Goal: Task Accomplishment & Management: Complete application form

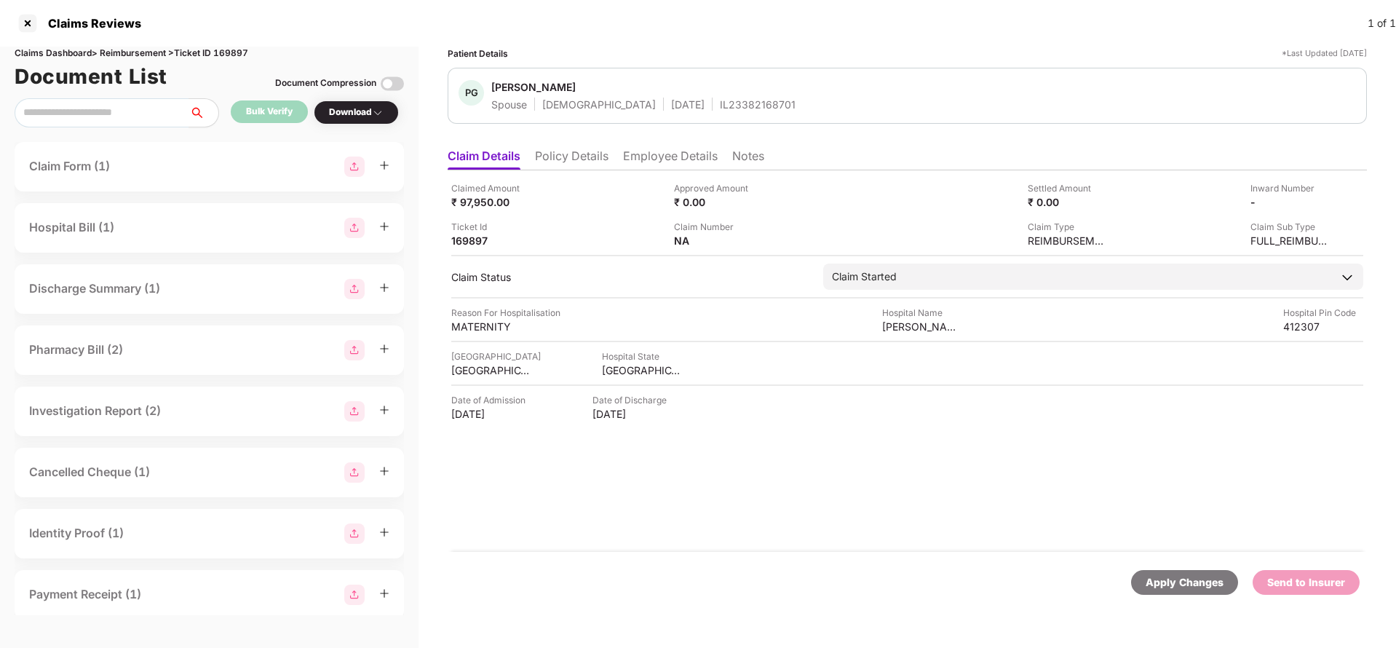
click at [566, 152] on li "Policy Details" at bounding box center [572, 158] width 74 height 21
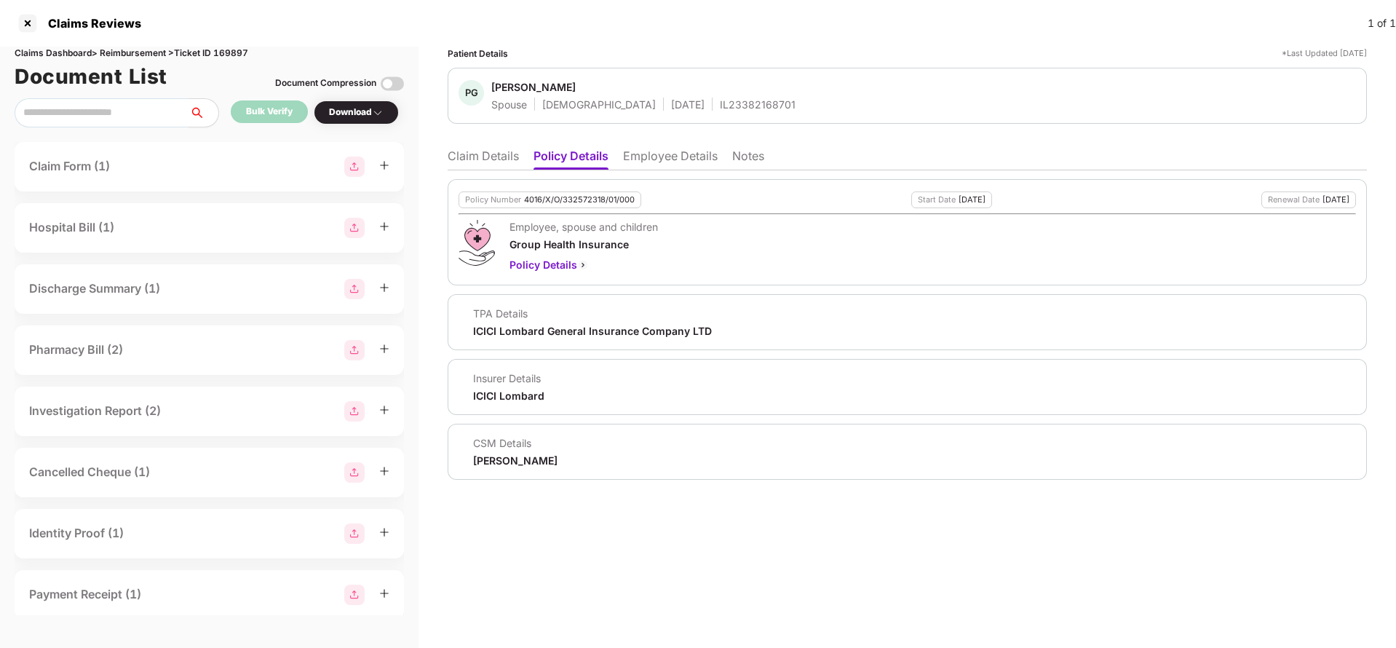
click at [582, 199] on div "4016/X/O/332572318/01/000" at bounding box center [579, 199] width 111 height 9
copy div "4016/X/O/332572318/01/000"
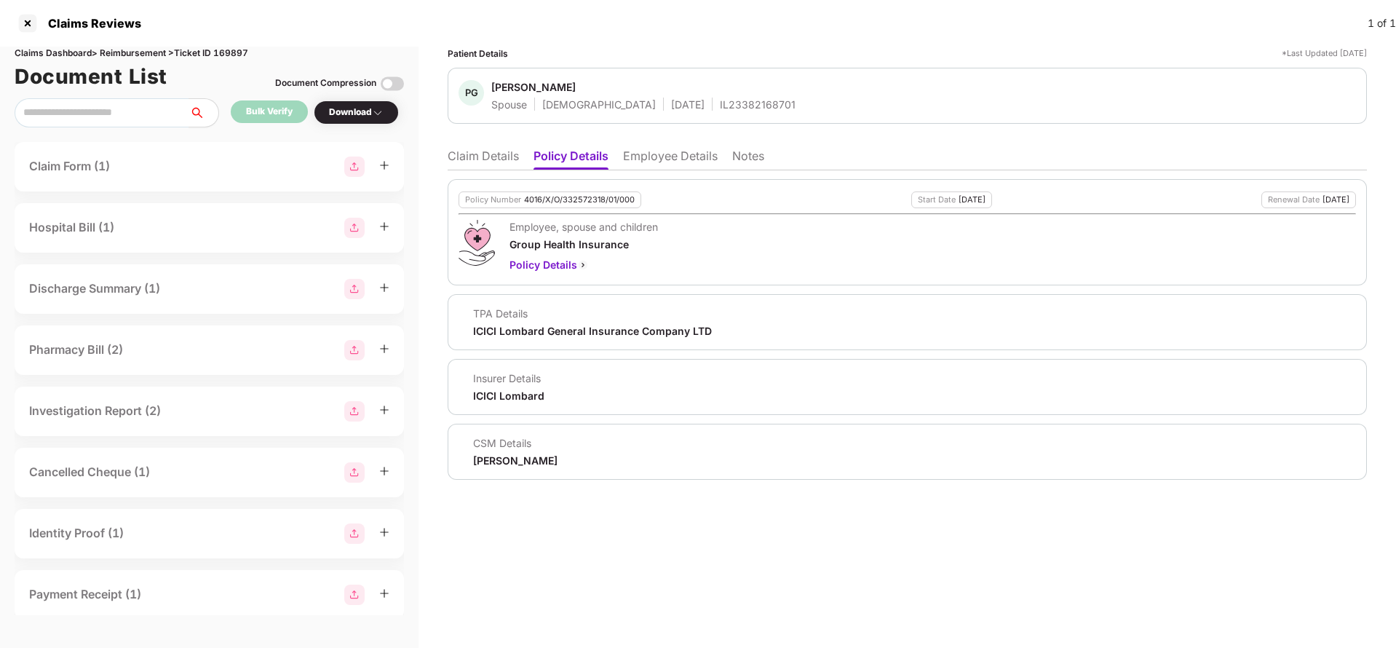
click at [667, 159] on li "Employee Details" at bounding box center [670, 158] width 95 height 21
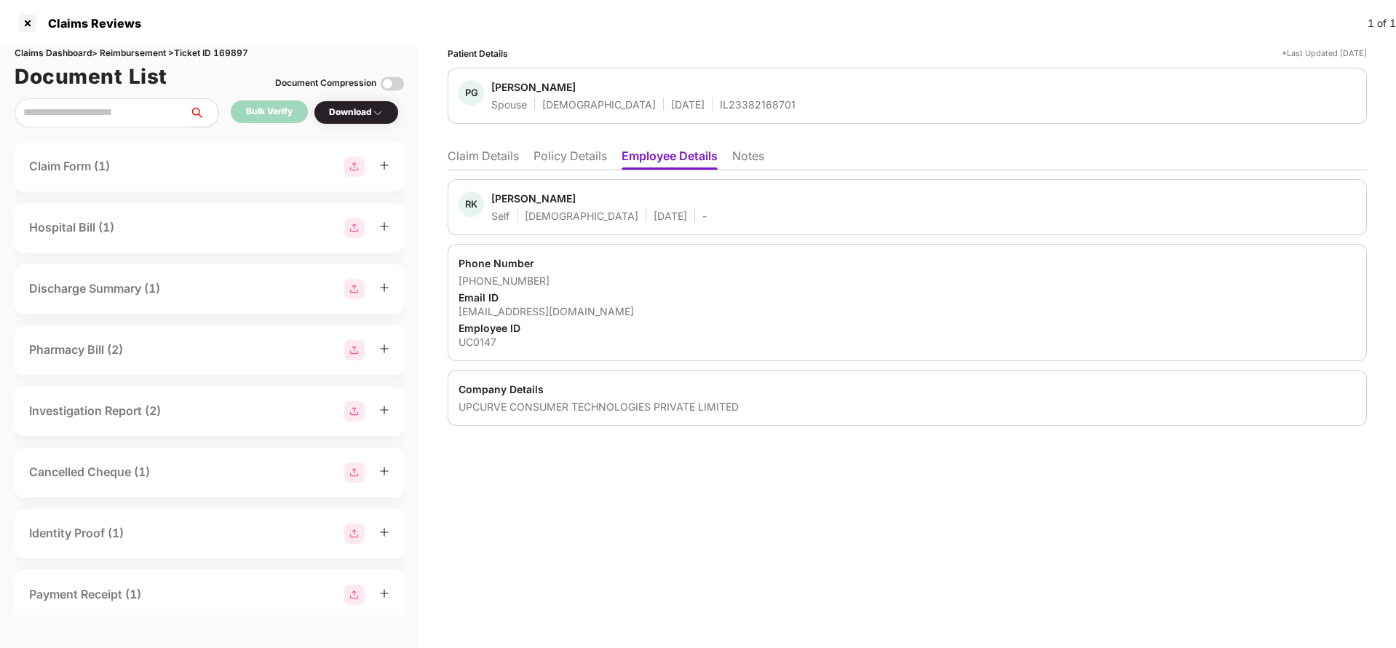
click at [590, 153] on li "Policy Details" at bounding box center [571, 158] width 74 height 21
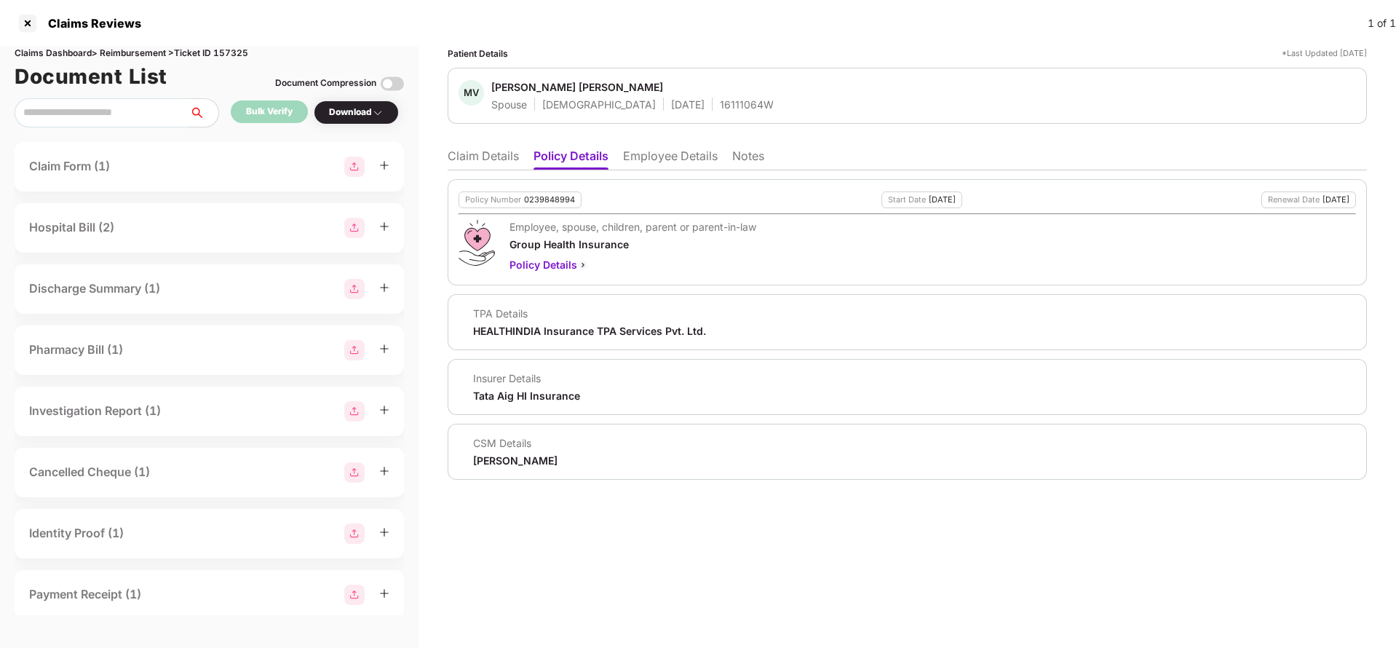
click at [490, 169] on li "Claim Details" at bounding box center [483, 158] width 71 height 21
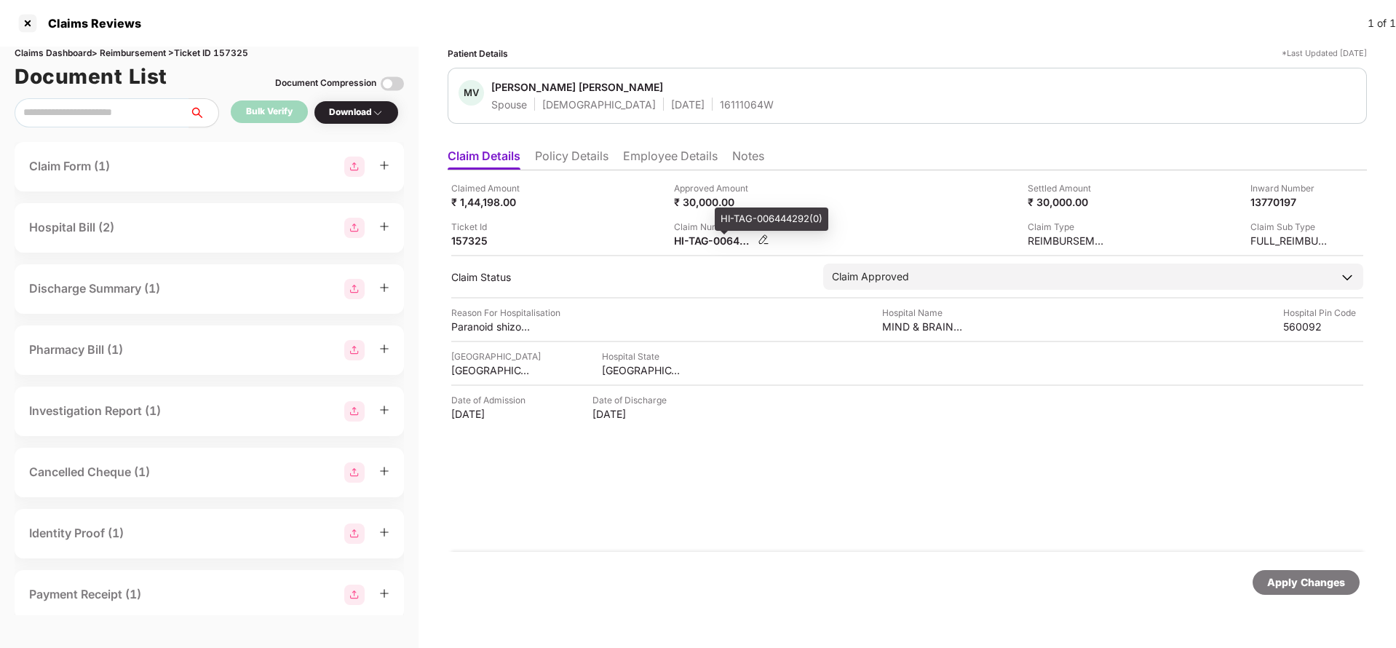
click at [700, 237] on div "HI-TAG-006444292(0)" at bounding box center [714, 241] width 80 height 14
copy div
click at [1295, 582] on div "Apply Changes" at bounding box center [1306, 582] width 78 height 16
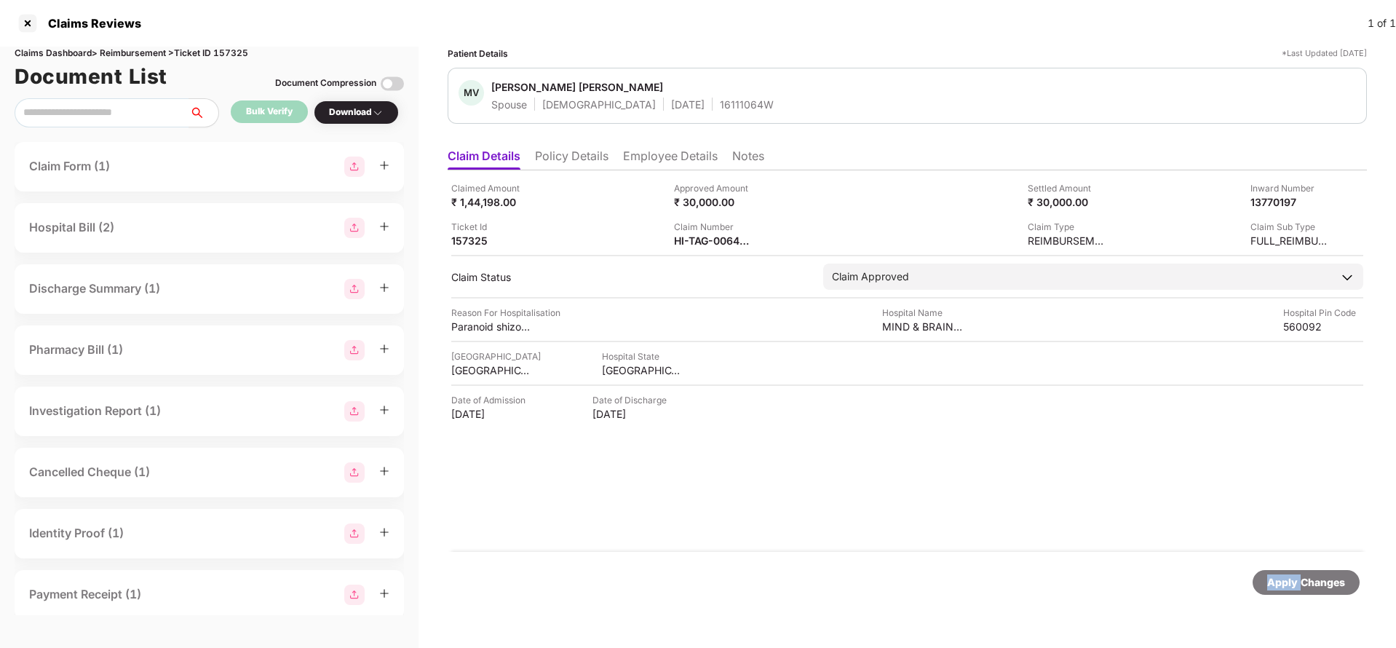
click at [1295, 582] on div "Apply Changes" at bounding box center [1306, 582] width 78 height 16
click at [234, 47] on div "Claims Dashboard > Reimbursement > Ticket ID 157325" at bounding box center [209, 54] width 389 height 14
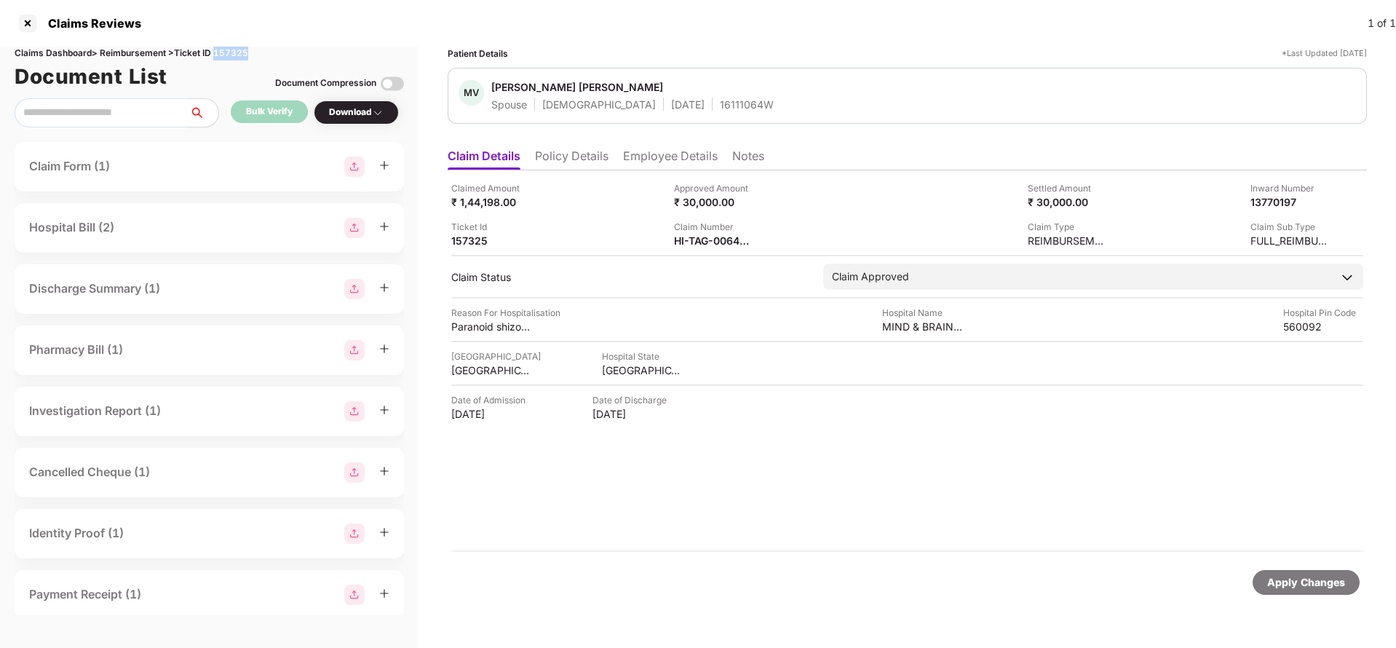
copy div "157325"
click at [1277, 582] on div "Apply Changes" at bounding box center [1306, 582] width 78 height 16
click at [1273, 580] on div "Apply Changes" at bounding box center [1306, 582] width 78 height 16
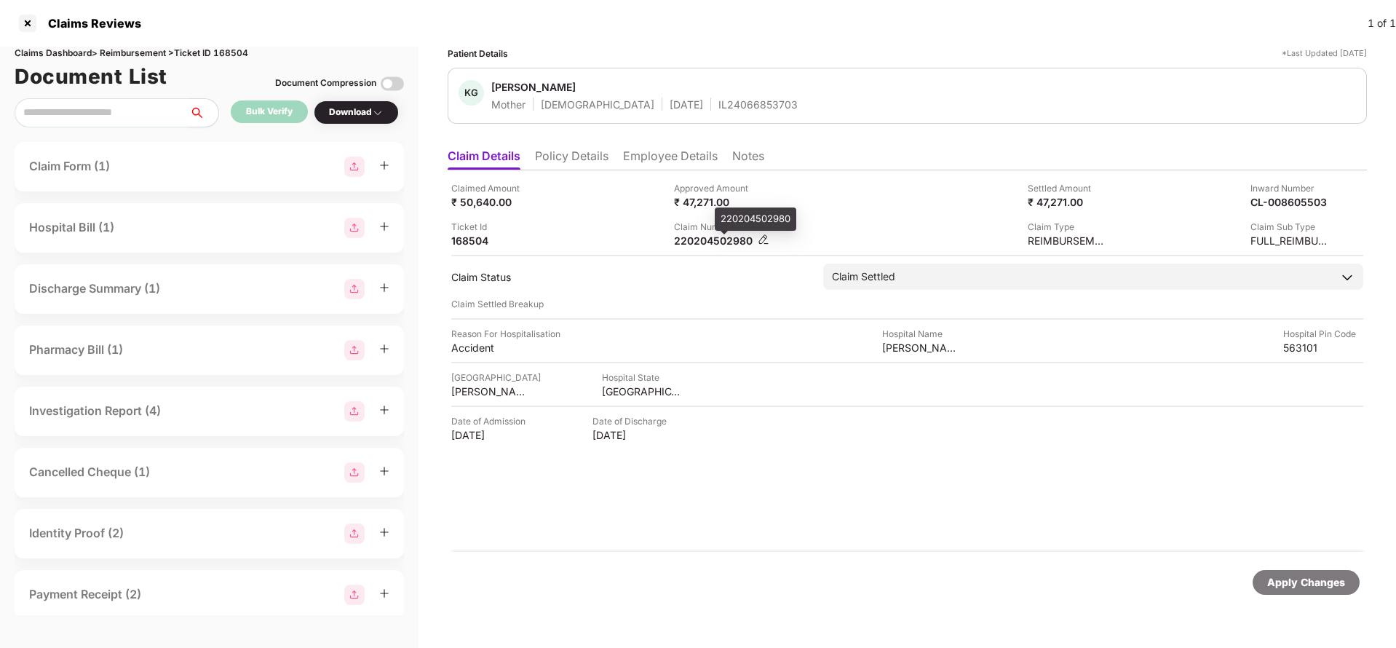
click at [732, 245] on div "220204502980" at bounding box center [714, 241] width 80 height 14
copy div "220204502980"
click at [718, 111] on div "IL24066853703" at bounding box center [757, 105] width 79 height 14
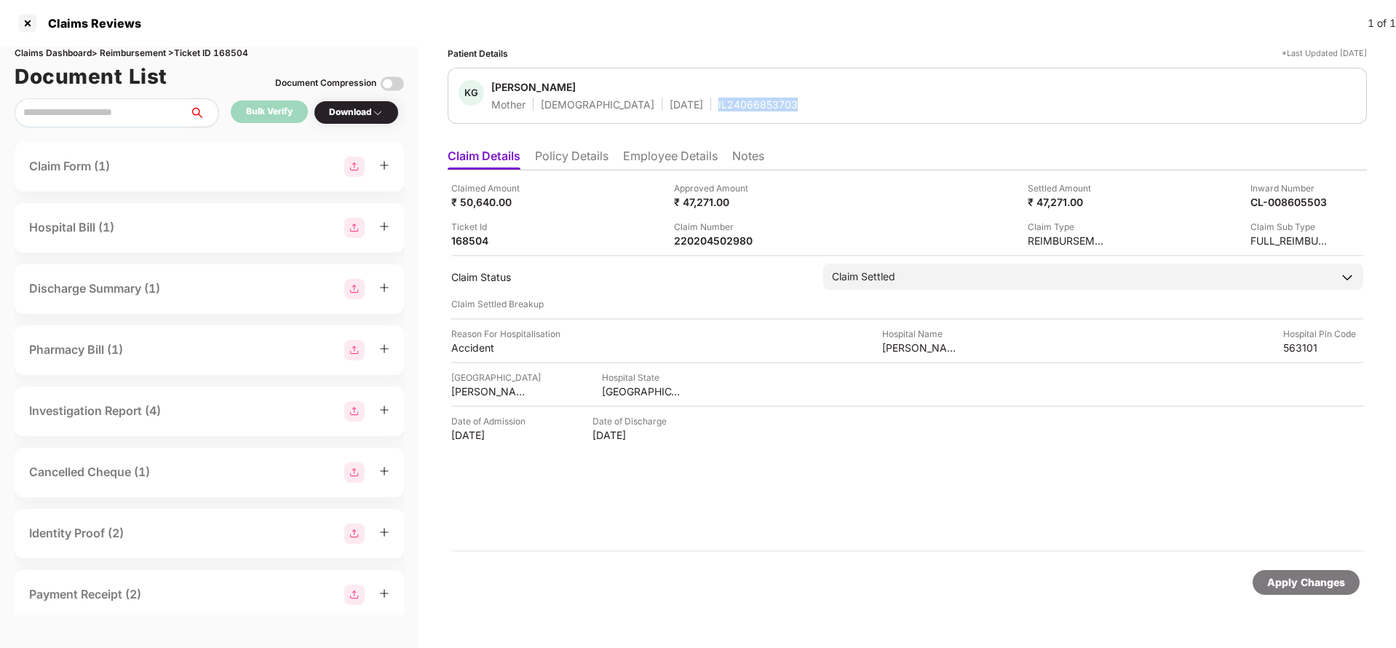
copy div "IL24066853703"
click at [1287, 585] on div "Apply Changes" at bounding box center [1306, 582] width 78 height 16
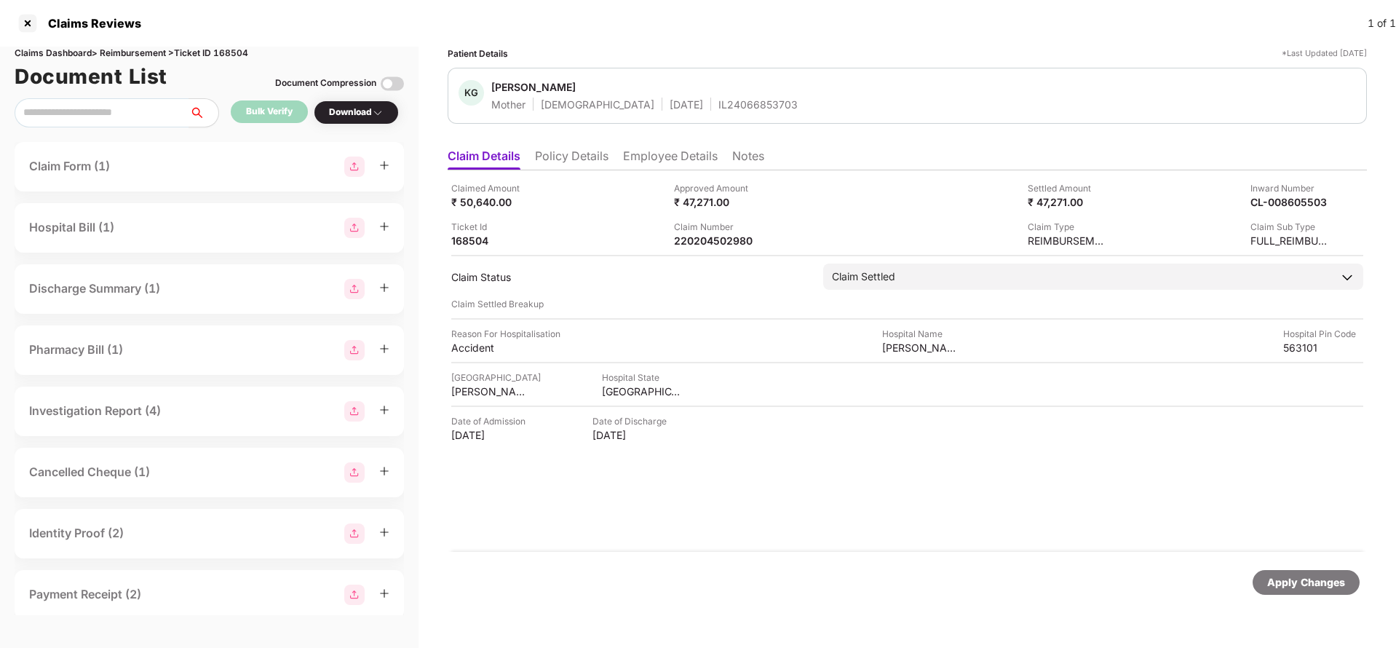
click at [242, 57] on div "Claims Dashboard > Reimbursement > Ticket ID 168504" at bounding box center [209, 54] width 389 height 14
copy div "168504"
click at [1320, 593] on div "Apply Changes" at bounding box center [1306, 582] width 107 height 25
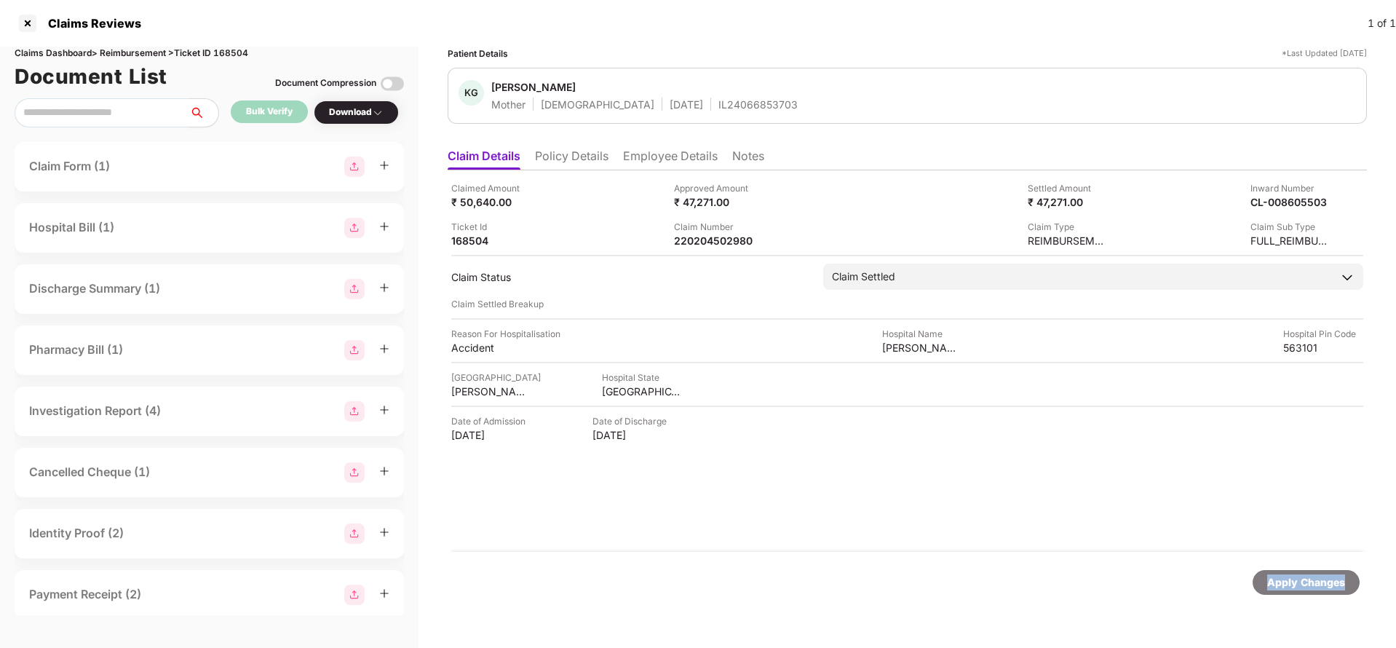
click at [1320, 593] on div "Apply Changes" at bounding box center [1306, 582] width 107 height 25
click at [699, 230] on div "Claim Number" at bounding box center [714, 227] width 80 height 14
click at [711, 247] on div "Claimed Amount ₹ 47,043.00 Approved Amount ₹ 42,054.00 Settled Amount ₹ 42,054.…" at bounding box center [907, 360] width 919 height 381
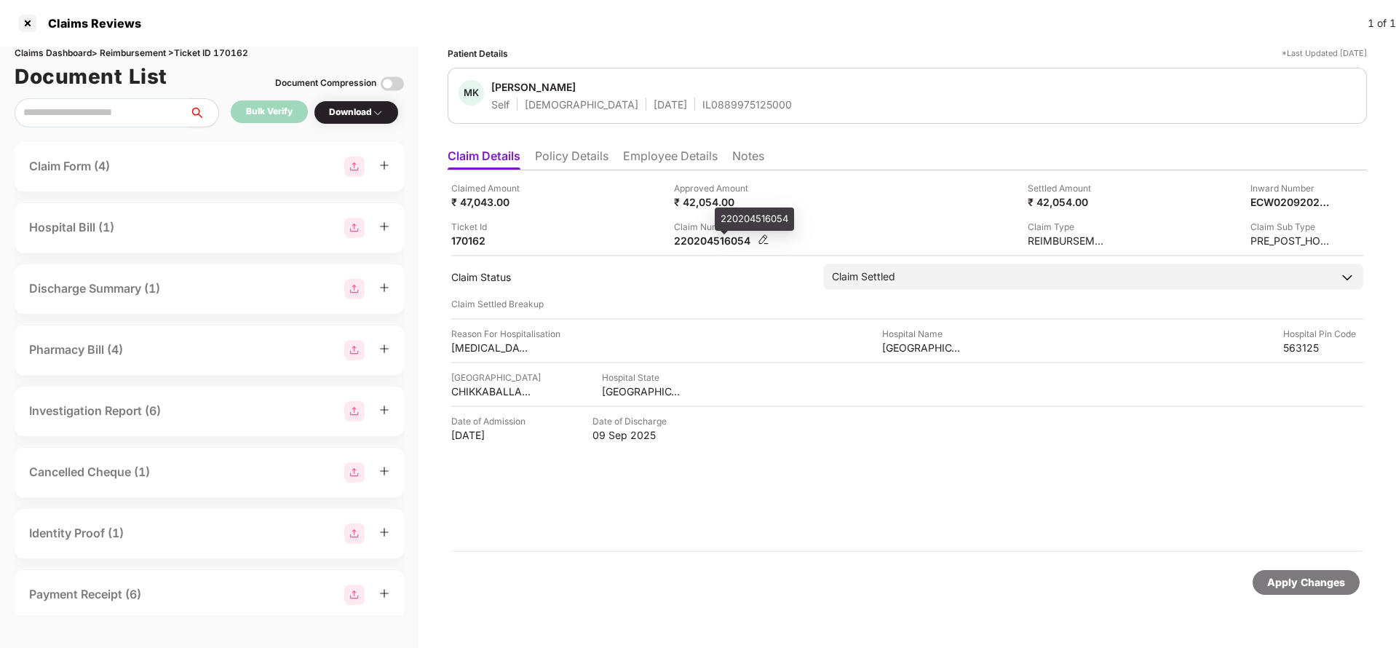
click at [710, 238] on div "220204516054" at bounding box center [714, 241] width 80 height 14
copy div "220204516054"
click at [702, 108] on div "IL0889975125000" at bounding box center [747, 105] width 90 height 14
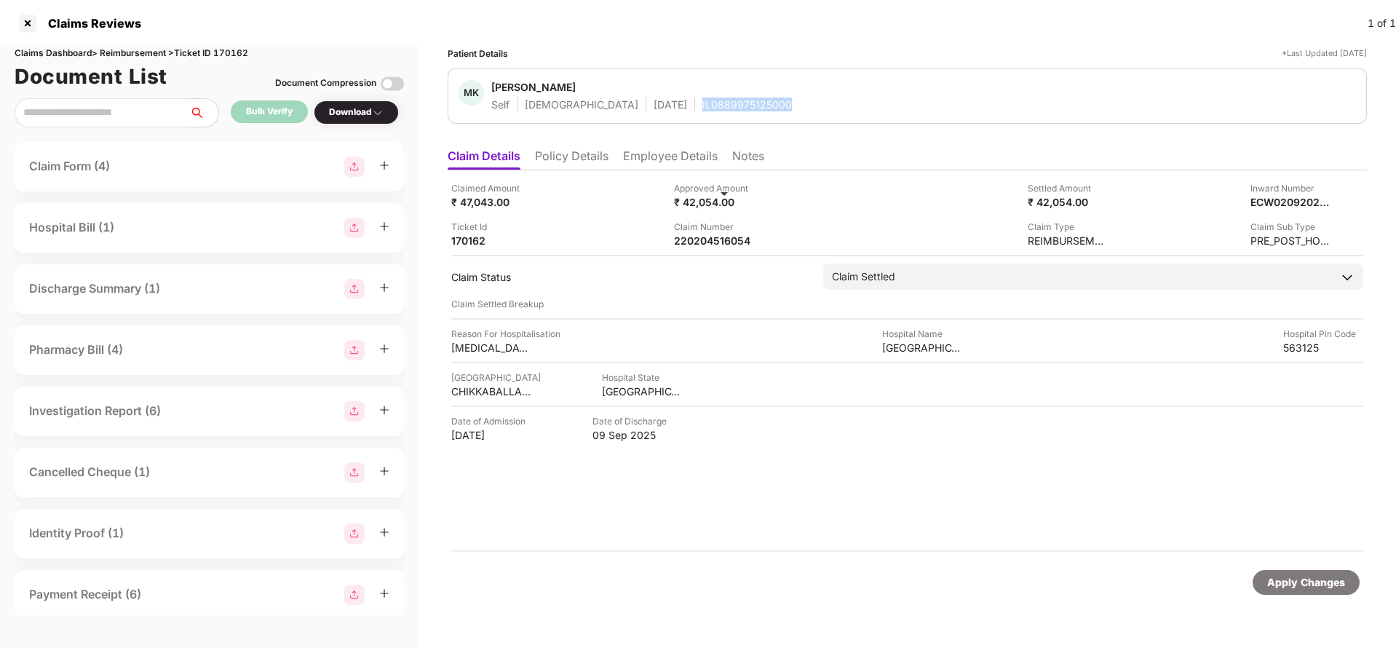
copy div "IL0889975125000"
click at [1299, 575] on div "Apply Changes" at bounding box center [1306, 582] width 78 height 16
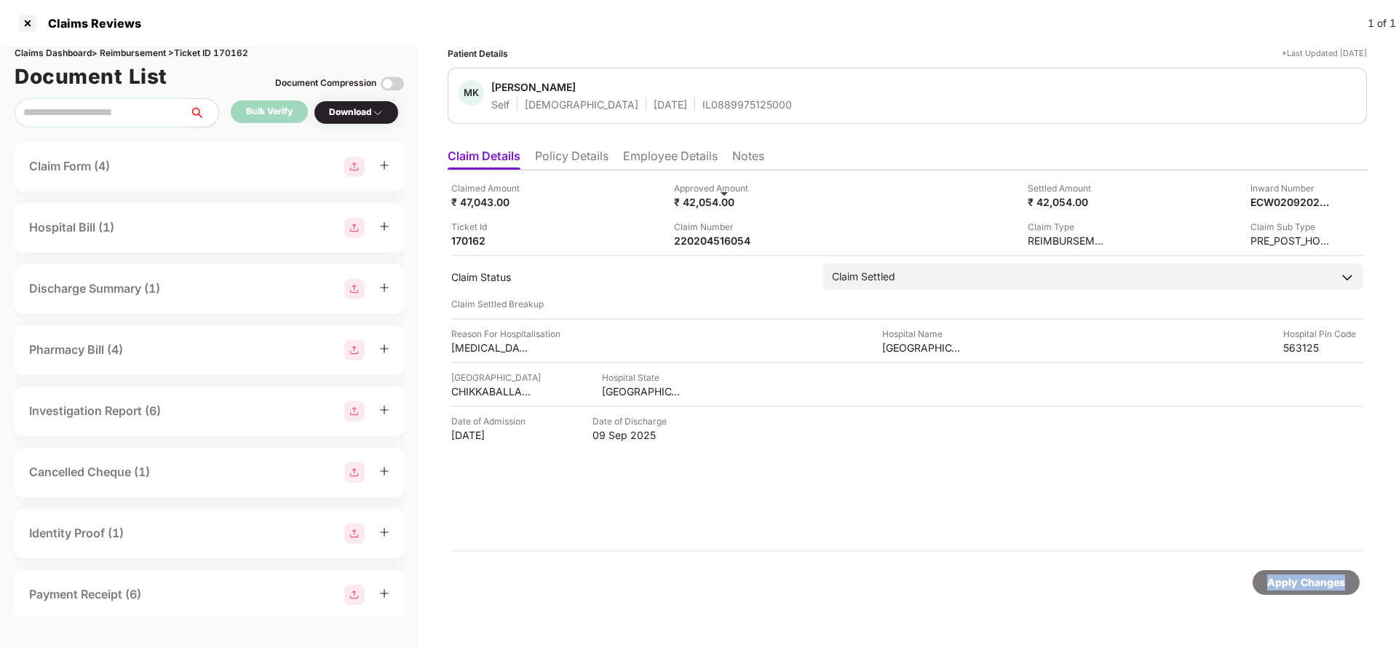
click at [1299, 575] on div "Apply Changes" at bounding box center [1306, 582] width 78 height 16
click at [240, 44] on div "Claims Reviews 1 of 1" at bounding box center [698, 23] width 1396 height 47
click at [238, 44] on div "Claims Reviews 1 of 1" at bounding box center [698, 23] width 1396 height 47
click at [237, 53] on div "Claims Dashboard > Reimbursement > Ticket ID 170162" at bounding box center [209, 54] width 389 height 14
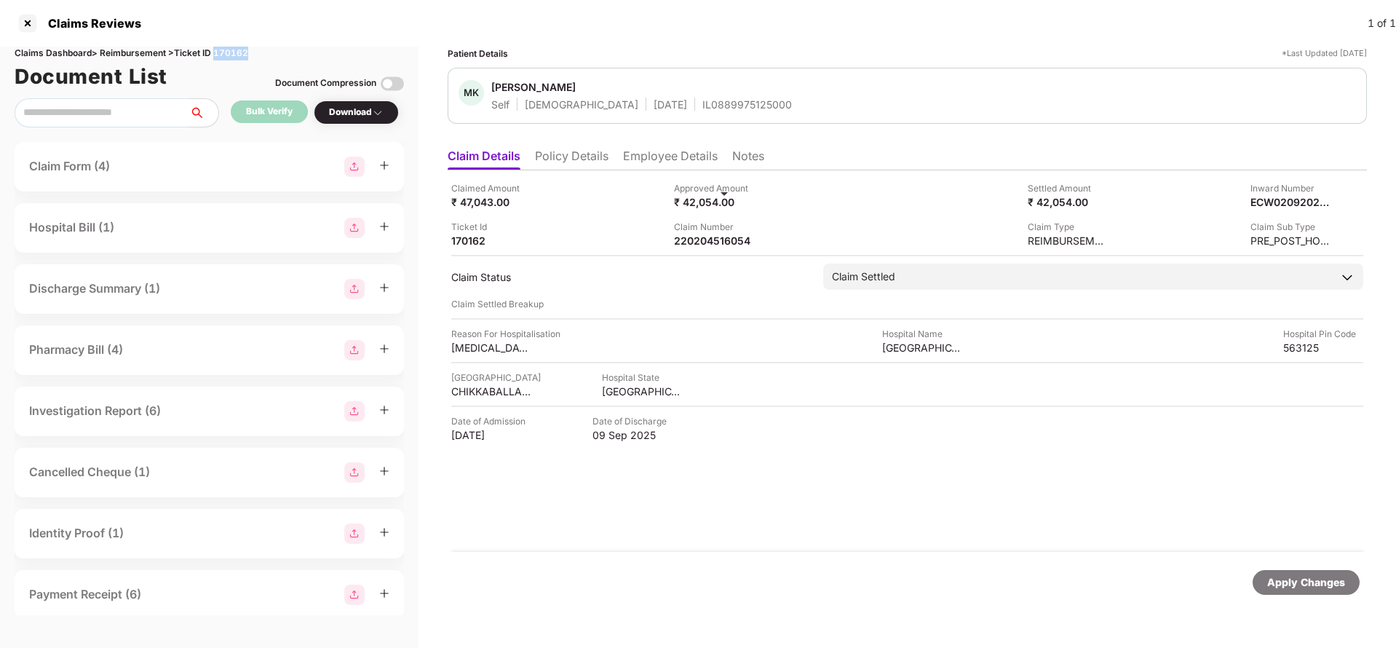
copy div "170162"
click at [1302, 572] on div "Apply Changes" at bounding box center [1306, 582] width 107 height 25
click at [1301, 572] on div "Apply Changes" at bounding box center [1306, 582] width 107 height 25
click at [1301, 576] on div "Apply Changes" at bounding box center [1306, 582] width 107 height 25
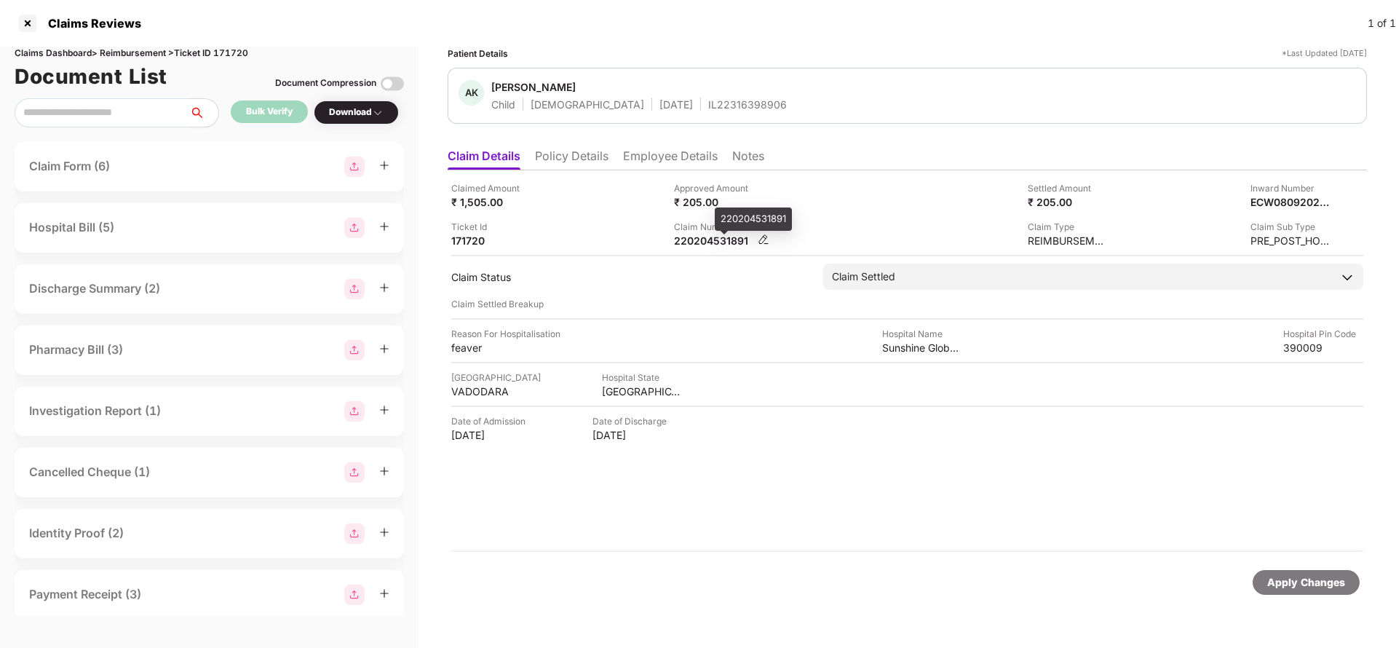
click at [702, 240] on div "220204531891" at bounding box center [714, 241] width 80 height 14
copy div
click at [708, 103] on div "IL22316398906" at bounding box center [747, 105] width 79 height 14
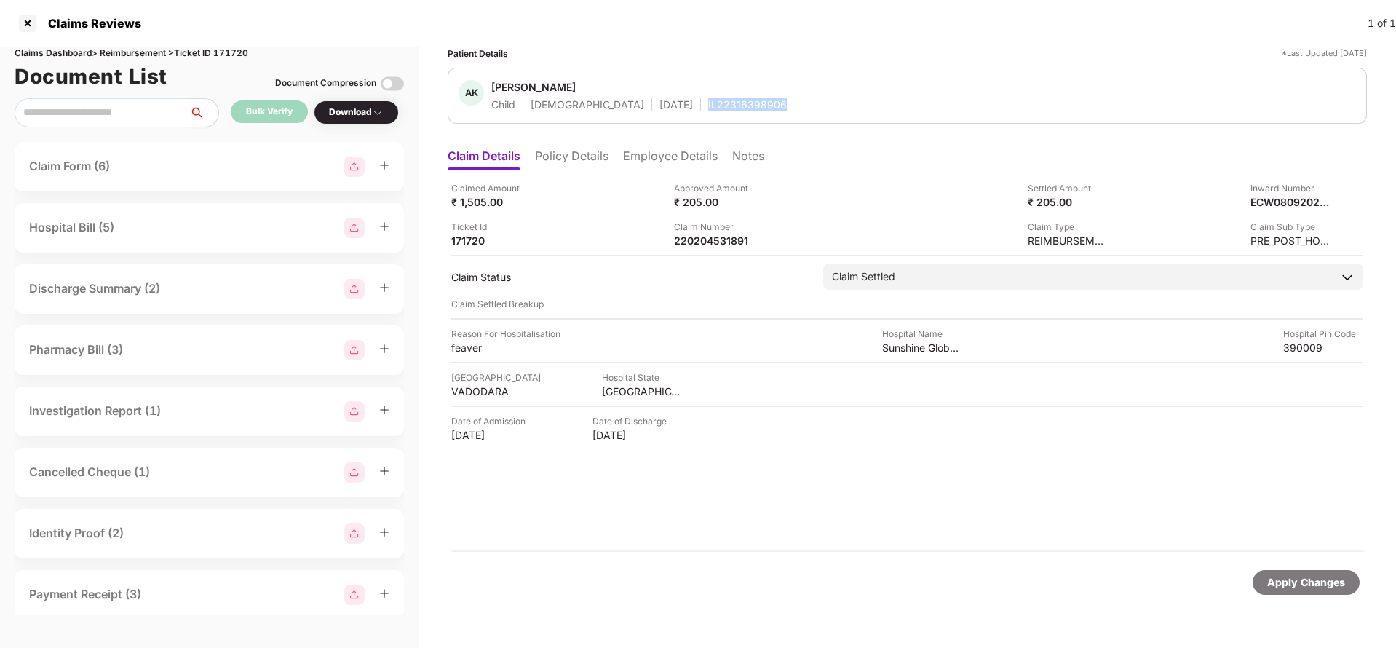
click at [708, 105] on div "IL22316398906" at bounding box center [747, 105] width 79 height 14
copy div "IL22316398906"
click at [1281, 582] on div "Apply Changes" at bounding box center [1306, 582] width 78 height 16
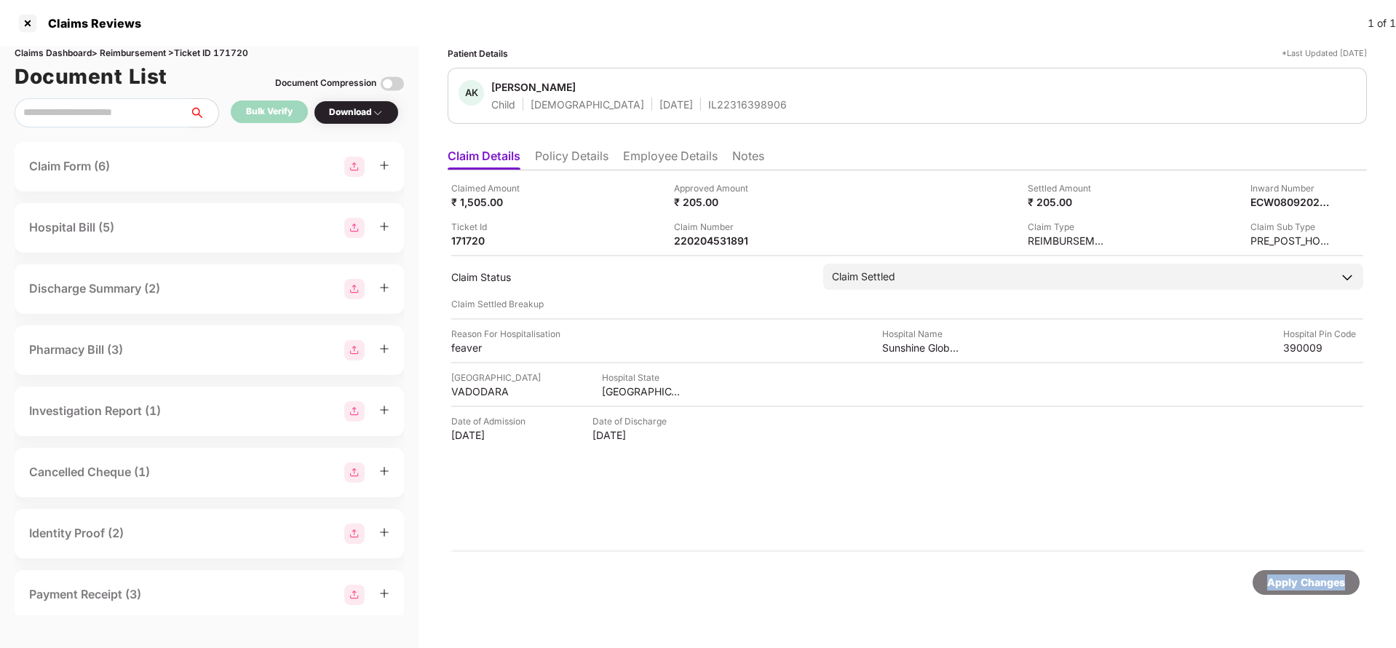
click at [1281, 582] on div "Apply Changes" at bounding box center [1306, 582] width 78 height 16
click at [237, 54] on div "Claims Dashboard > Reimbursement > Ticket ID 171720" at bounding box center [209, 54] width 389 height 14
copy div "171720"
click at [1330, 580] on div "Apply Changes" at bounding box center [1306, 582] width 78 height 16
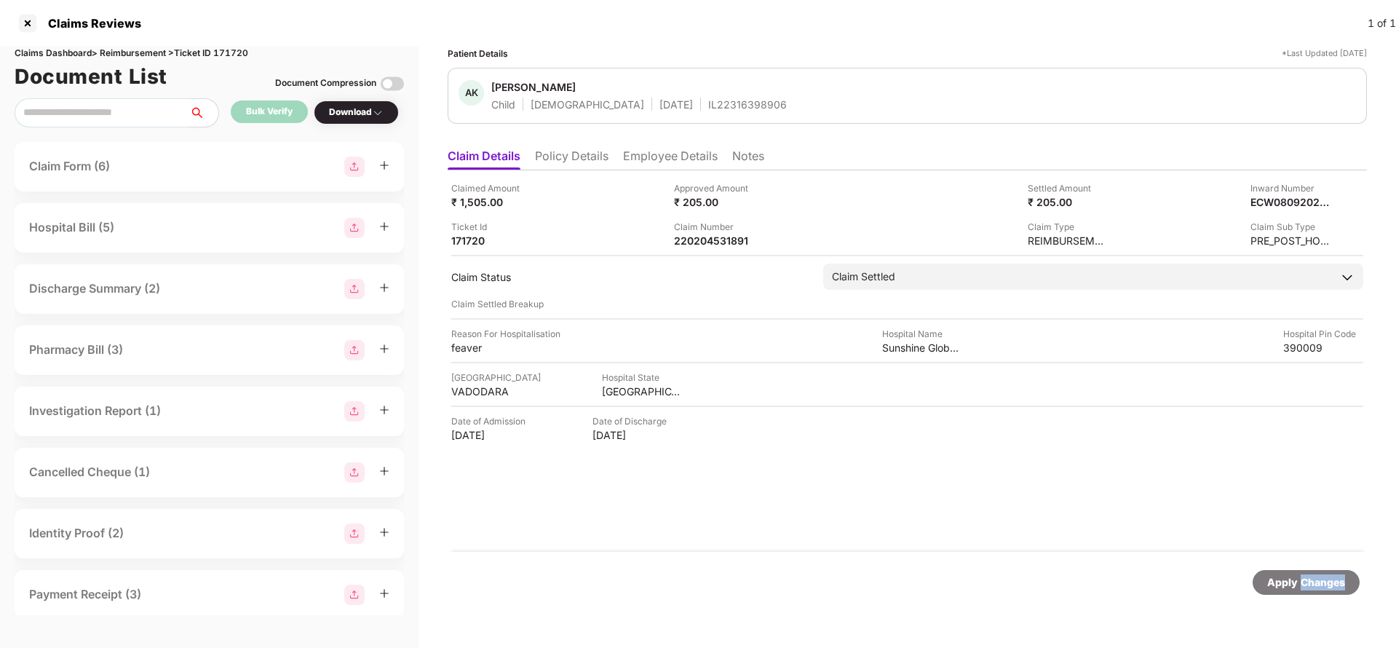
click at [1330, 580] on div "Apply Changes" at bounding box center [1306, 582] width 78 height 16
click at [692, 250] on div "Claimed Amount ₹ 1,12,379.00 Approved Amount ₹ 10,178.00 Settled Amount ₹ 10,17…" at bounding box center [907, 360] width 919 height 381
click at [706, 242] on div "220204532068" at bounding box center [714, 241] width 80 height 14
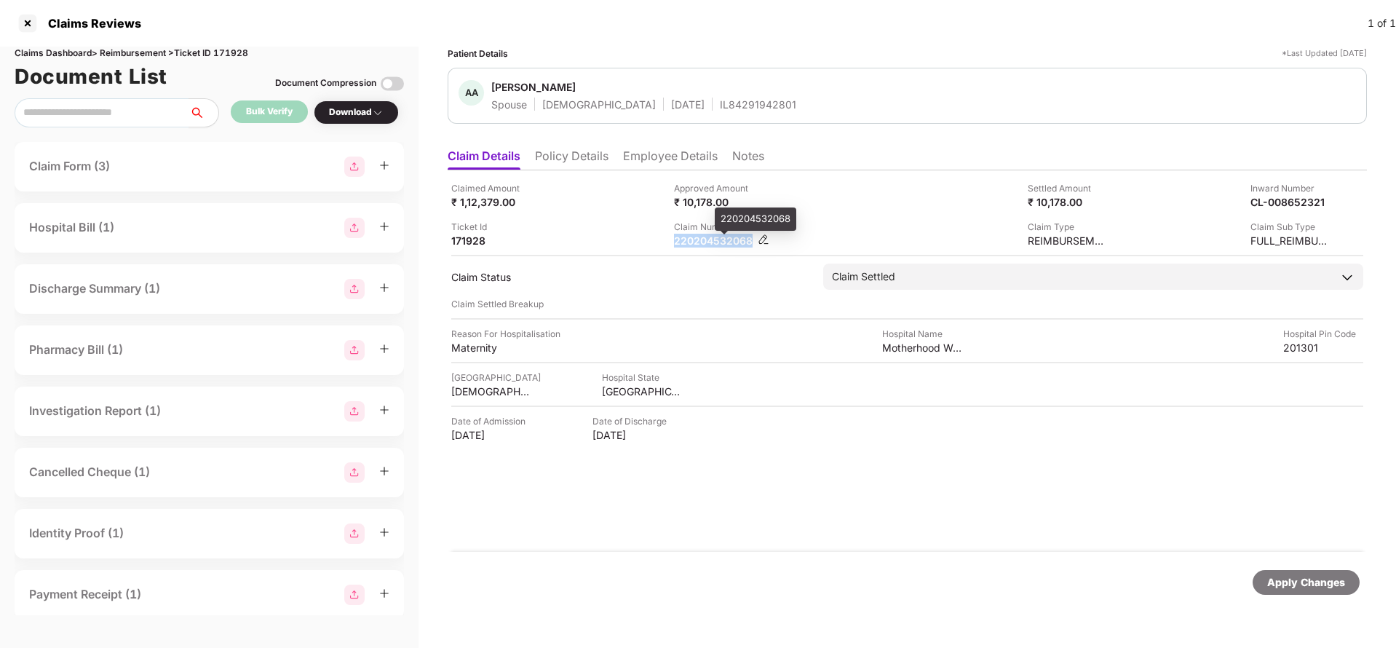
copy div "220204532068"
click at [720, 111] on div "IL84291942801" at bounding box center [758, 105] width 76 height 14
copy div "IL84291942801"
click at [1308, 571] on div "Apply Changes" at bounding box center [1306, 582] width 107 height 25
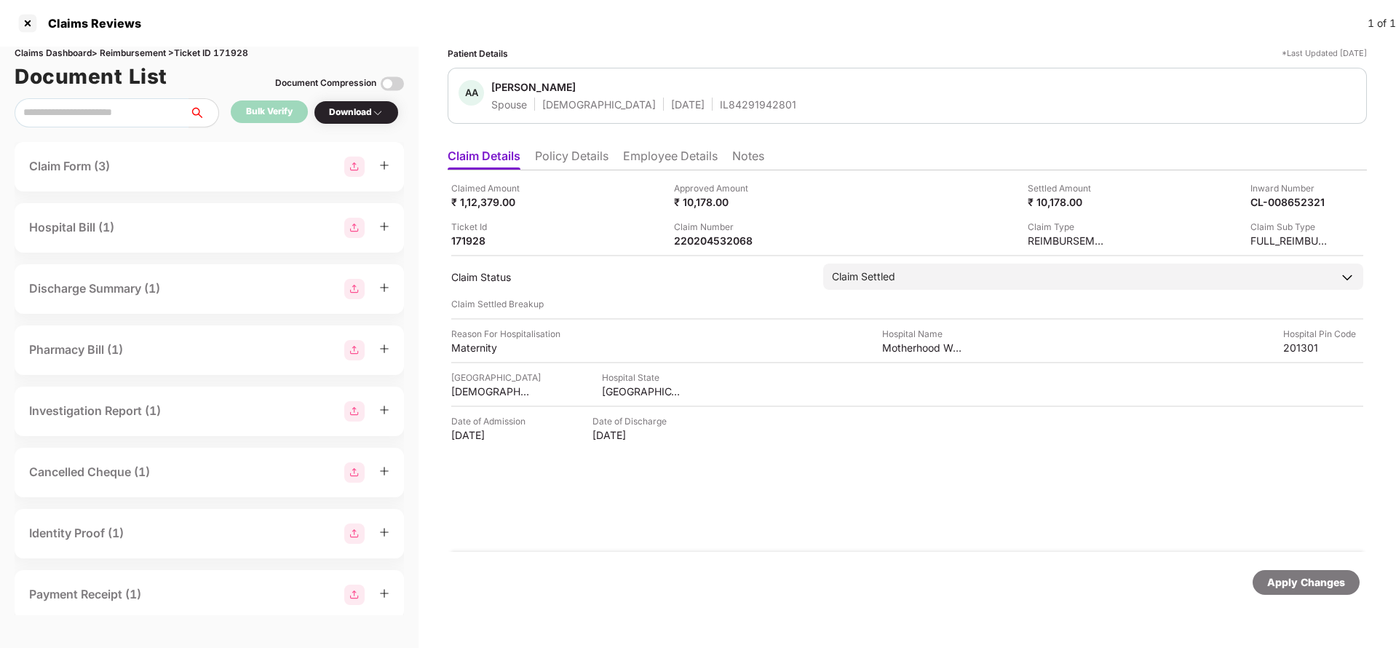
click at [1308, 571] on div "Apply Changes" at bounding box center [1306, 582] width 107 height 25
click at [231, 50] on div "Claims Dashboard > Reimbursement > Ticket ID 171928" at bounding box center [209, 54] width 389 height 14
copy div "171928"
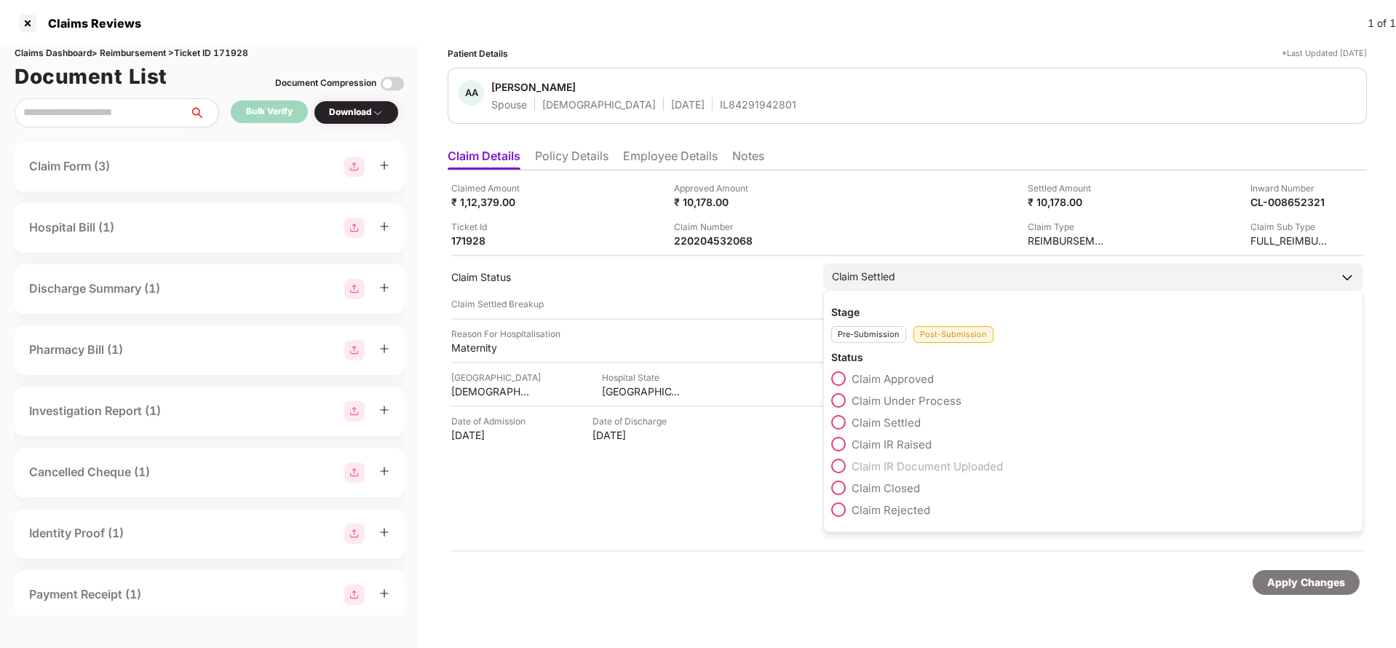
click at [1320, 587] on div "Apply Changes" at bounding box center [1306, 582] width 78 height 16
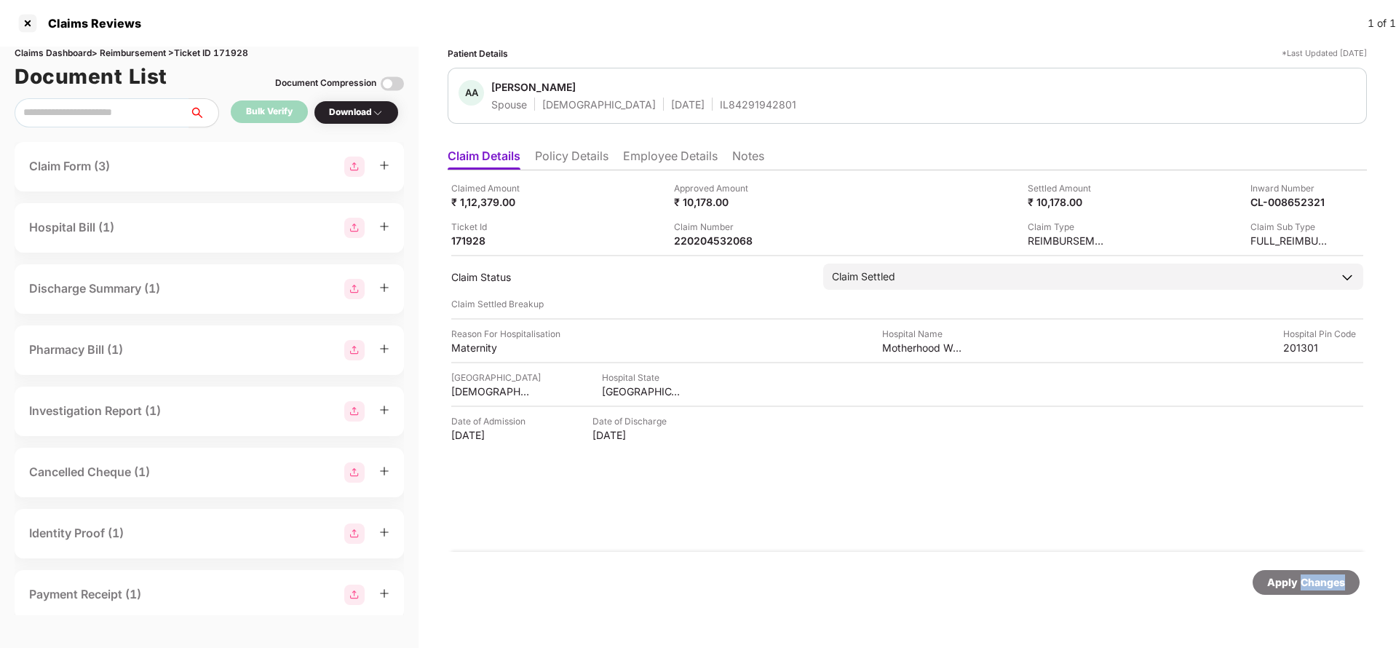
click at [1320, 586] on div "Apply Changes" at bounding box center [1306, 582] width 78 height 16
click at [723, 242] on div "220204536863" at bounding box center [714, 241] width 80 height 14
copy div "220204536863"
click at [685, 114] on div "AB [PERSON_NAME] Self [DEMOGRAPHIC_DATA] [DATE] IL84920968500" at bounding box center [907, 96] width 919 height 56
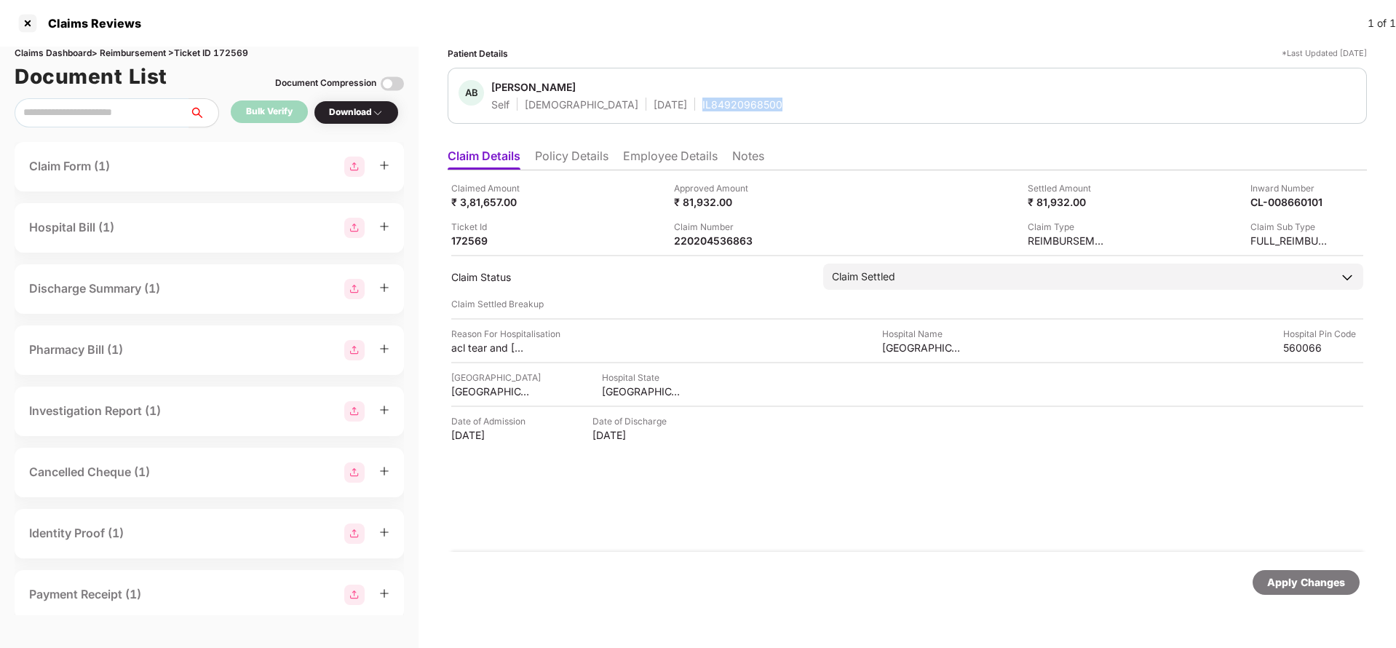
click at [684, 113] on div "AB [PERSON_NAME] Self [DEMOGRAPHIC_DATA] [DATE] IL84920968500" at bounding box center [907, 96] width 919 height 56
copy div "IL84920968500"
click at [1331, 574] on div "Apply Changes" at bounding box center [1306, 582] width 78 height 16
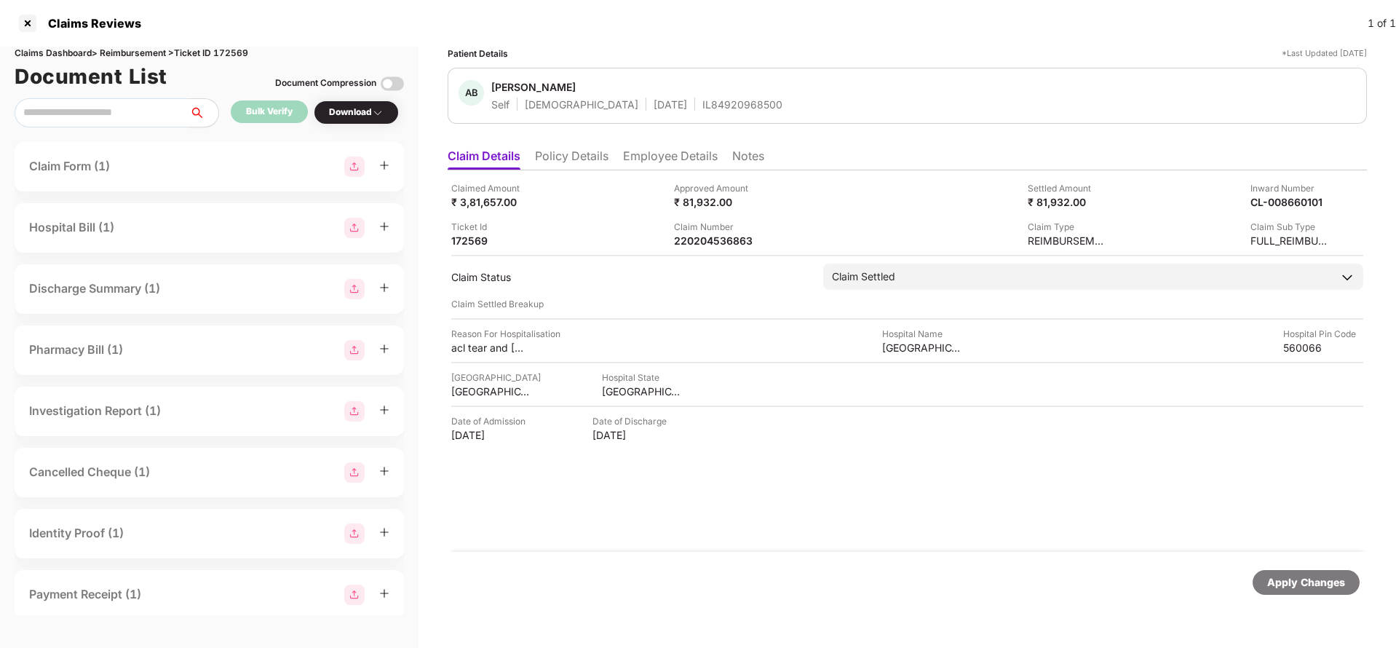
click at [237, 49] on div "Claims Dashboard > Reimbursement > Ticket ID 172569" at bounding box center [209, 54] width 389 height 14
copy div "172569"
click at [1297, 583] on div "Apply Changes" at bounding box center [1306, 582] width 78 height 16
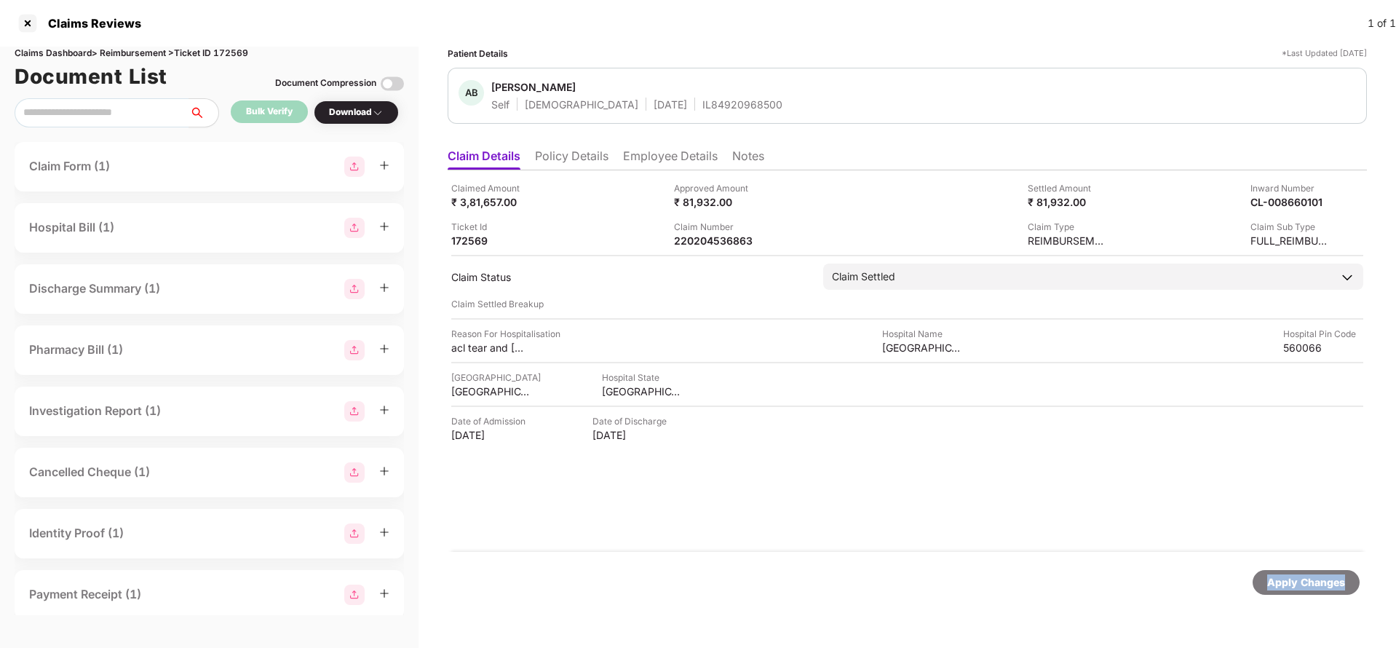
click at [1297, 583] on div "Apply Changes" at bounding box center [1306, 582] width 78 height 16
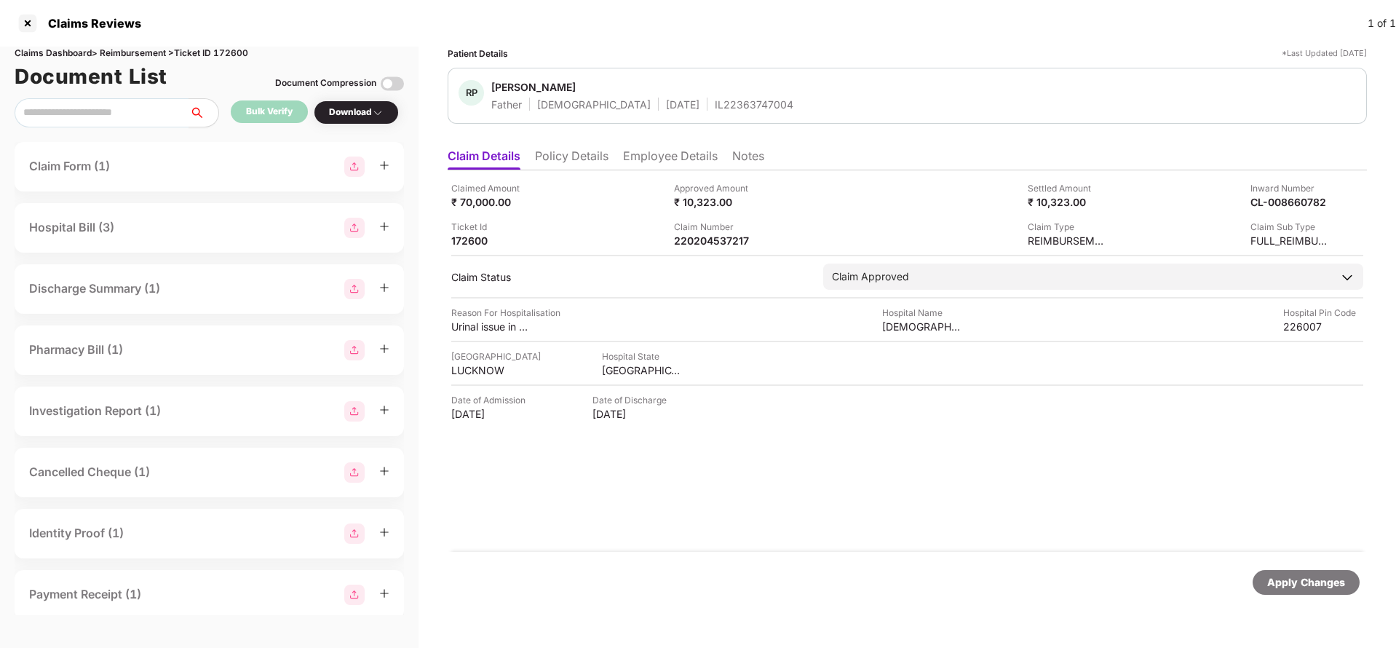
click at [718, 250] on div "Claimed Amount ₹ 70,000.00 Approved Amount ₹ 10,323.00 Settled Amount ₹ 10,323.…" at bounding box center [907, 360] width 919 height 381
click at [720, 237] on div "220204537217" at bounding box center [714, 241] width 80 height 14
copy div "220204537217"
click at [1313, 587] on div "Apply Changes" at bounding box center [1306, 582] width 78 height 16
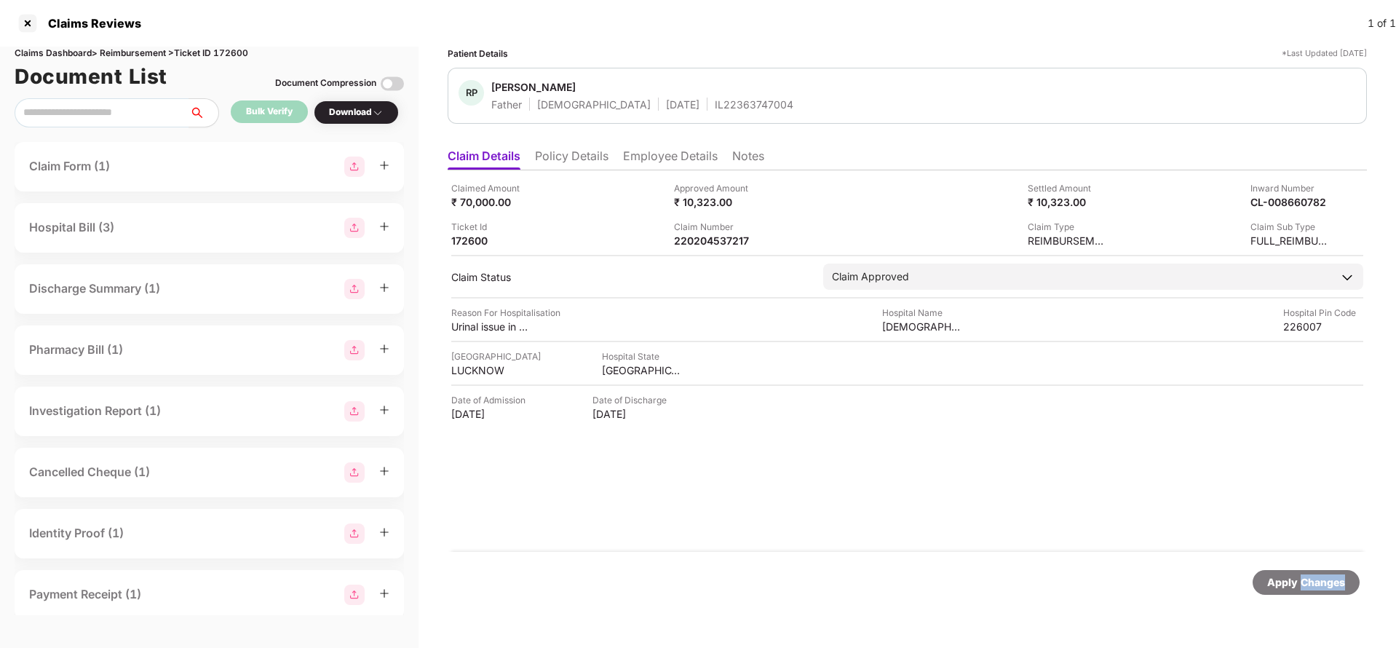
click at [1313, 587] on div "Apply Changes" at bounding box center [1306, 582] width 78 height 16
click at [238, 54] on div "Claims Dashboard > Reimbursement > Ticket ID 172600" at bounding box center [209, 54] width 389 height 14
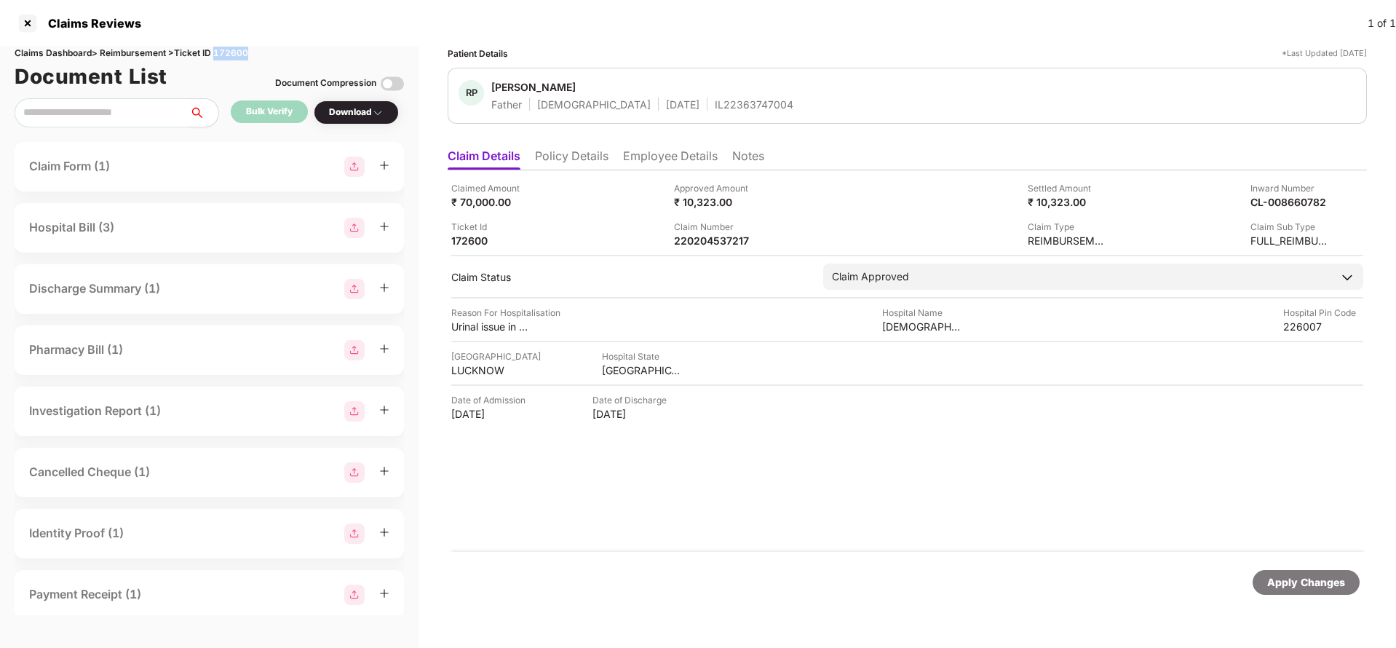
copy div "172600"
click at [1293, 580] on div "Apply Changes" at bounding box center [1306, 582] width 78 height 16
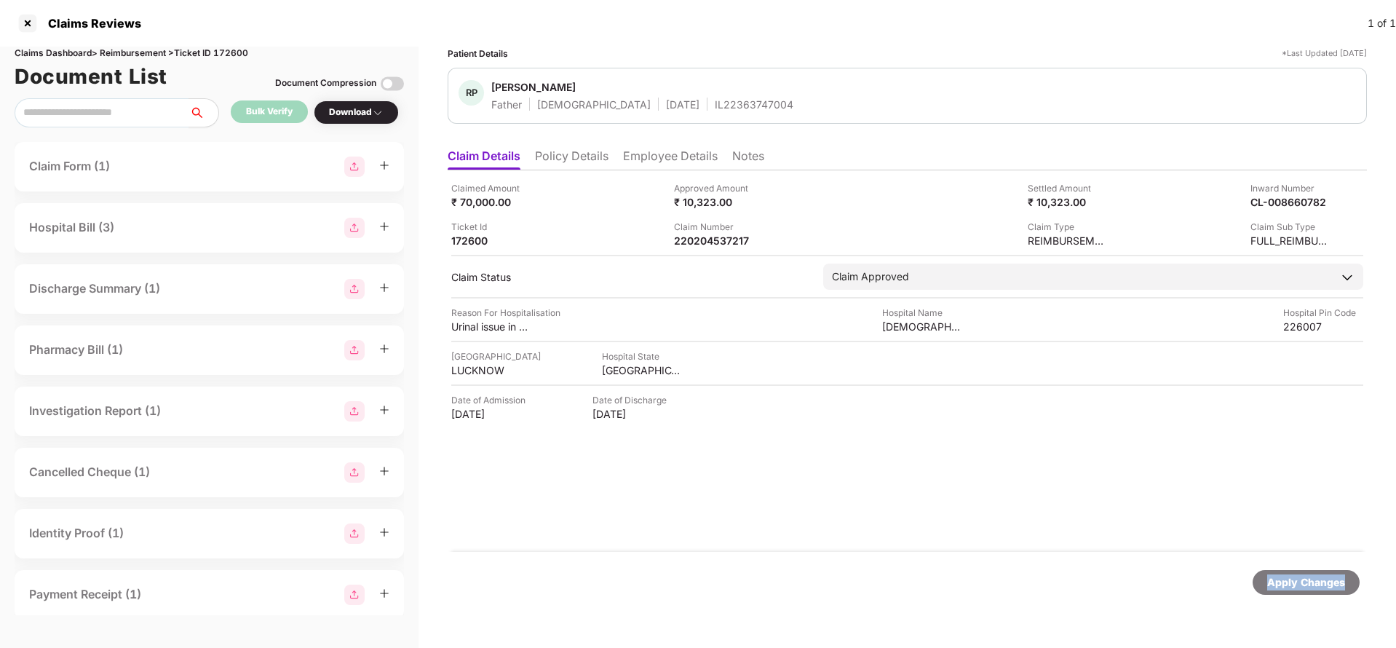
click at [1293, 580] on div "Apply Changes" at bounding box center [1306, 582] width 78 height 16
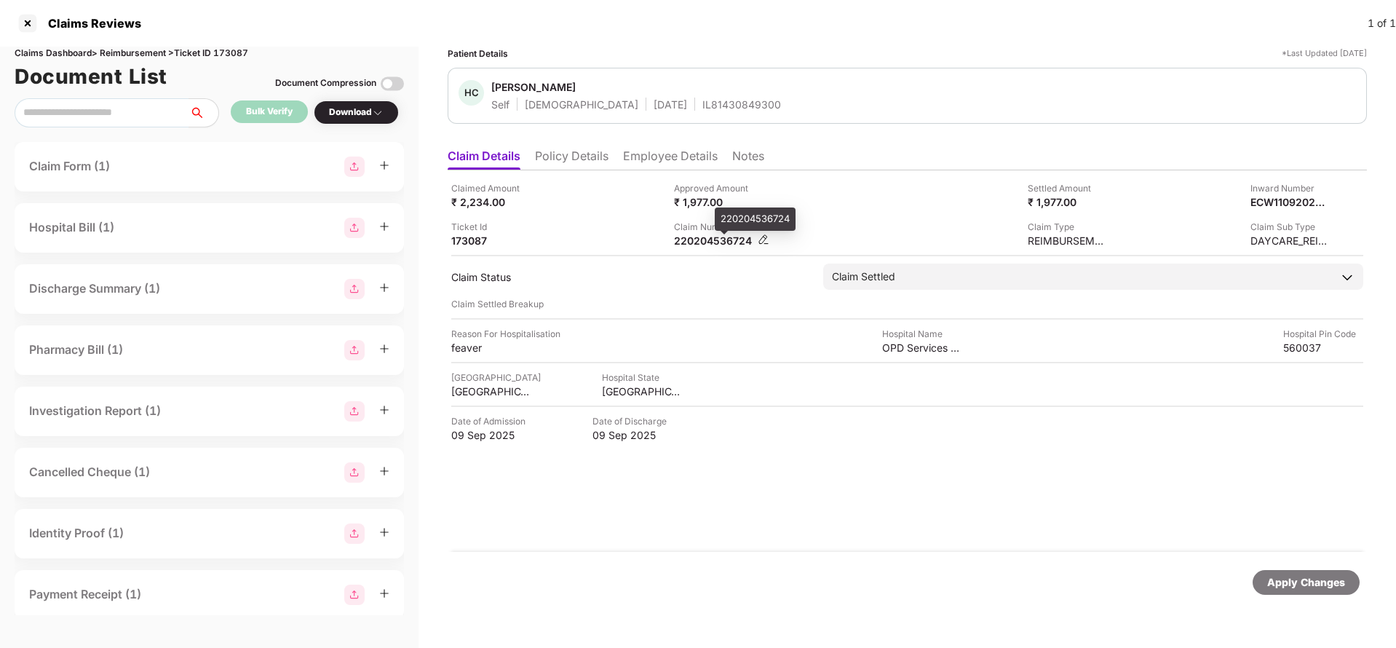
click at [679, 237] on div "220204536724" at bounding box center [714, 241] width 80 height 14
copy div "220204536724"
click at [702, 101] on div "IL81430849300" at bounding box center [741, 105] width 79 height 14
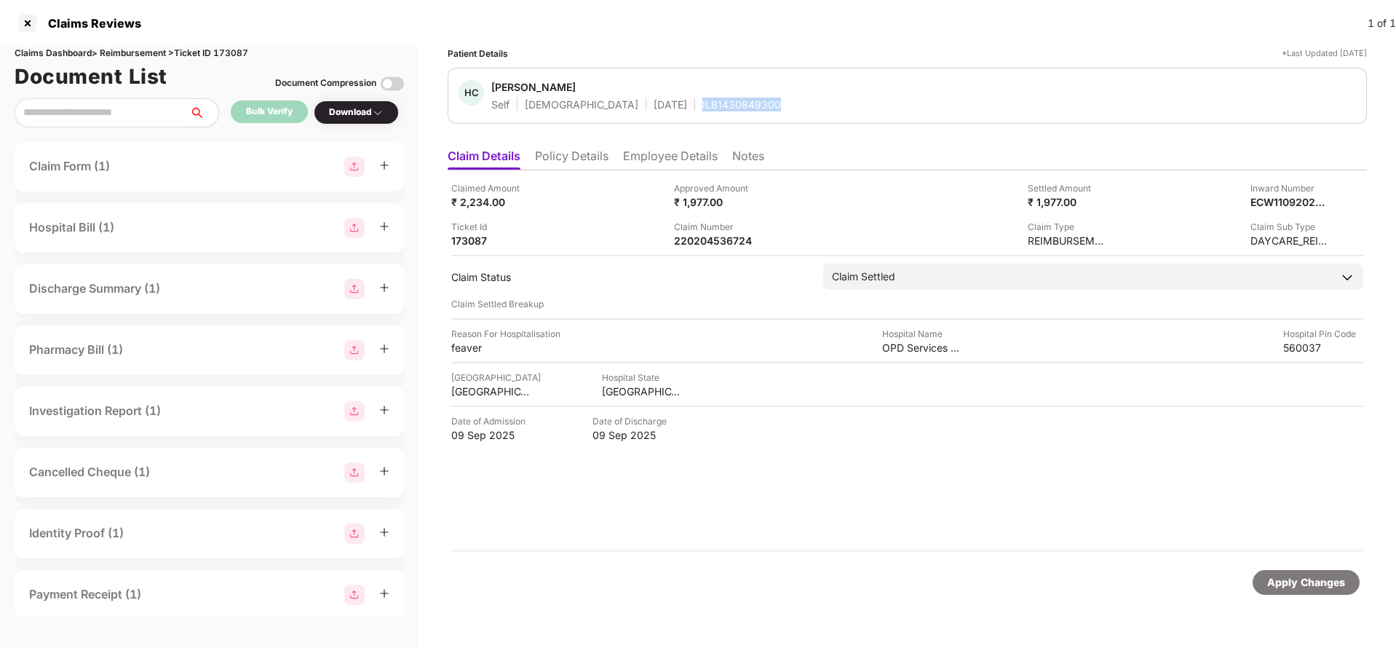
click at [702, 101] on div "IL81430849300" at bounding box center [741, 105] width 79 height 14
copy div "IL81430849300"
click at [1298, 572] on div "Apply Changes" at bounding box center [1306, 582] width 107 height 25
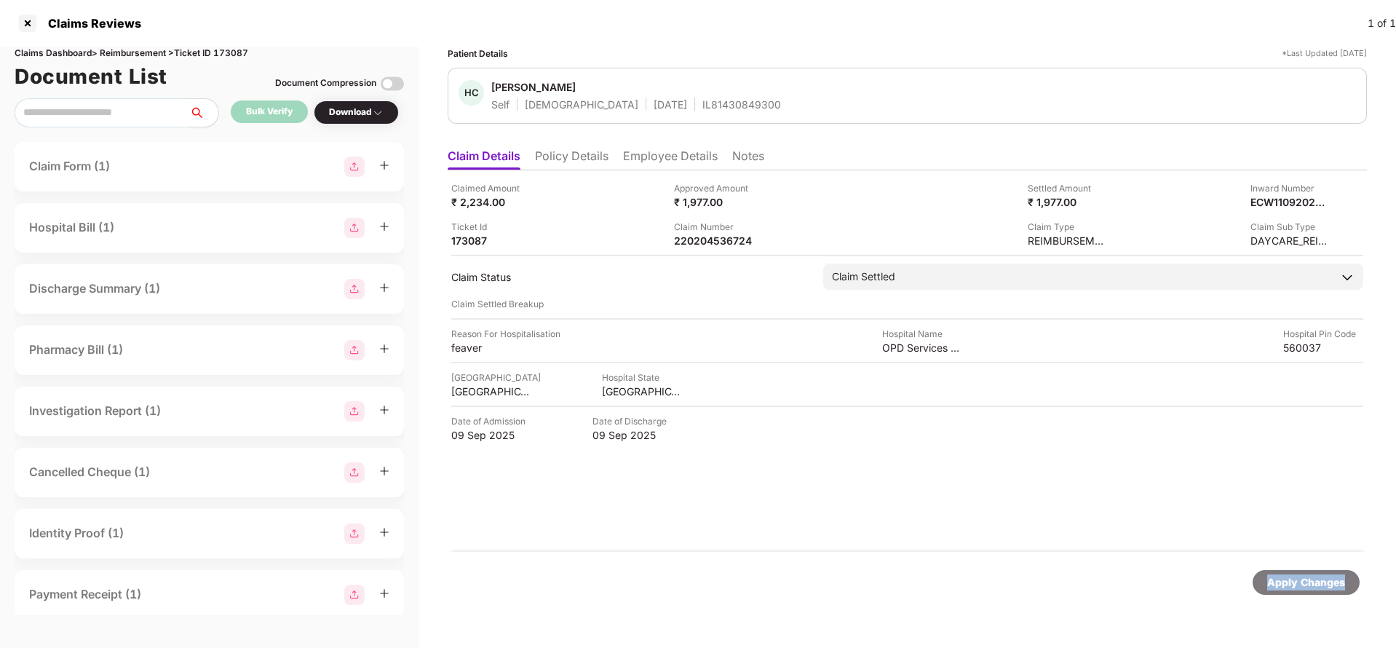
click at [1298, 572] on div "Apply Changes" at bounding box center [1306, 582] width 107 height 25
click at [231, 47] on div "Claims Dashboard > Reimbursement > Ticket ID 173087" at bounding box center [209, 54] width 389 height 14
copy div "173087"
click at [1285, 585] on div "Apply Changes" at bounding box center [1306, 582] width 78 height 16
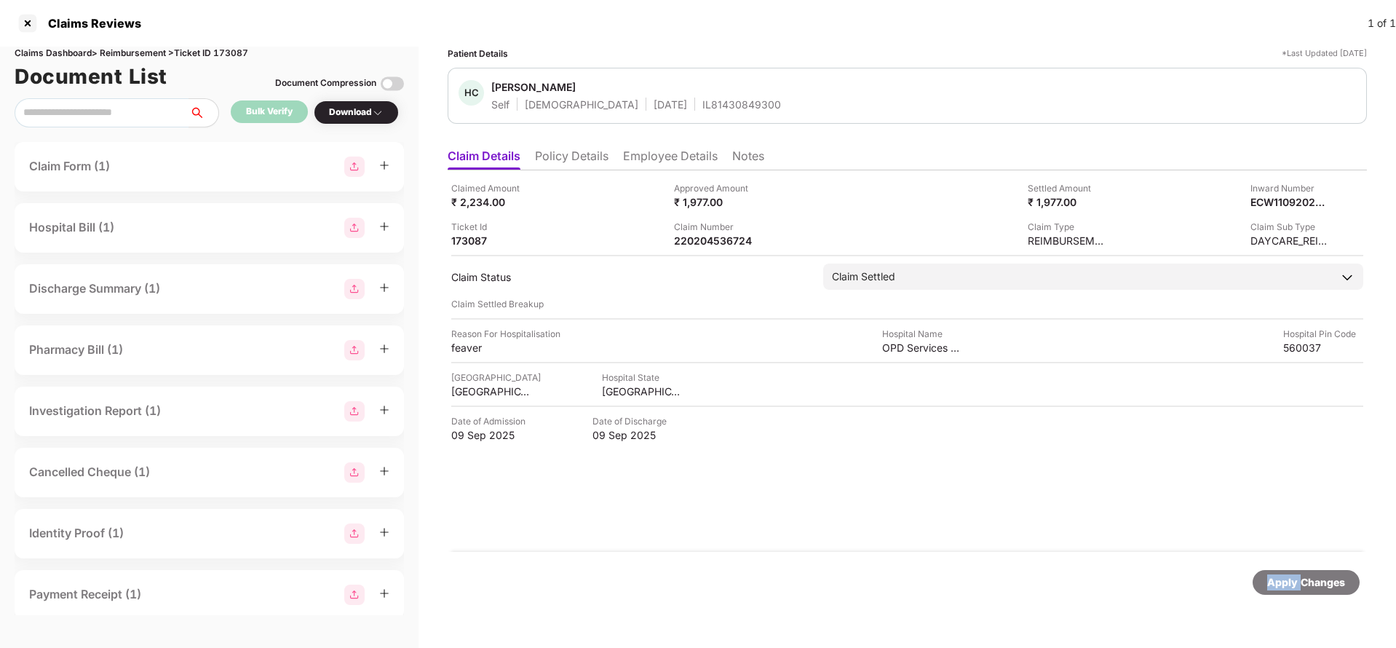
click at [1285, 585] on div "Apply Changes" at bounding box center [1306, 582] width 78 height 16
click at [718, 234] on div "220204539313" at bounding box center [714, 241] width 80 height 14
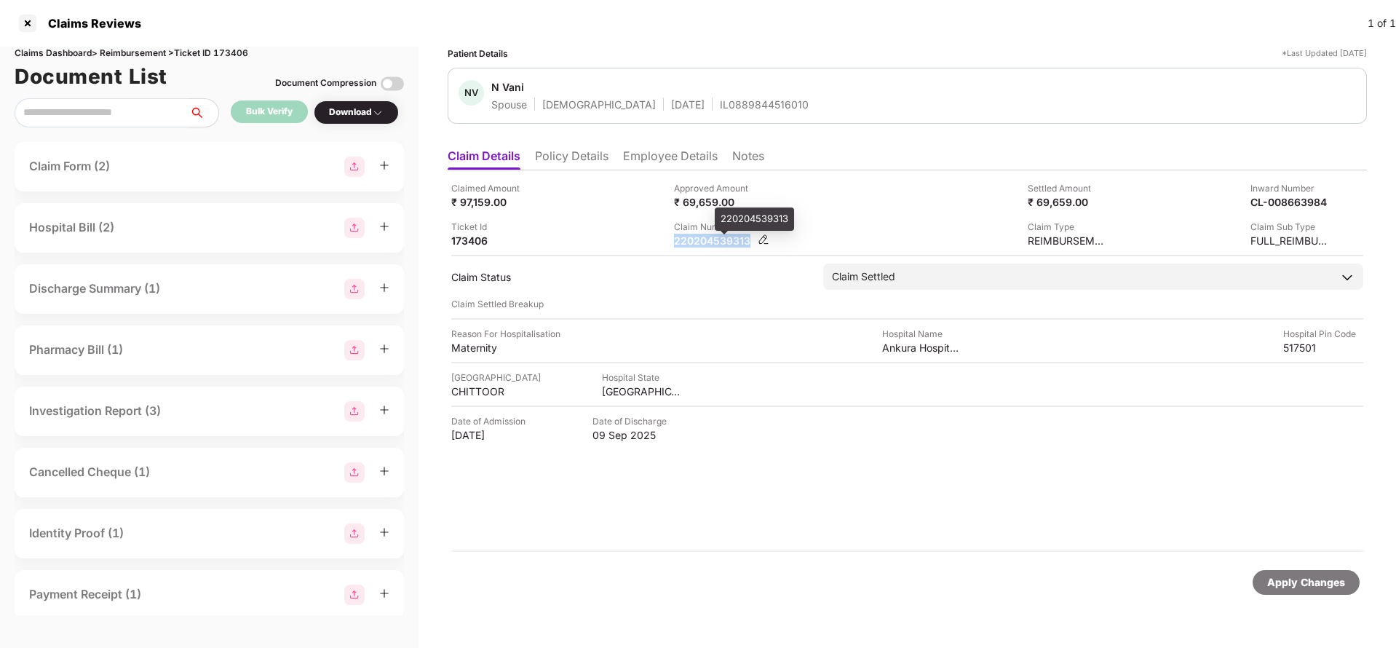
copy div "220204539313"
click at [720, 106] on div "IL0889844516010" at bounding box center [764, 105] width 89 height 14
copy div "IL0889844516010"
click at [1313, 581] on div "Apply Changes" at bounding box center [1306, 582] width 78 height 16
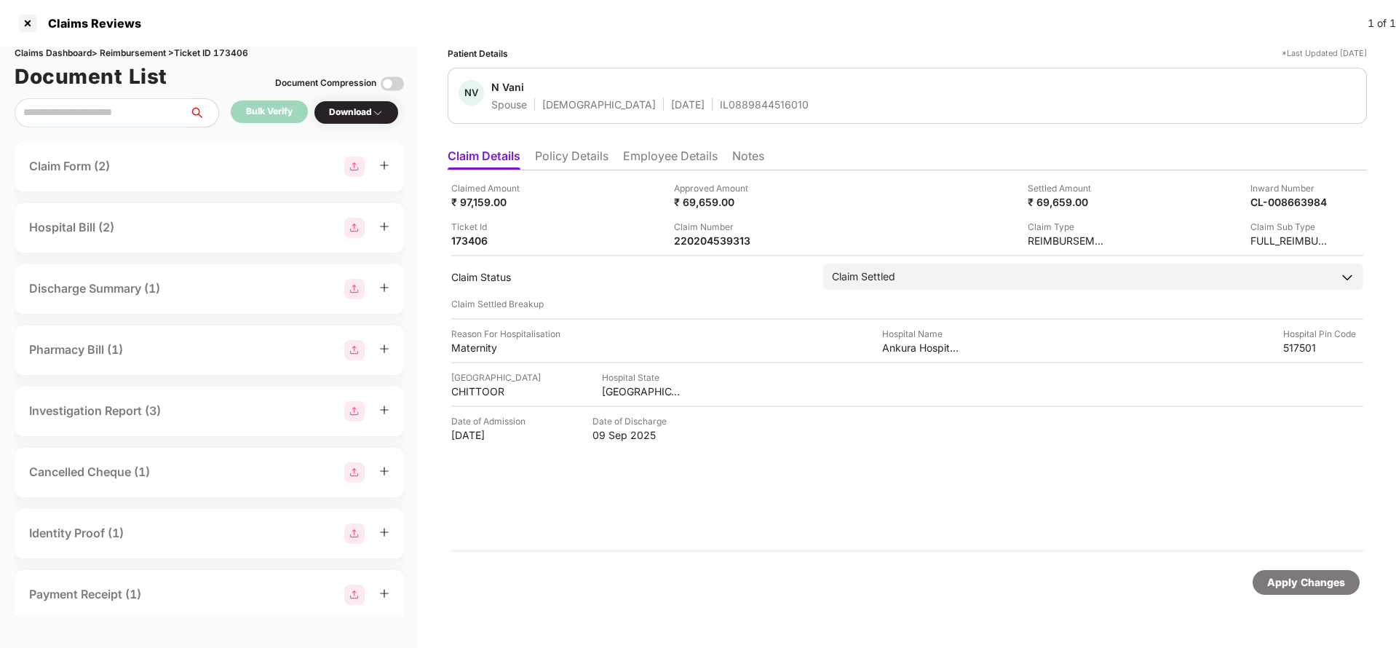
click at [1314, 582] on div "Apply Changes" at bounding box center [1306, 582] width 78 height 16
click at [1316, 585] on div "Apply Changes" at bounding box center [1306, 582] width 78 height 16
click at [235, 53] on div "Claims Dashboard > Reimbursement > Ticket ID 173406" at bounding box center [209, 54] width 389 height 14
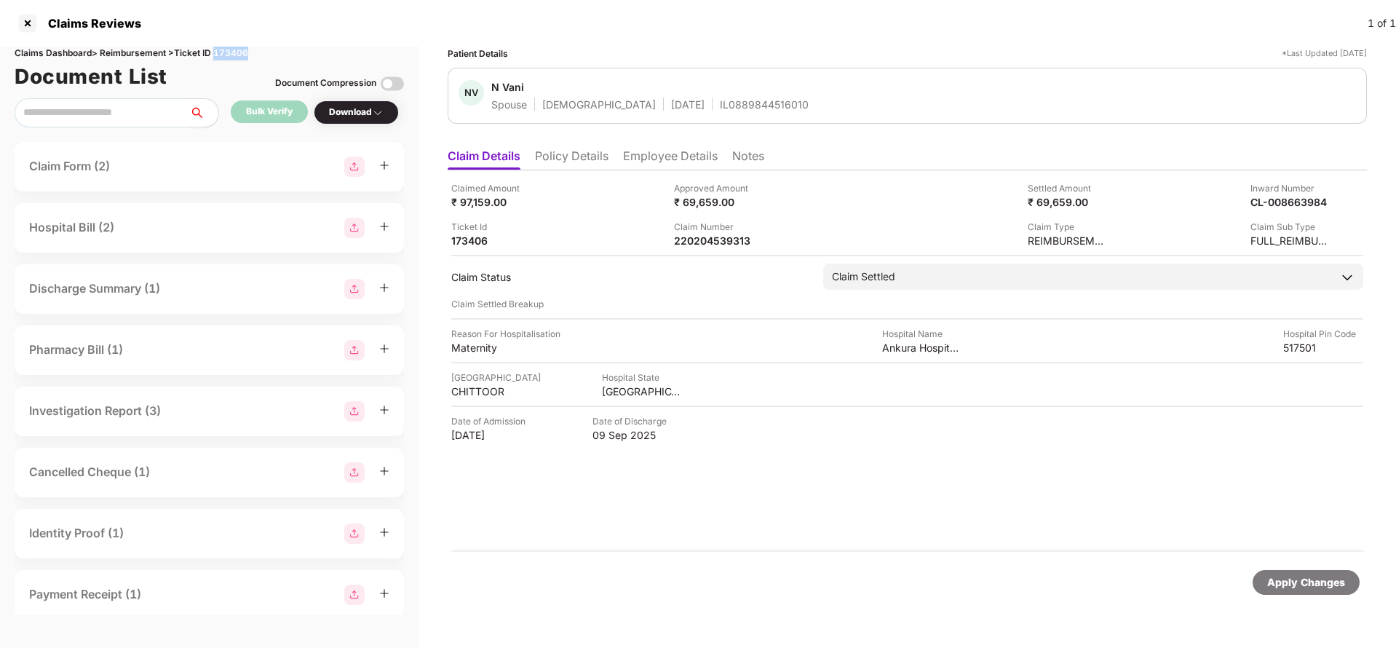
copy div "173406"
click at [1293, 585] on div "Apply Changes" at bounding box center [1306, 582] width 78 height 16
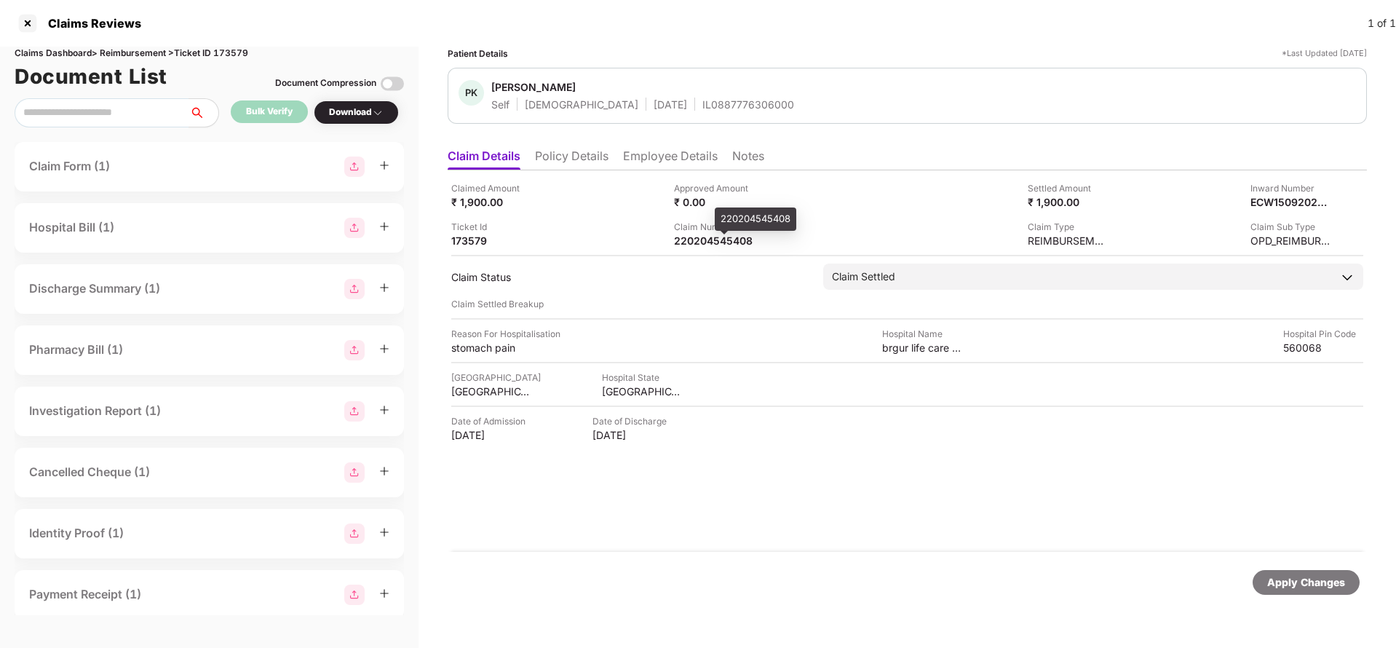
click at [724, 234] on span at bounding box center [724, 233] width 7 height 4
click at [724, 237] on div "220204545408" at bounding box center [714, 241] width 80 height 14
copy div "220204545408"
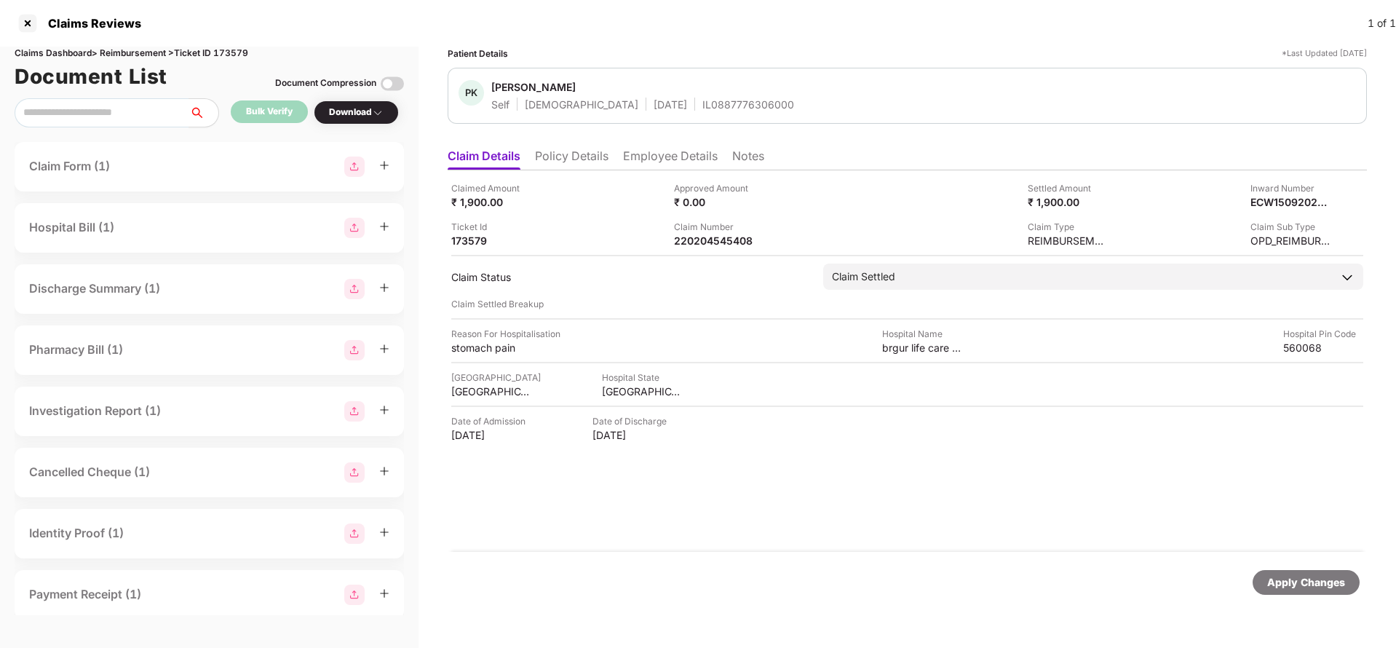
click at [705, 103] on div "IL0887776306000" at bounding box center [748, 105] width 92 height 14
copy div "IL0887776306000"
click at [1287, 579] on div "Apply Changes" at bounding box center [1306, 582] width 78 height 16
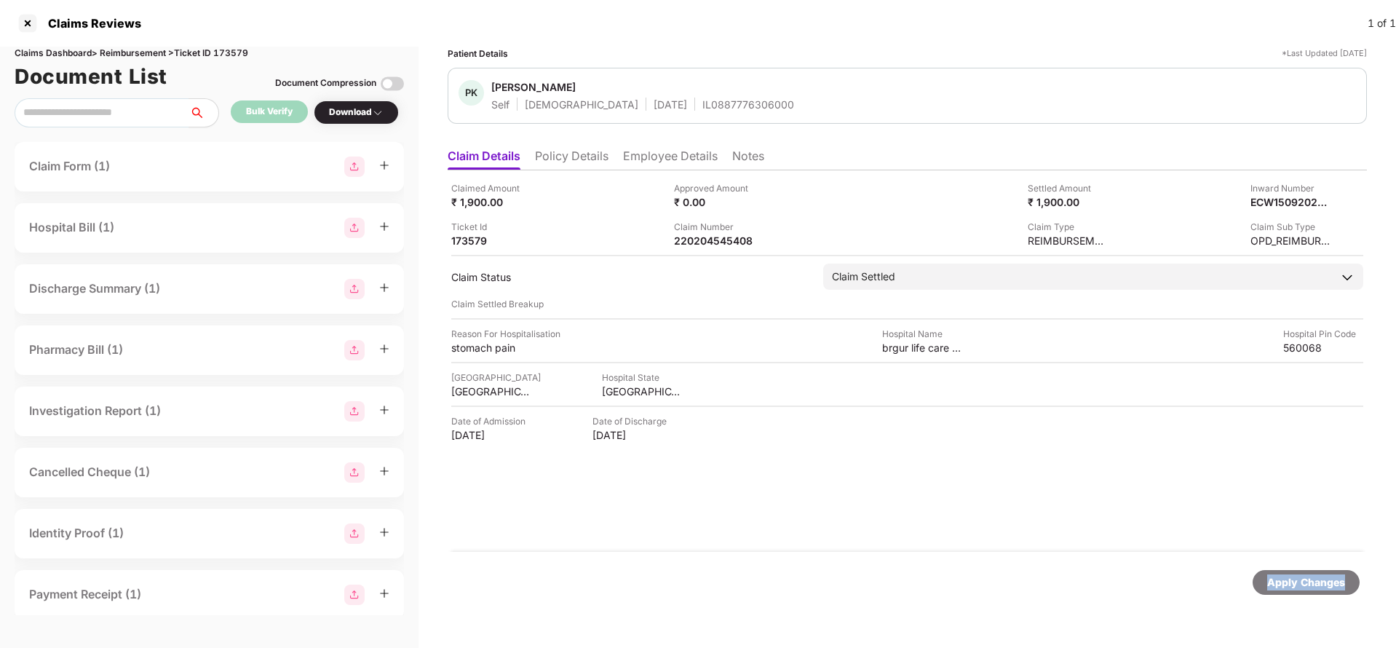
click at [1287, 579] on div "Apply Changes" at bounding box center [1306, 582] width 78 height 16
click at [240, 56] on div "Claims Dashboard > Reimbursement > Ticket ID 173579" at bounding box center [209, 54] width 389 height 14
copy div "173579"
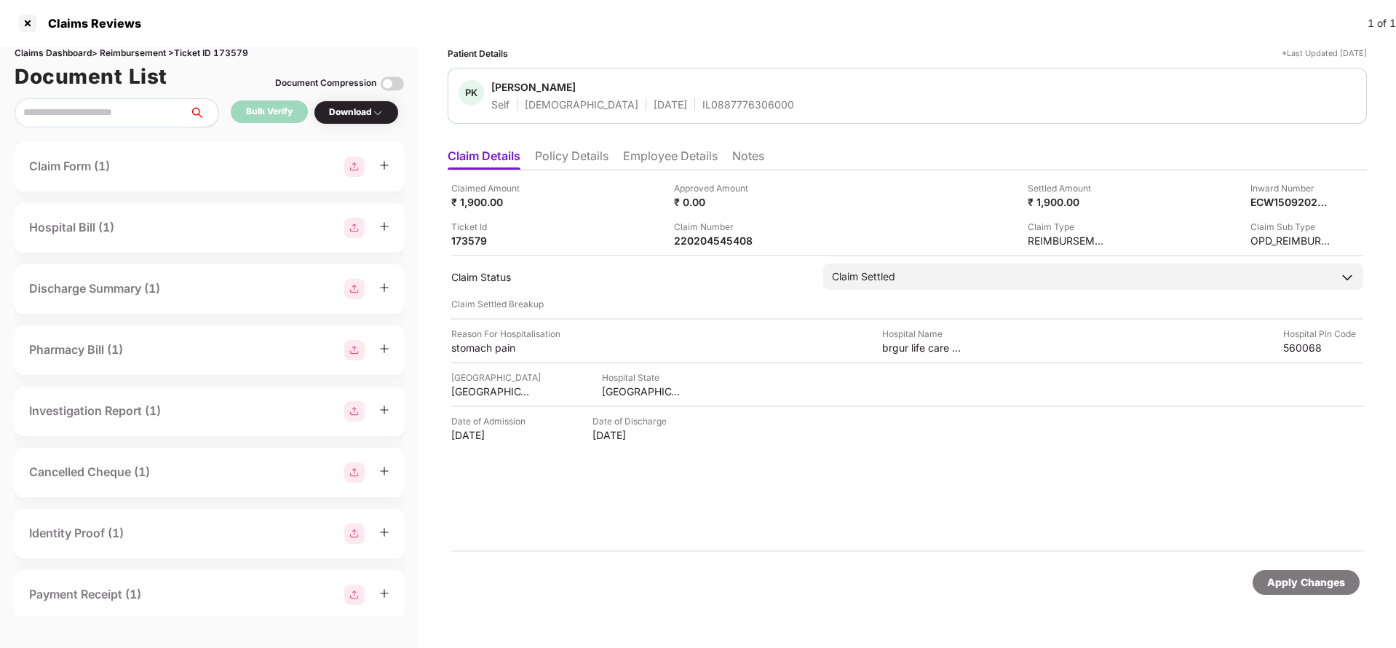
click at [1310, 584] on div "Apply Changes" at bounding box center [1306, 582] width 78 height 16
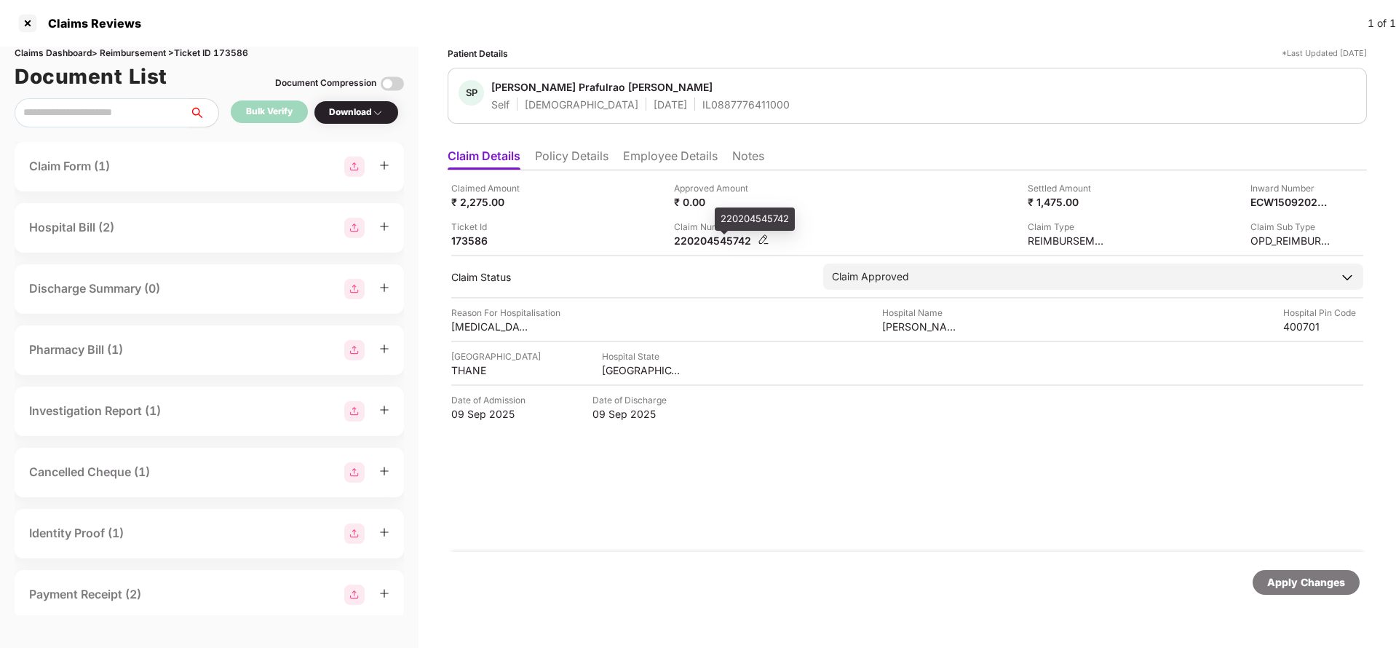
click at [721, 242] on div "220204545742" at bounding box center [714, 241] width 80 height 14
copy div "220204545742"
click at [1291, 585] on div "Apply Changes" at bounding box center [1306, 582] width 78 height 16
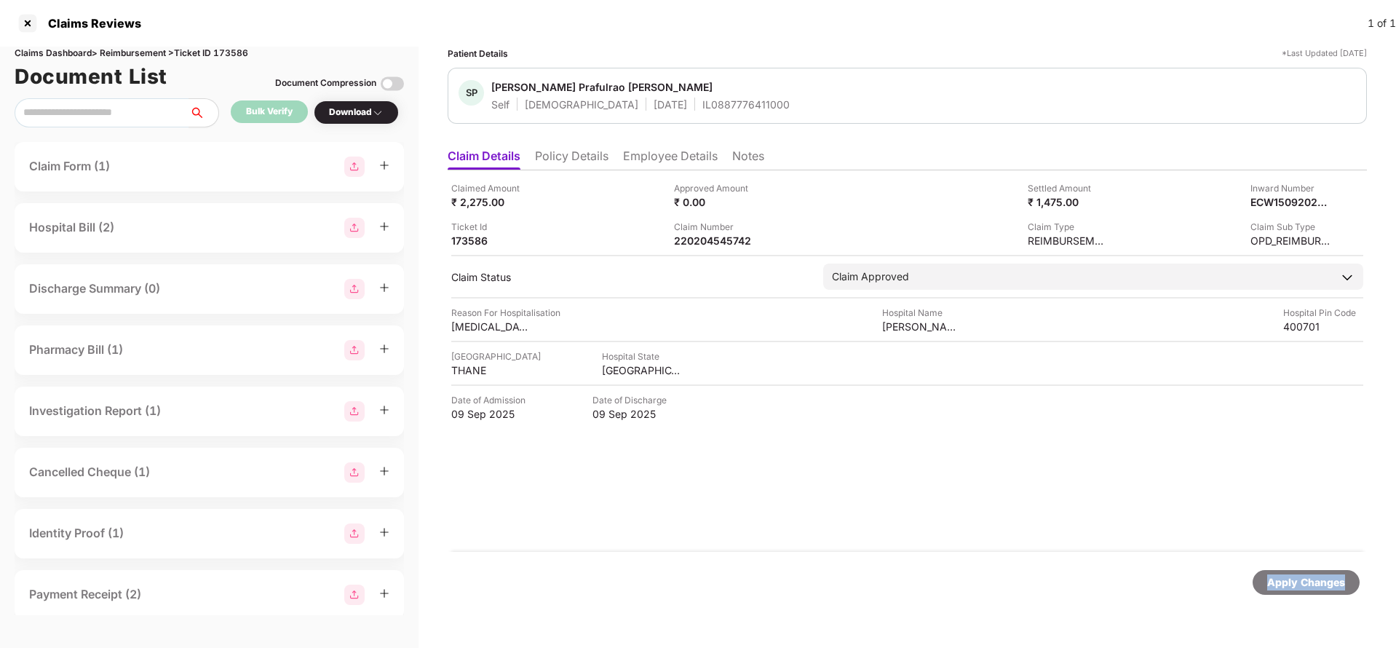
click at [1291, 585] on div "Apply Changes" at bounding box center [1306, 582] width 78 height 16
click at [227, 54] on div "Claims Dashboard > Reimbursement > Ticket ID 173586" at bounding box center [209, 54] width 389 height 14
copy div "173586"
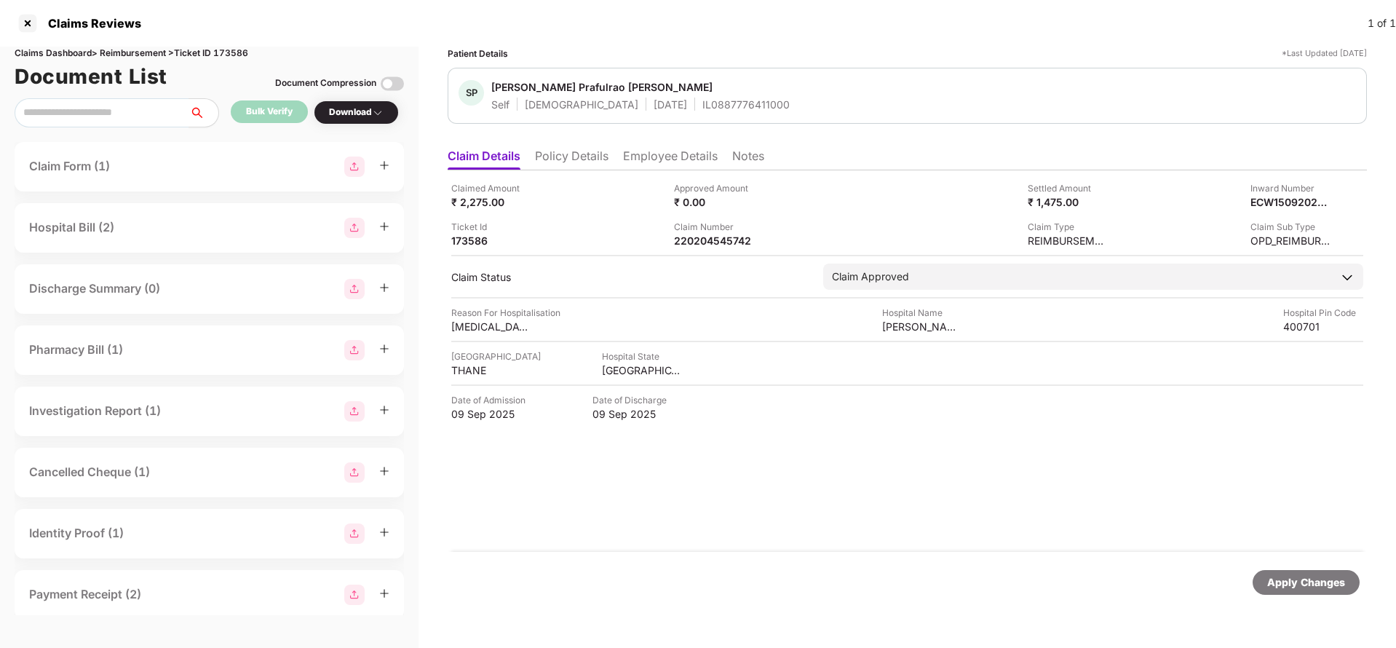
click at [1299, 583] on div "Apply Changes" at bounding box center [1306, 582] width 78 height 16
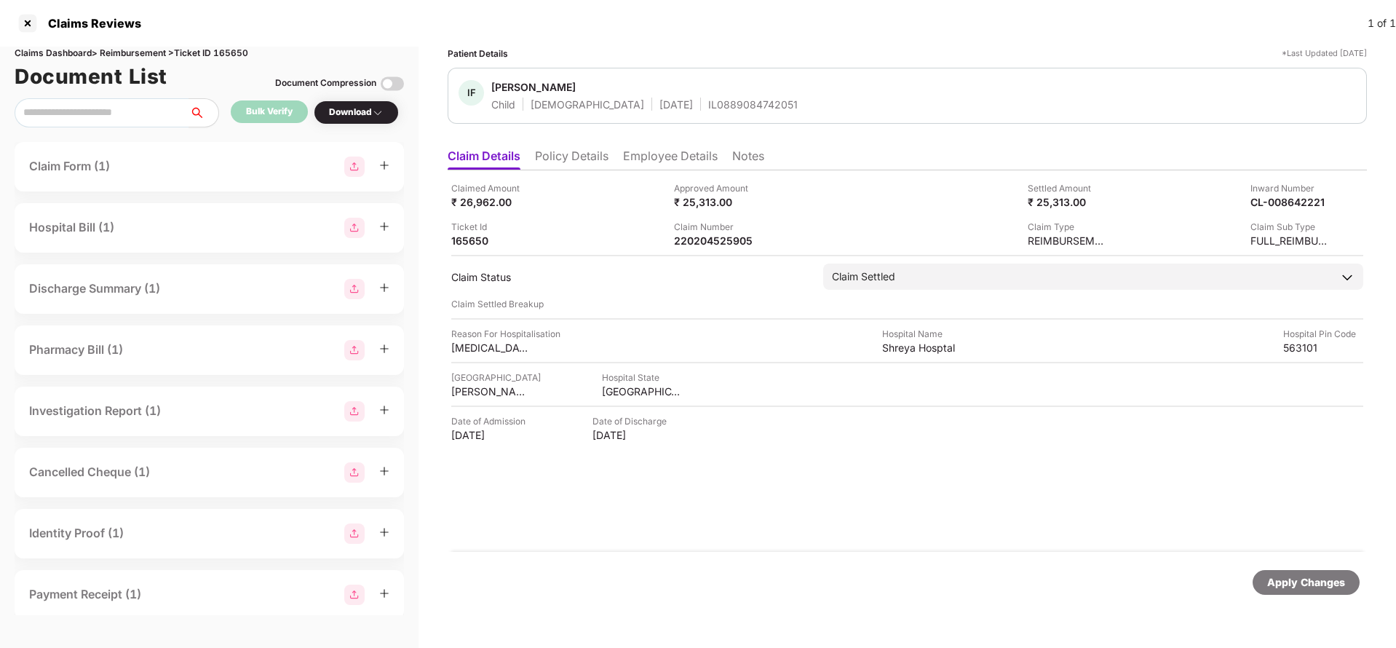
click at [1329, 584] on div "Apply Changes" at bounding box center [1306, 582] width 78 height 16
click at [231, 53] on div "Claims Dashboard > Reimbursement > Ticket ID 165650" at bounding box center [209, 54] width 389 height 14
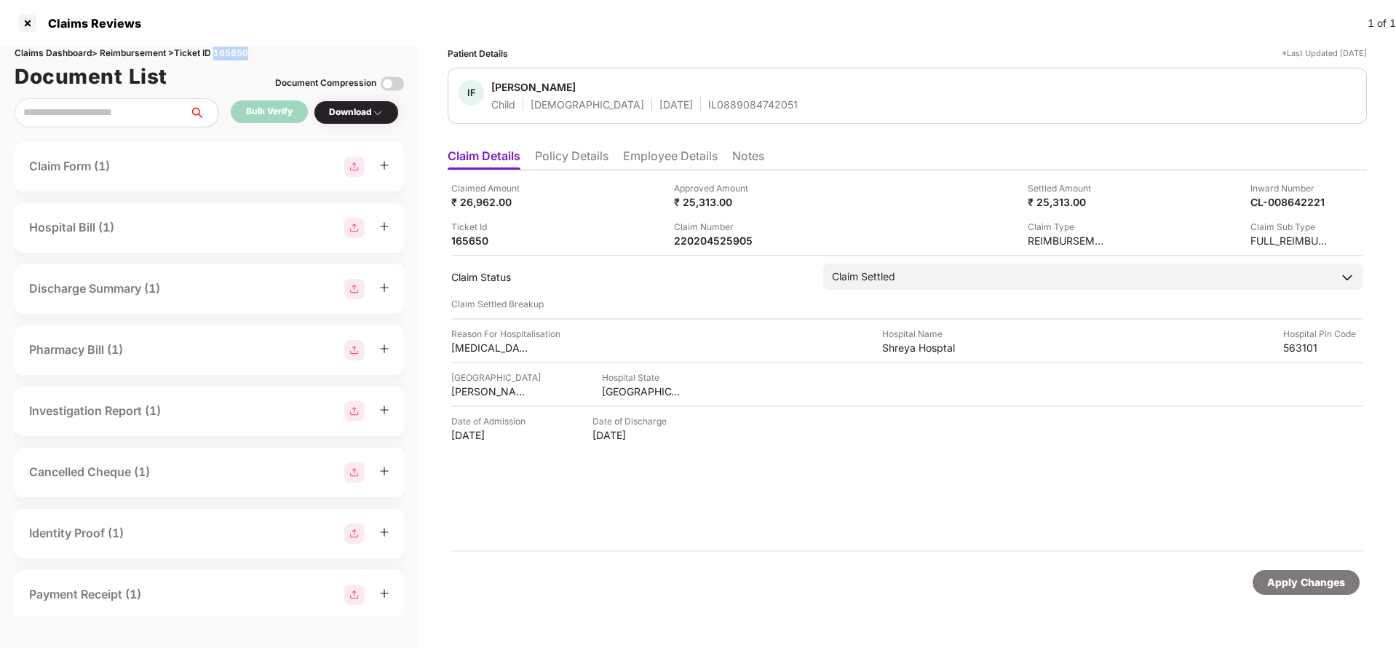
copy div "165650"
click at [1320, 590] on div "Apply Changes" at bounding box center [1306, 582] width 107 height 25
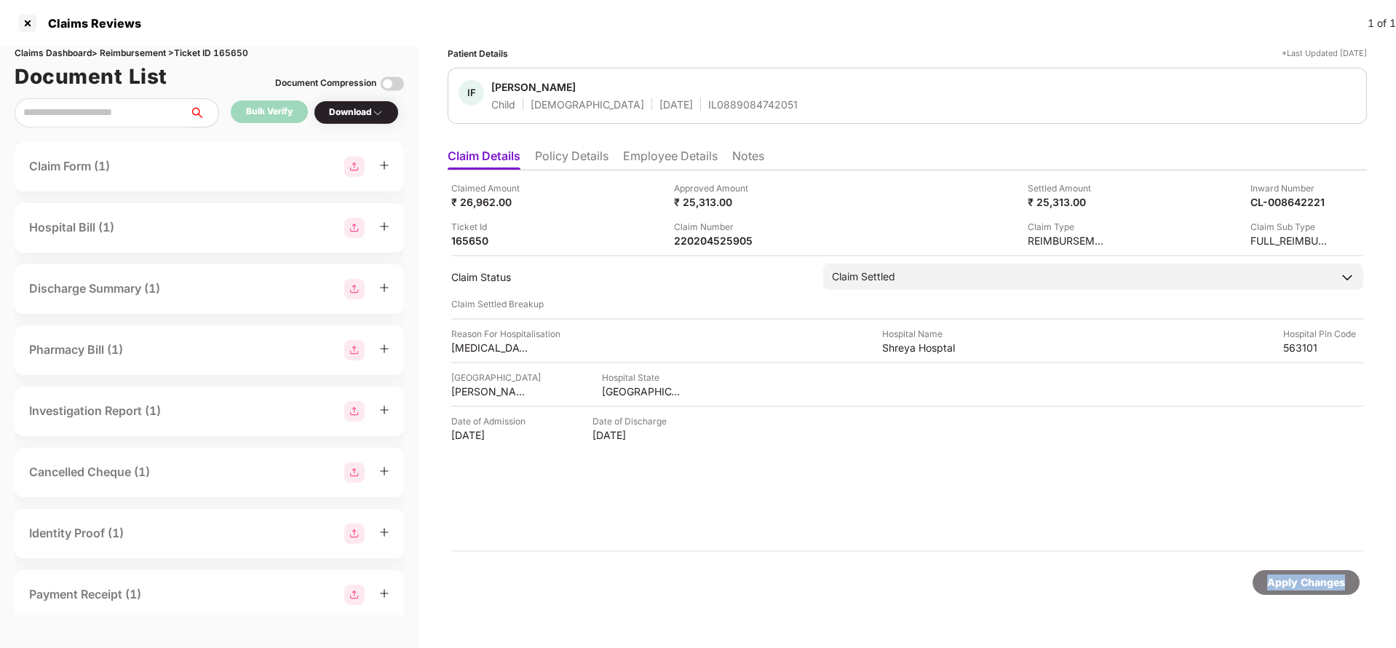
click at [1320, 590] on div "Apply Changes" at bounding box center [1306, 582] width 107 height 25
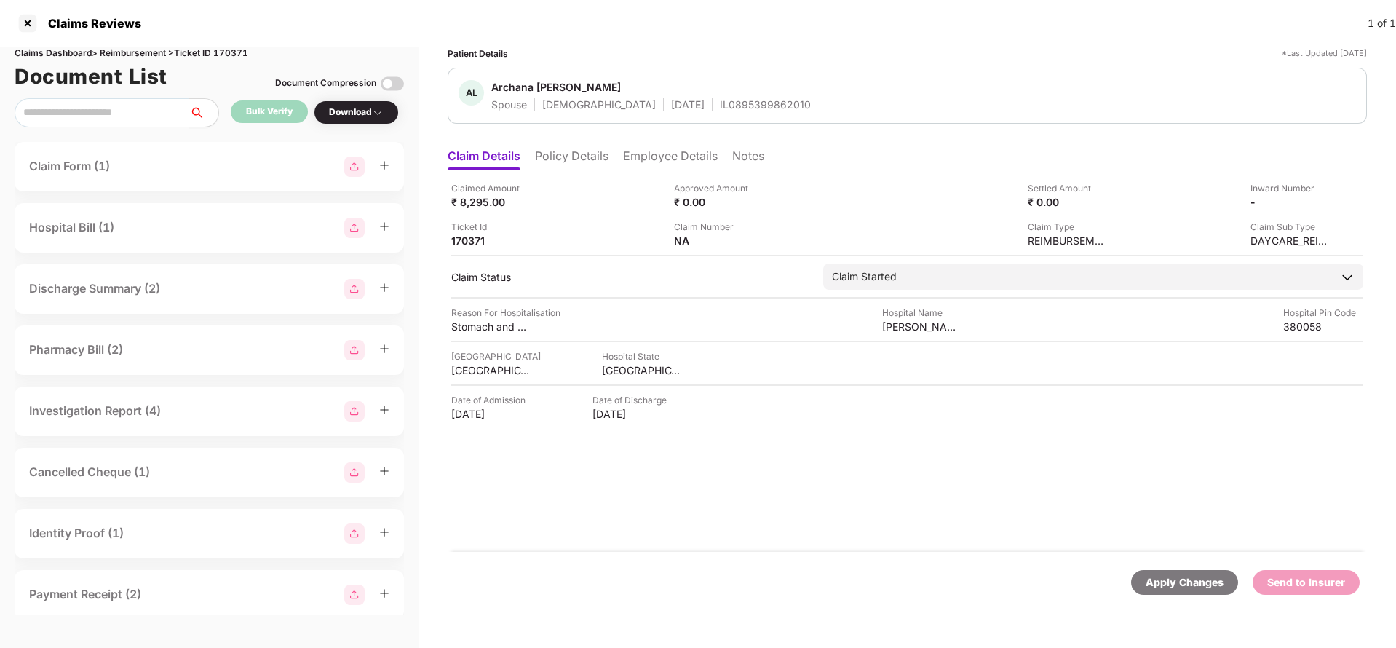
click at [564, 148] on li "Policy Details" at bounding box center [572, 158] width 74 height 21
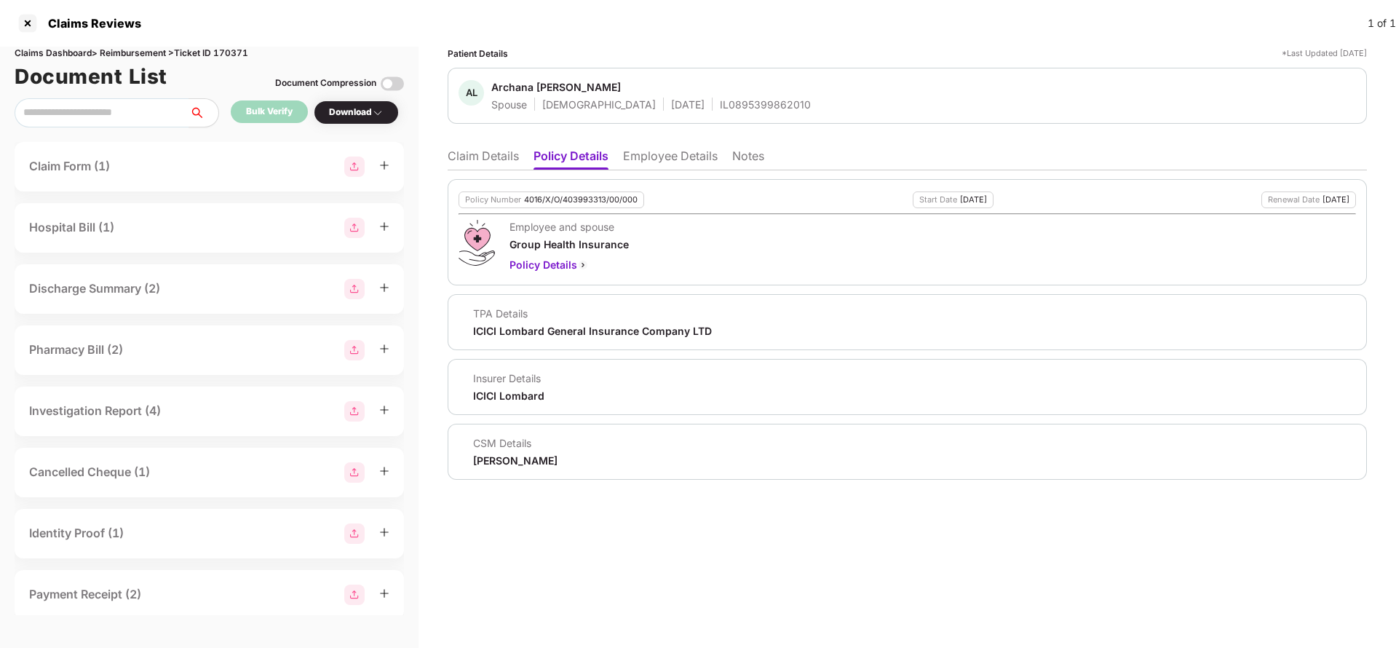
click at [694, 170] on div "Policy Number 4016/X/O/403993313/00/000 Start Date [DATE] Renewal Date [DATE] E…" at bounding box center [907, 324] width 919 height 309
click at [694, 165] on li "Employee Details" at bounding box center [670, 158] width 95 height 21
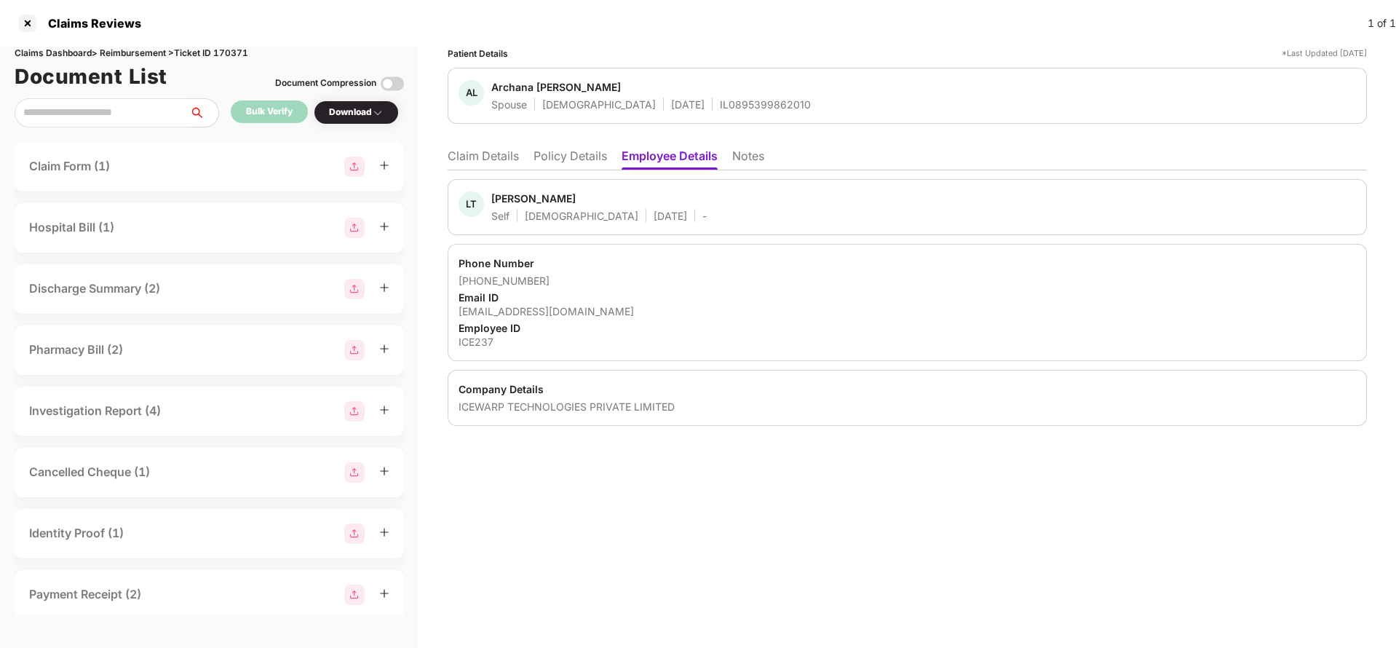
click at [579, 156] on li "Policy Details" at bounding box center [571, 158] width 74 height 21
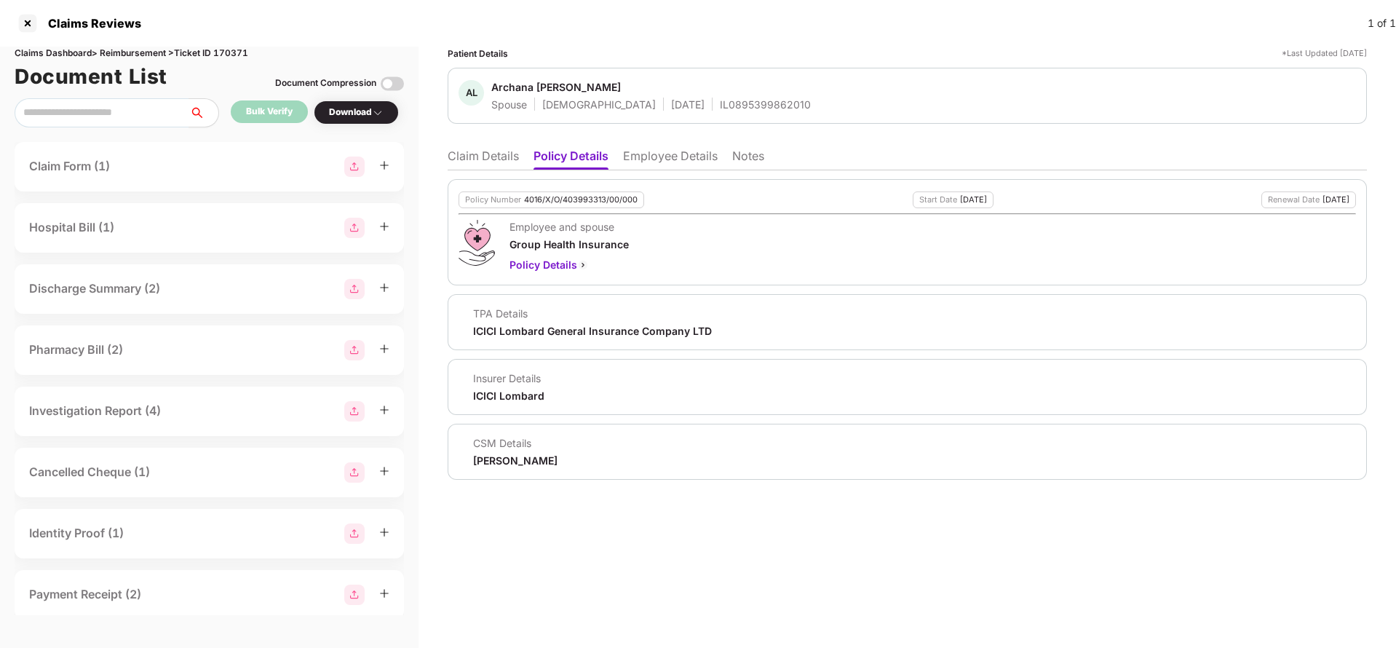
click at [593, 196] on div "4016/X/O/403993313/00/000" at bounding box center [581, 199] width 114 height 9
copy div "4016/X/O/403993313/00/000"
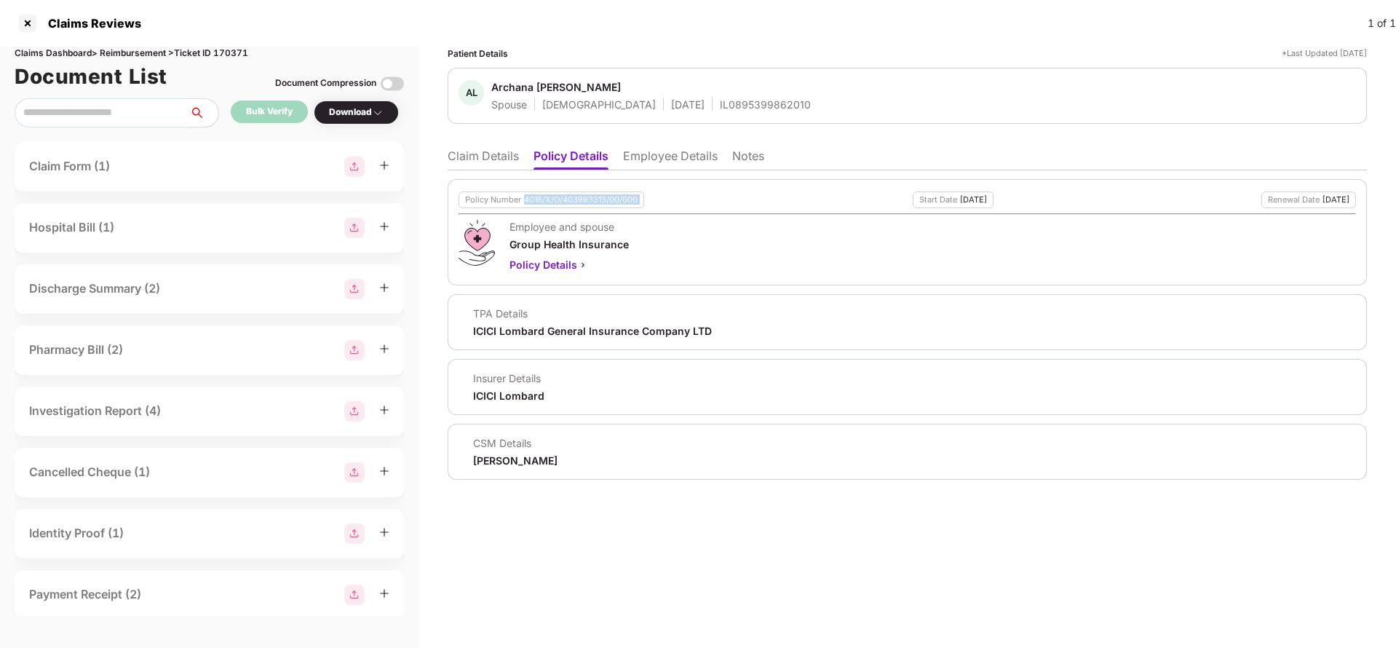
copy div "4016/X/O/403993313/00/000"
click at [498, 154] on li "Claim Details" at bounding box center [483, 158] width 71 height 21
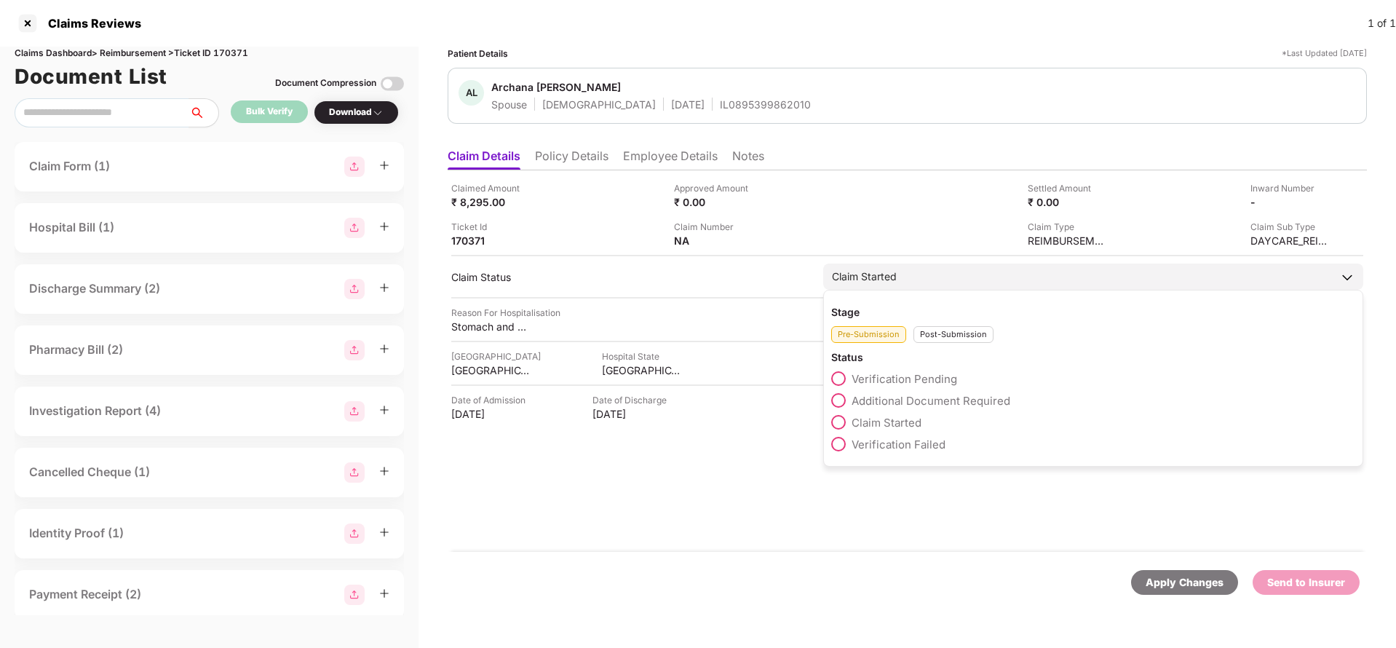
click at [894, 277] on div "Claim Started" at bounding box center [864, 277] width 65 height 16
click at [939, 330] on div "Post-Submission" at bounding box center [954, 334] width 80 height 17
click at [889, 491] on span "Claim Closed" at bounding box center [886, 488] width 68 height 14
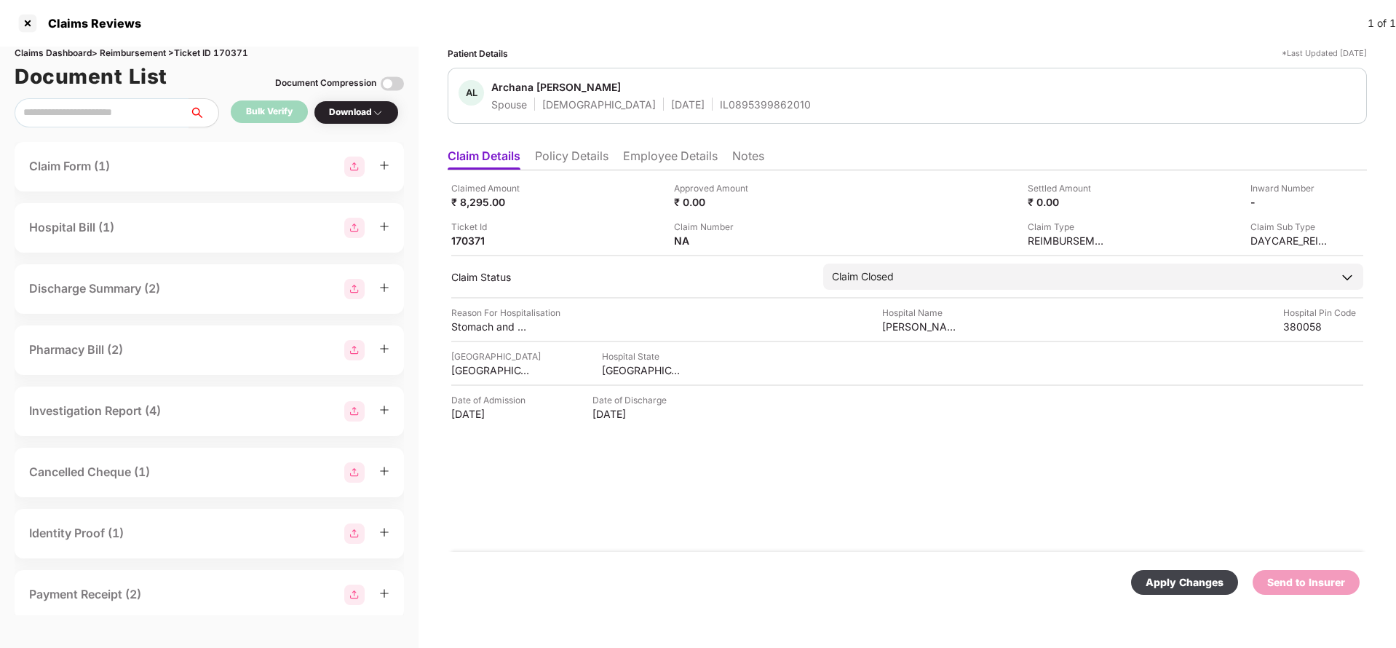
click at [1191, 587] on div "Apply Changes" at bounding box center [1185, 582] width 78 height 16
click at [237, 52] on div "Claims Dashboard > Reimbursement > Ticket ID 170371" at bounding box center [209, 54] width 389 height 14
copy div "170371"
click at [1280, 591] on div "Apply Changes" at bounding box center [1306, 582] width 107 height 25
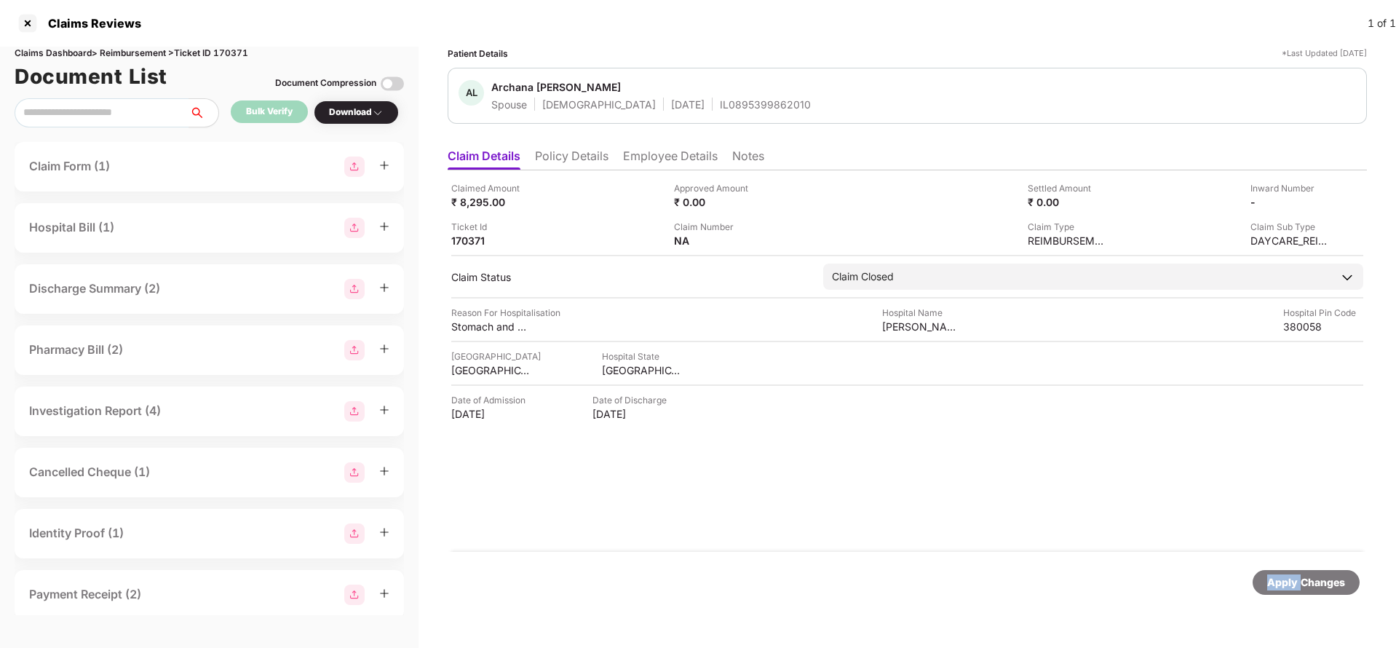
click at [1280, 591] on div "Apply Changes" at bounding box center [1306, 582] width 107 height 25
click at [1315, 590] on div "Apply Changes" at bounding box center [1306, 582] width 107 height 25
click at [1314, 591] on div "Apply Changes" at bounding box center [1306, 582] width 107 height 25
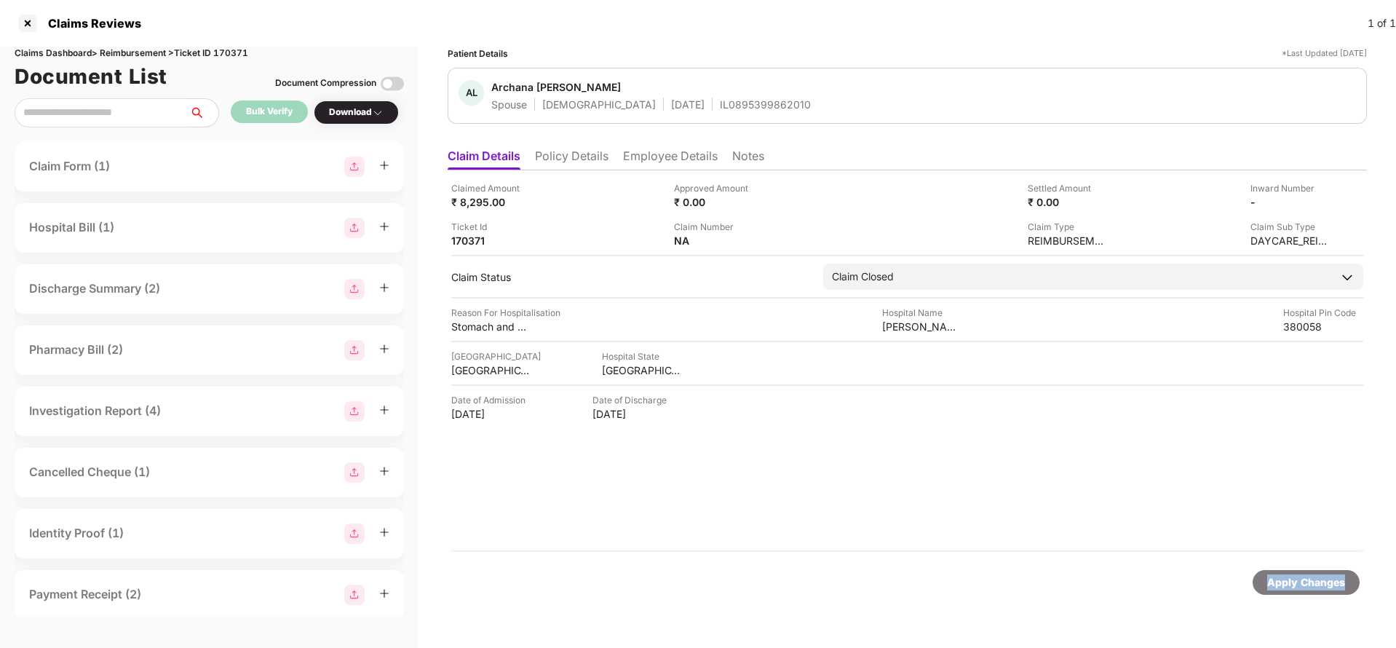
click at [1314, 591] on div "Apply Changes" at bounding box center [1306, 582] width 107 height 25
click at [594, 165] on li "Policy Details" at bounding box center [572, 158] width 74 height 21
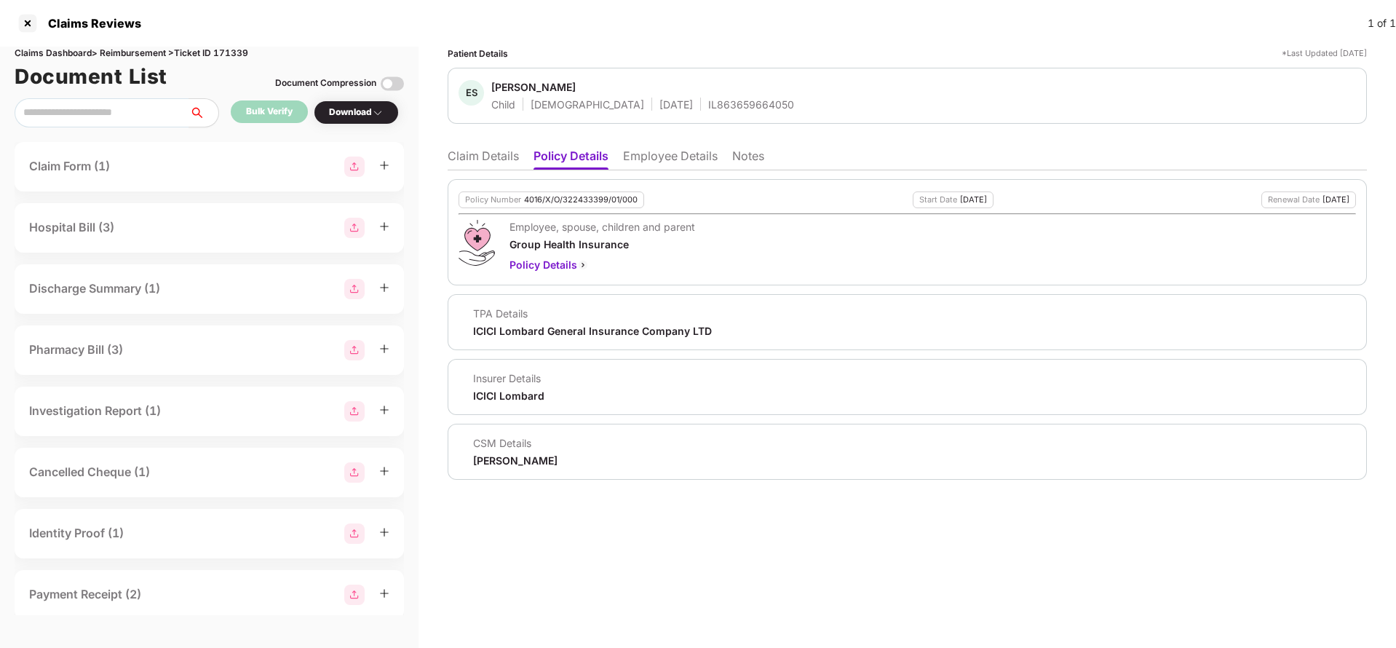
click at [657, 167] on li "Employee Details" at bounding box center [670, 158] width 95 height 21
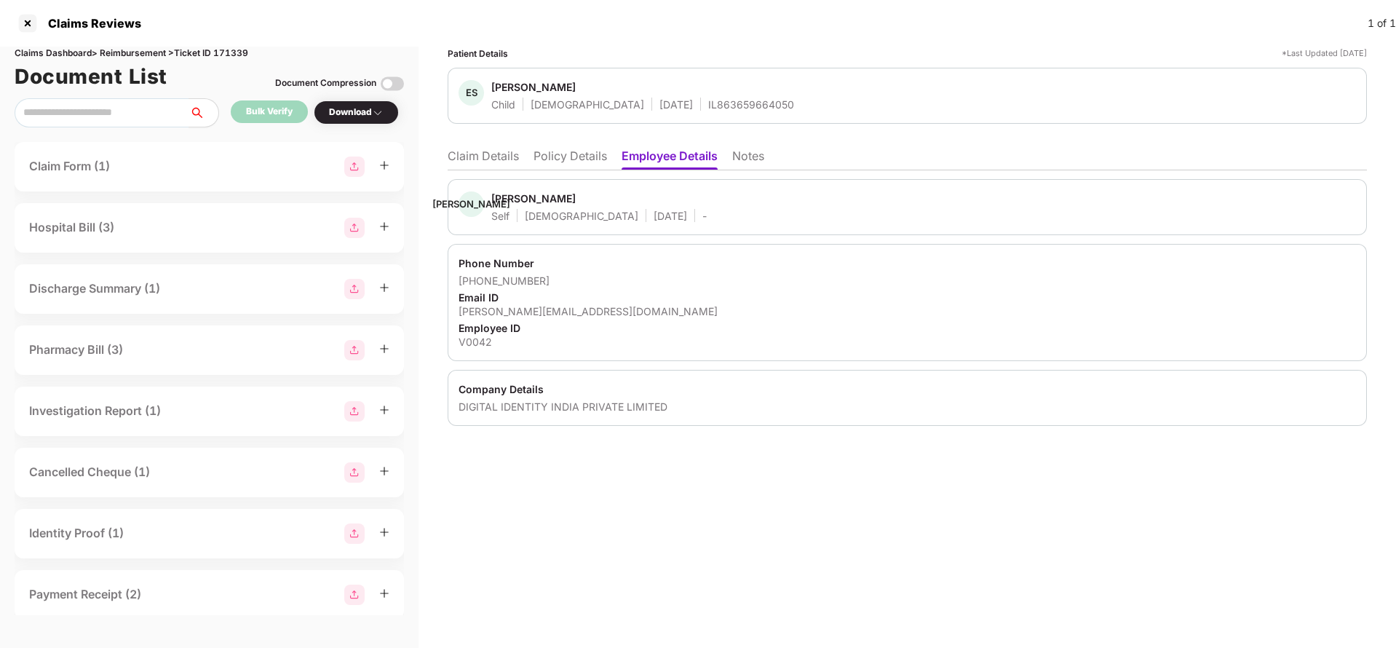
click at [502, 169] on li "Claim Details" at bounding box center [483, 158] width 71 height 21
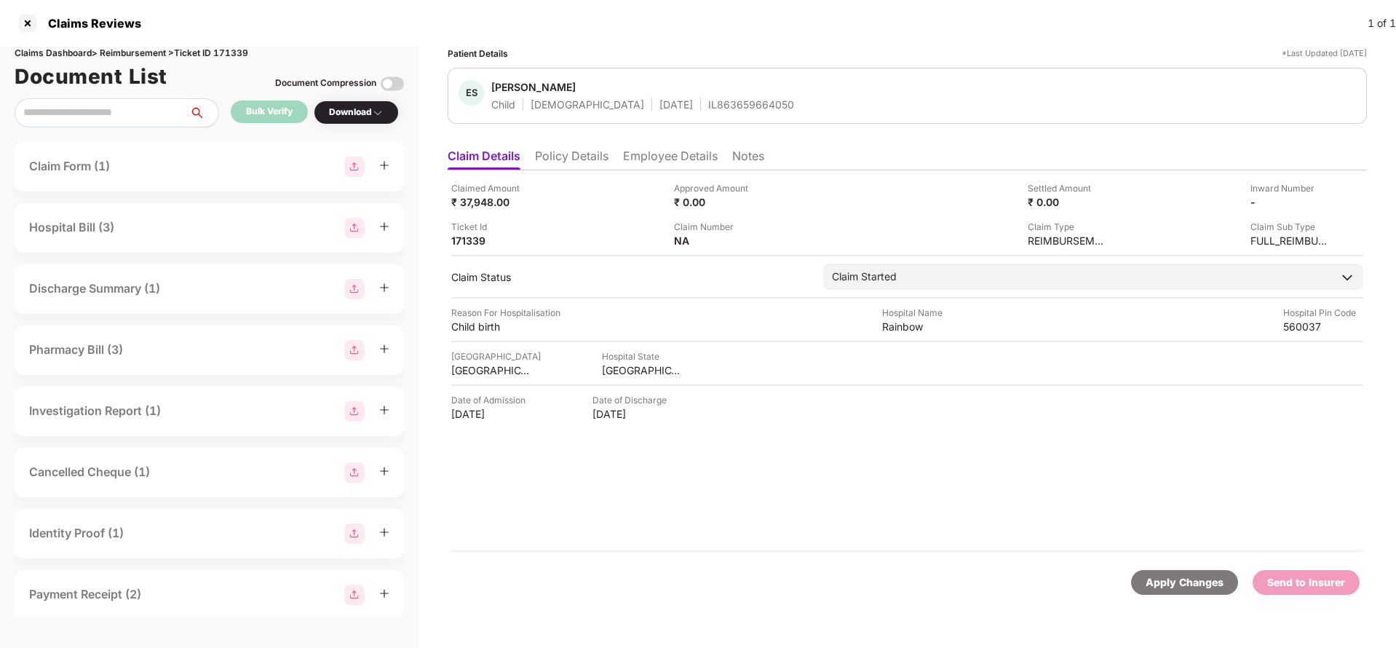
click at [560, 162] on li "Policy Details" at bounding box center [572, 158] width 74 height 21
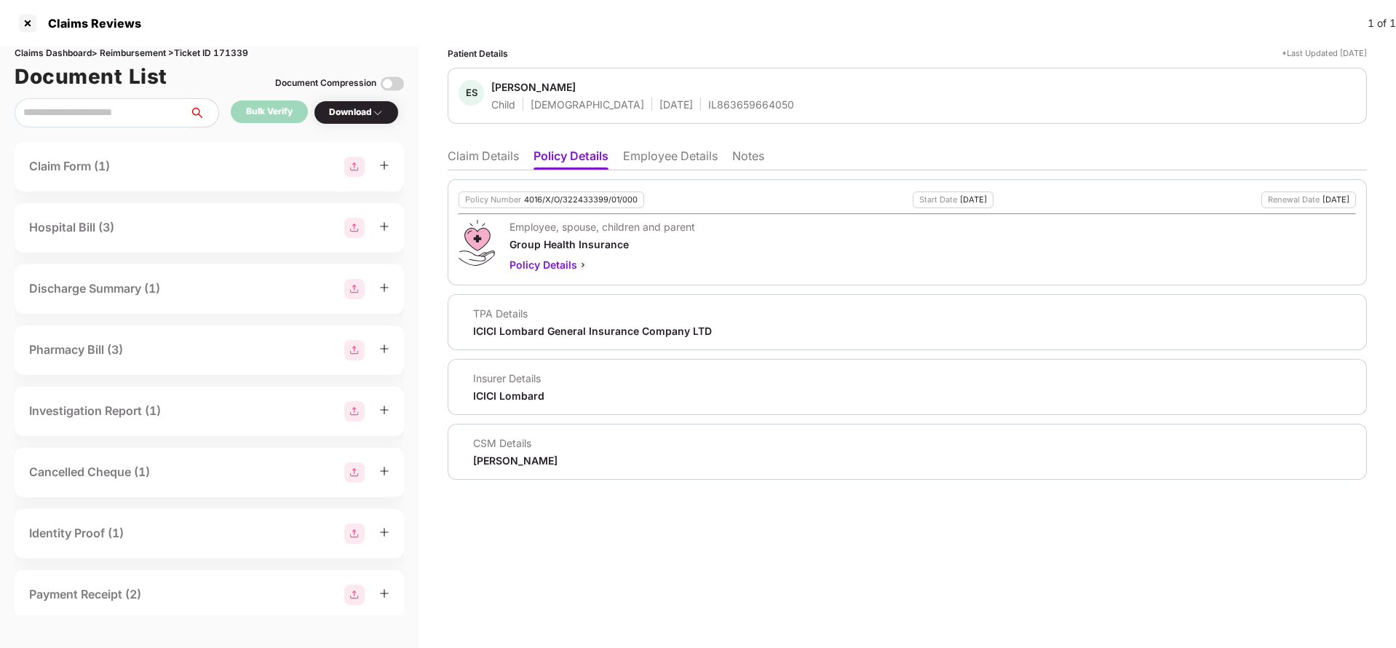
click at [575, 196] on div "4016/X/O/322433399/01/000" at bounding box center [581, 199] width 114 height 9
copy div "4016/X/O/322433399/01/000"
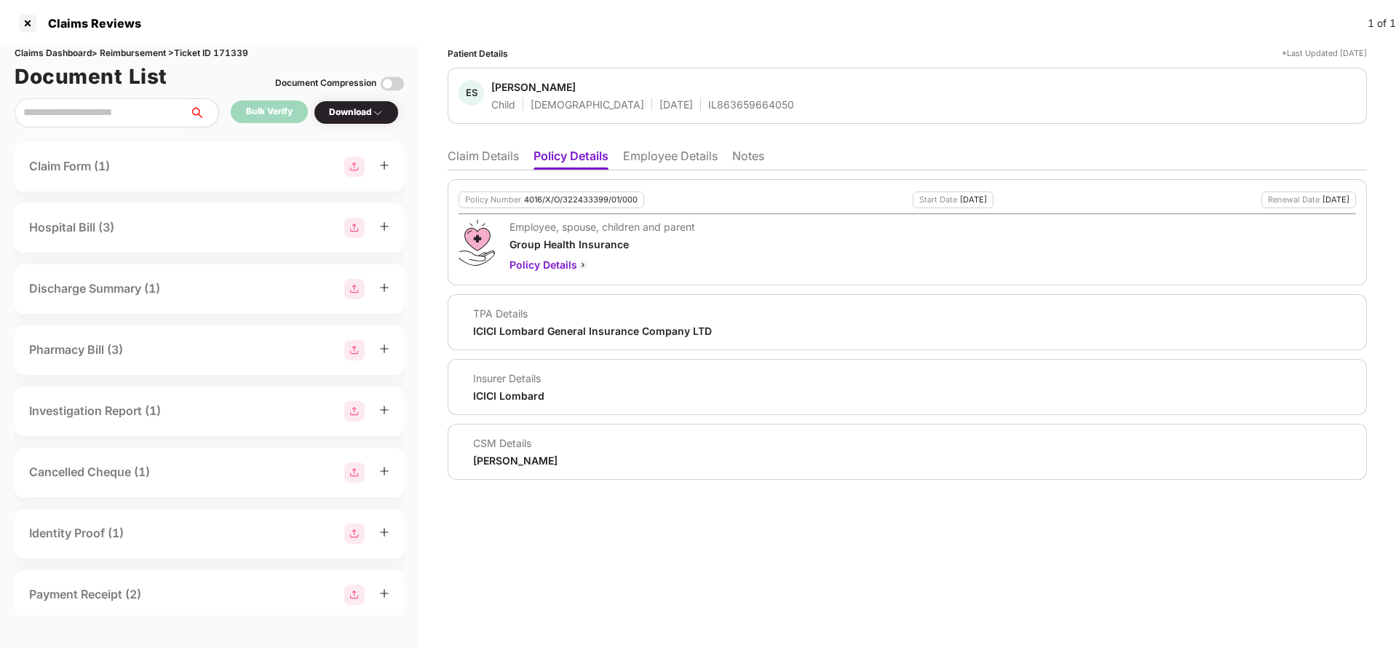
click at [684, 153] on li "Employee Details" at bounding box center [670, 158] width 95 height 21
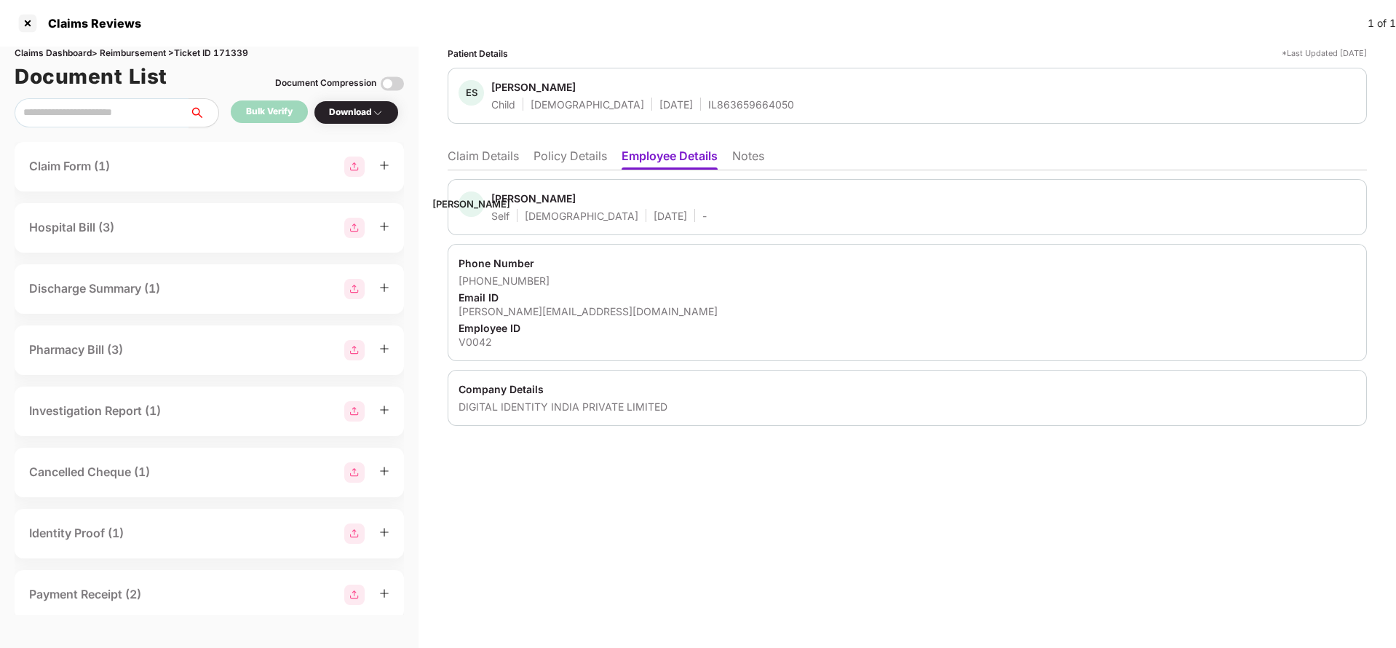
click at [478, 409] on div "DIGITAL IDENTITY INDIA PRIVATE LIMITED" at bounding box center [908, 407] width 898 height 14
copy div "DIGITAL IDENTITY INDIA PRIVATE LIMITED"
click at [232, 55] on div "Claims Dashboard > Reimbursement > Ticket ID 171339" at bounding box center [209, 54] width 389 height 14
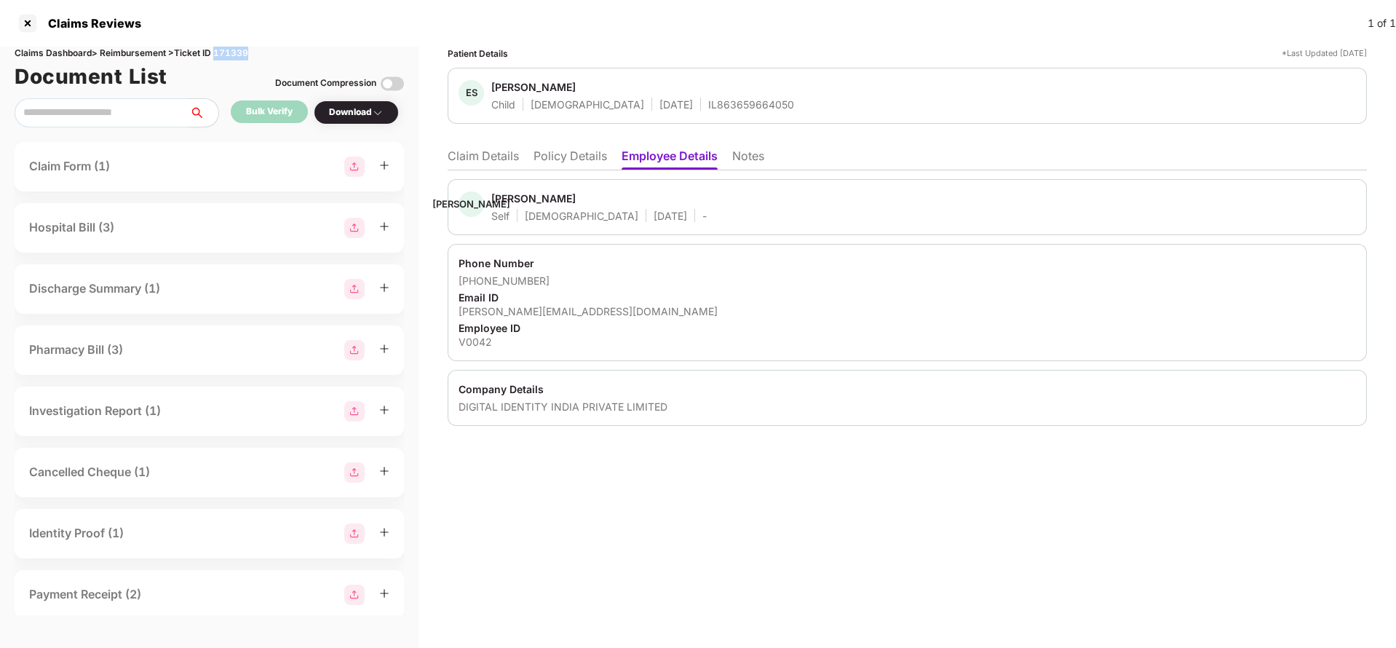
click at [232, 55] on div "Claims Dashboard > Reimbursement > Ticket ID 171339" at bounding box center [209, 54] width 389 height 14
copy div "171339"
click at [496, 153] on li "Claim Details" at bounding box center [483, 158] width 71 height 21
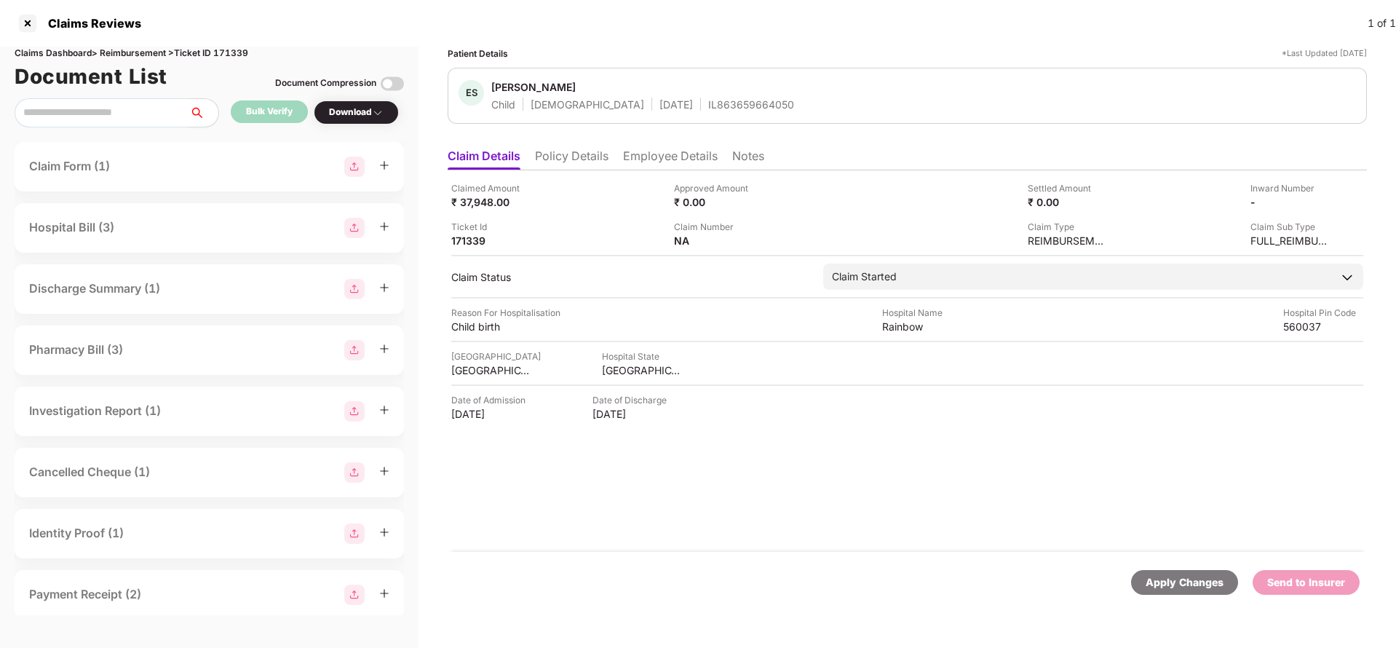
click at [1188, 590] on div "Apply Changes" at bounding box center [1184, 582] width 107 height 25
click at [579, 164] on li "Policy Details" at bounding box center [572, 158] width 74 height 21
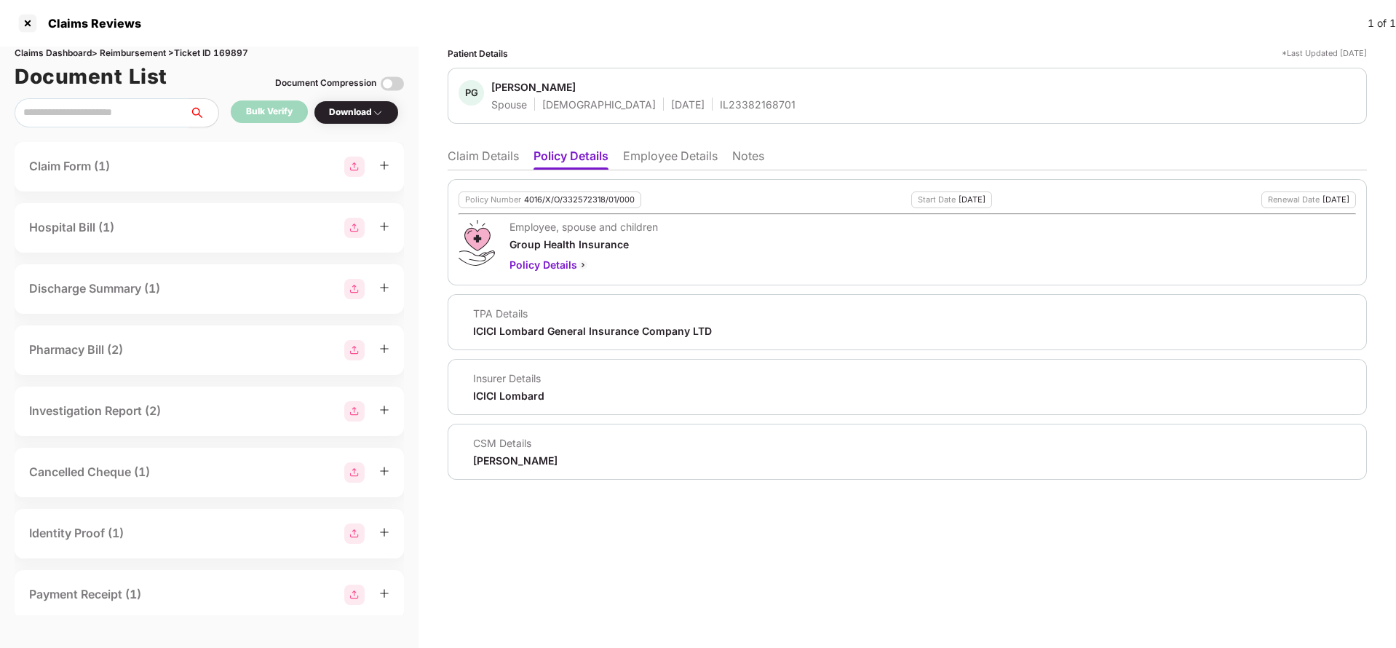
click at [695, 160] on li "Employee Details" at bounding box center [670, 158] width 95 height 21
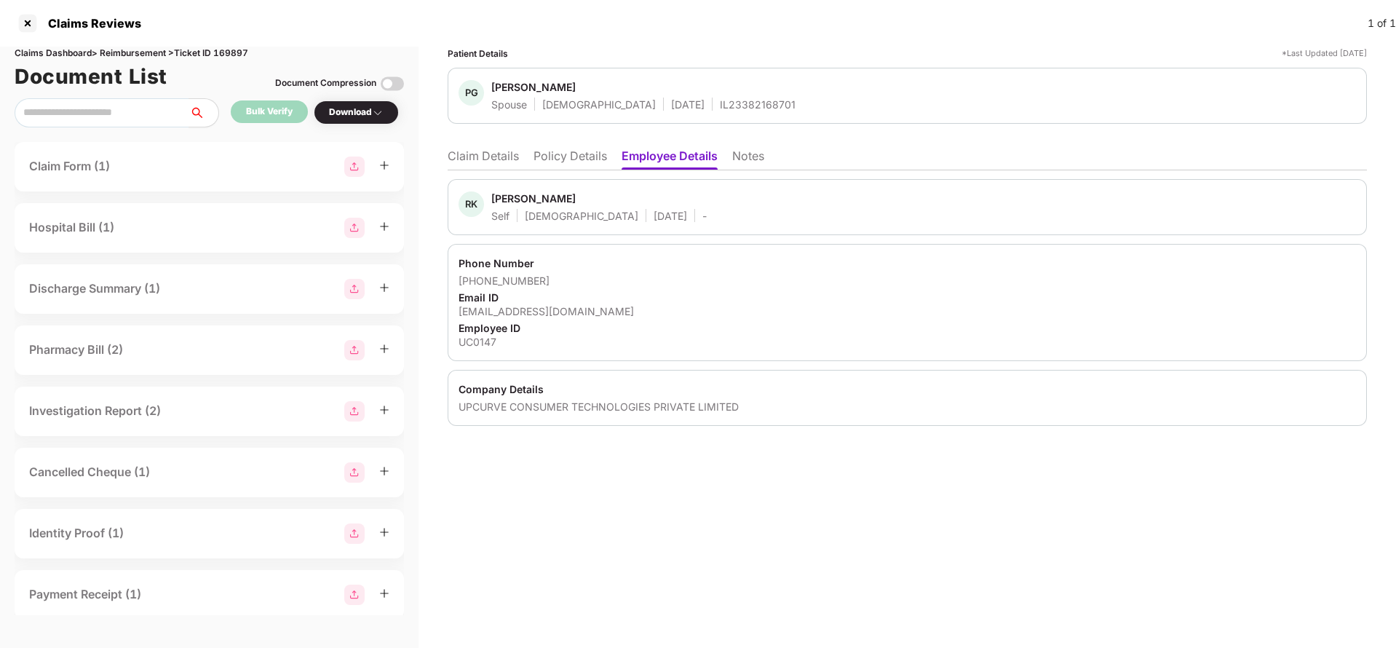
click at [604, 156] on li "Policy Details" at bounding box center [571, 158] width 74 height 21
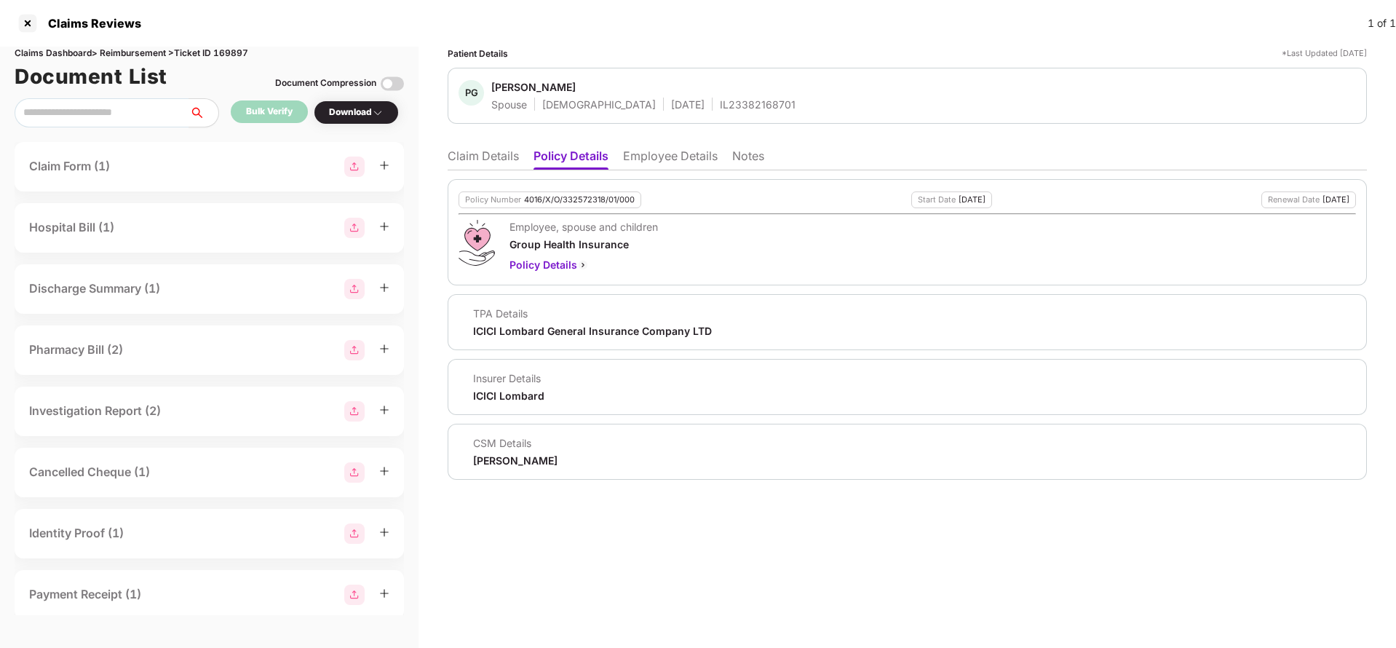
click at [491, 156] on li "Claim Details" at bounding box center [483, 158] width 71 height 21
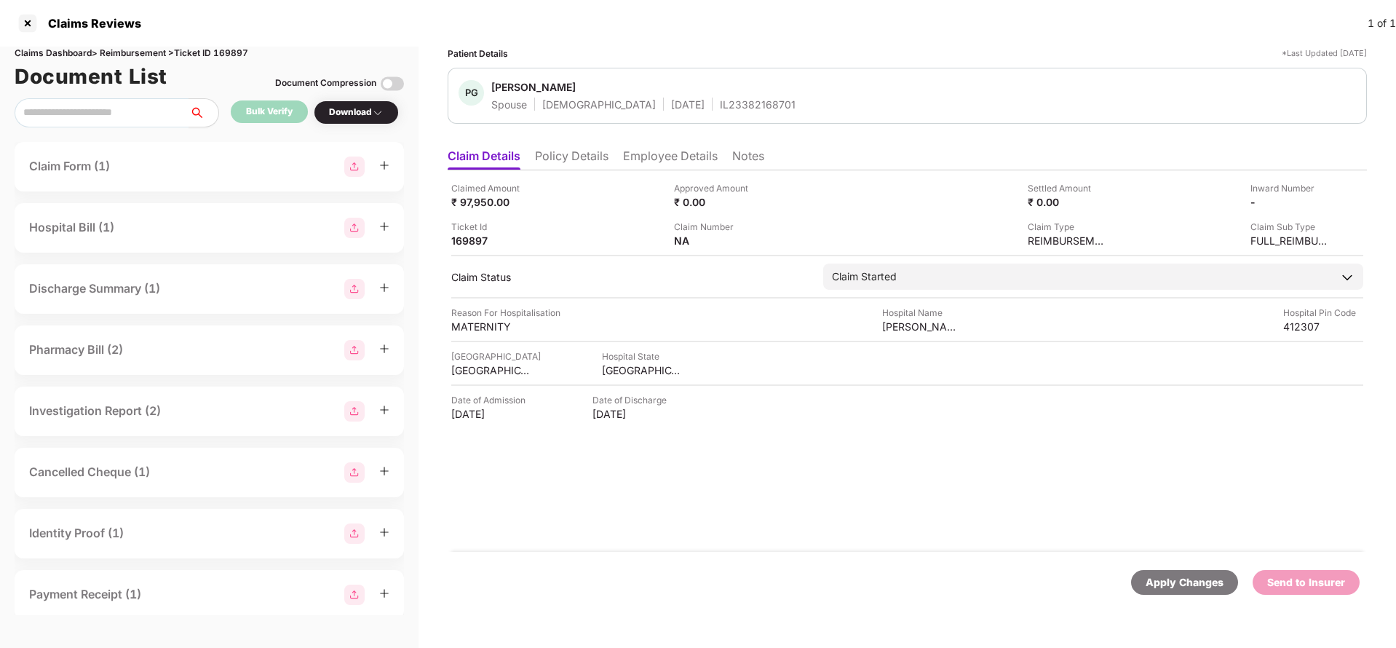
click at [1147, 582] on div "Apply Changes" at bounding box center [1185, 582] width 78 height 16
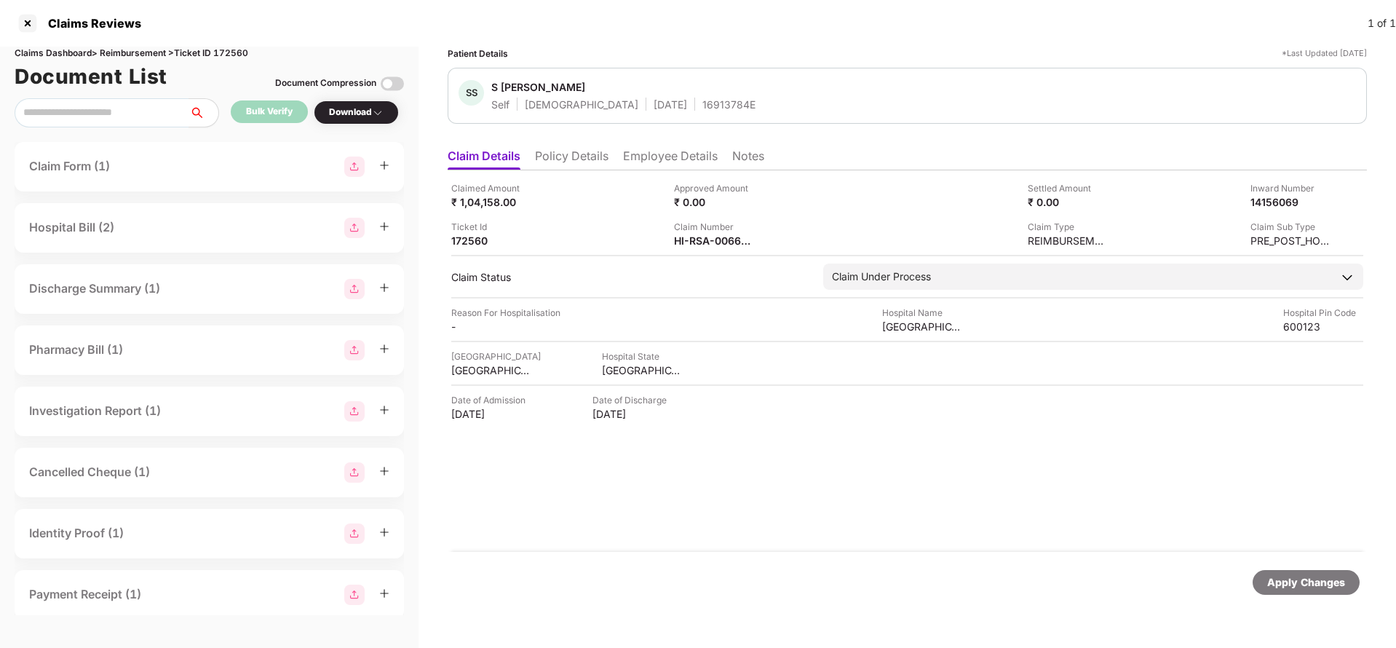
click at [566, 159] on li "Policy Details" at bounding box center [572, 158] width 74 height 21
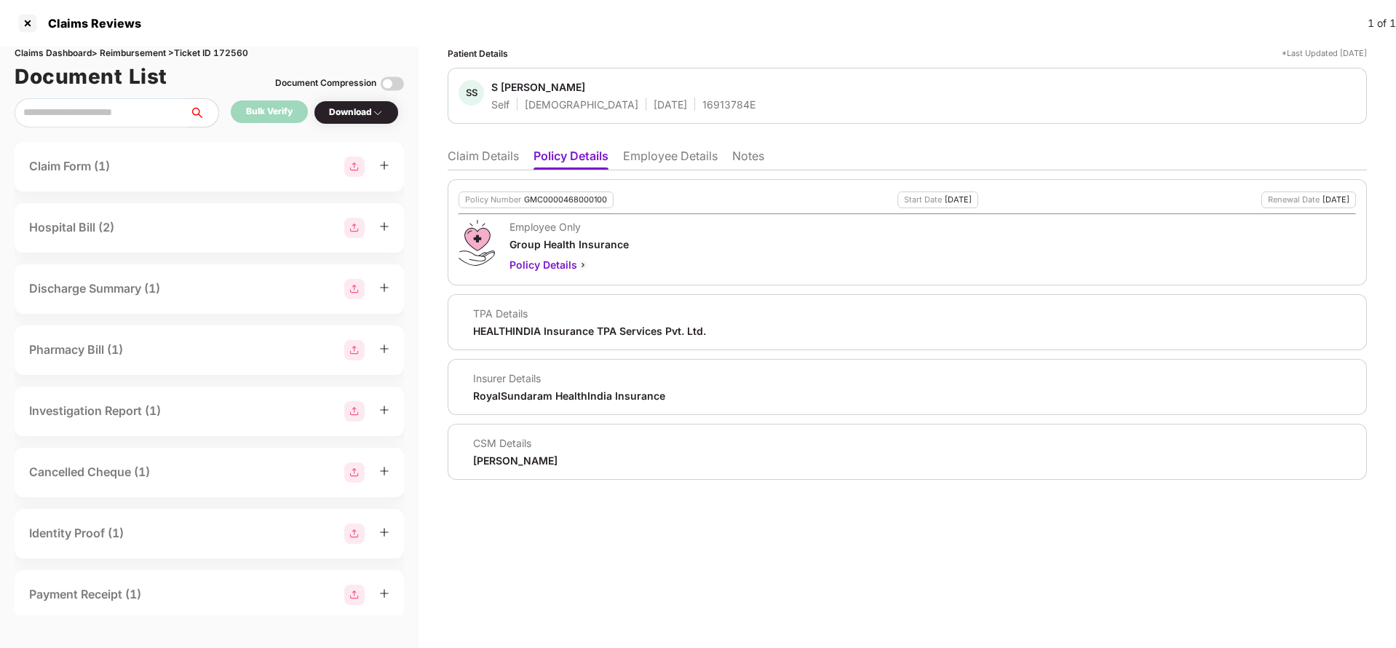
click at [693, 164] on li "Employee Details" at bounding box center [670, 158] width 95 height 21
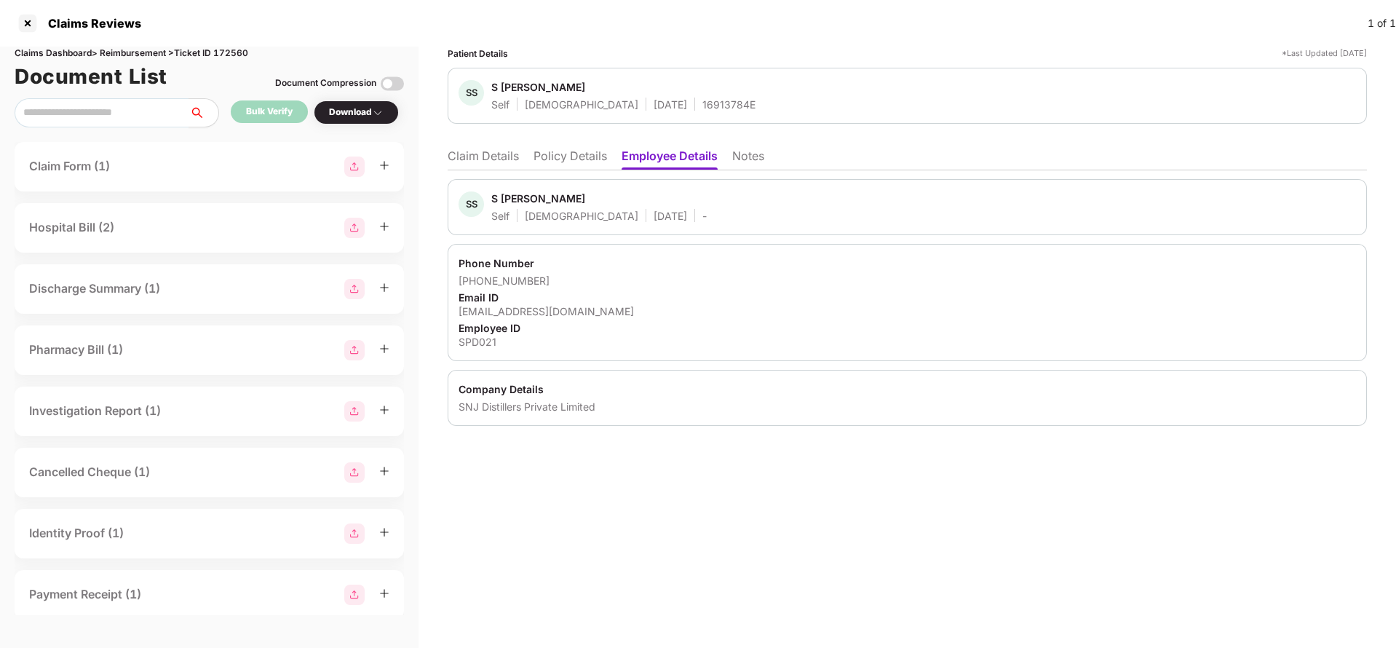
click at [577, 159] on li "Policy Details" at bounding box center [571, 158] width 74 height 21
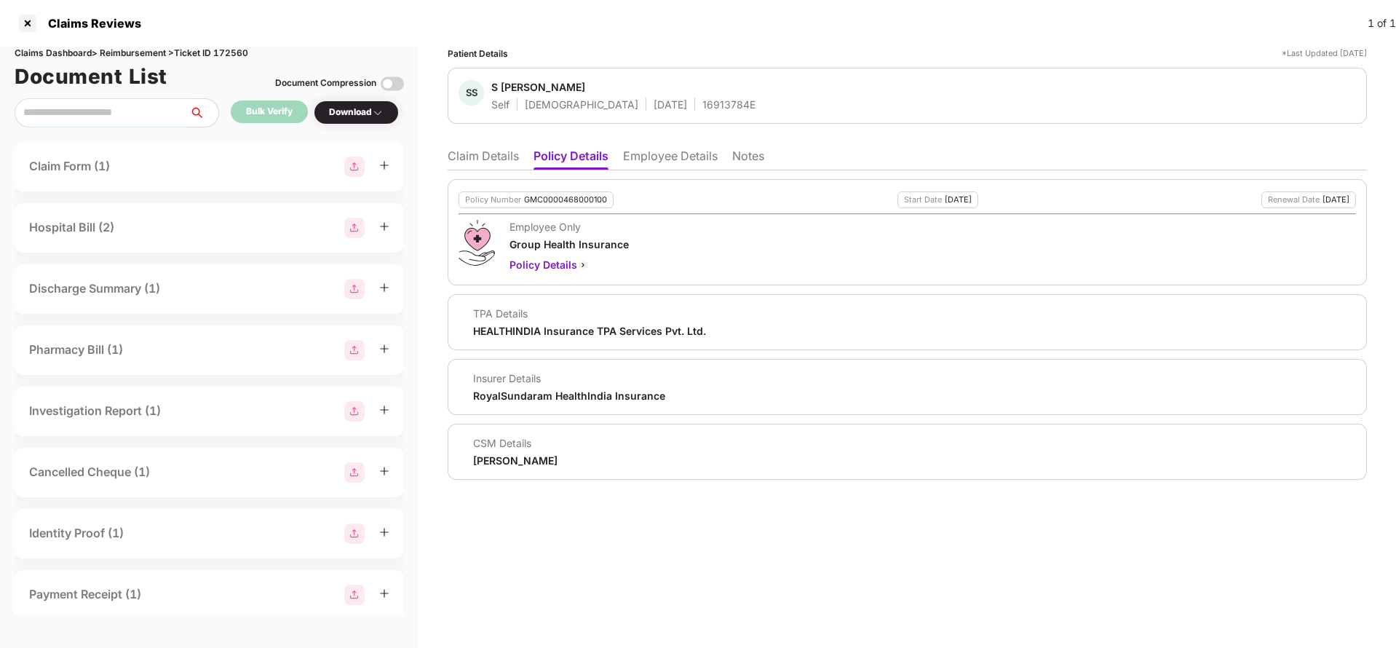
click at [498, 167] on li "Claim Details" at bounding box center [483, 158] width 71 height 21
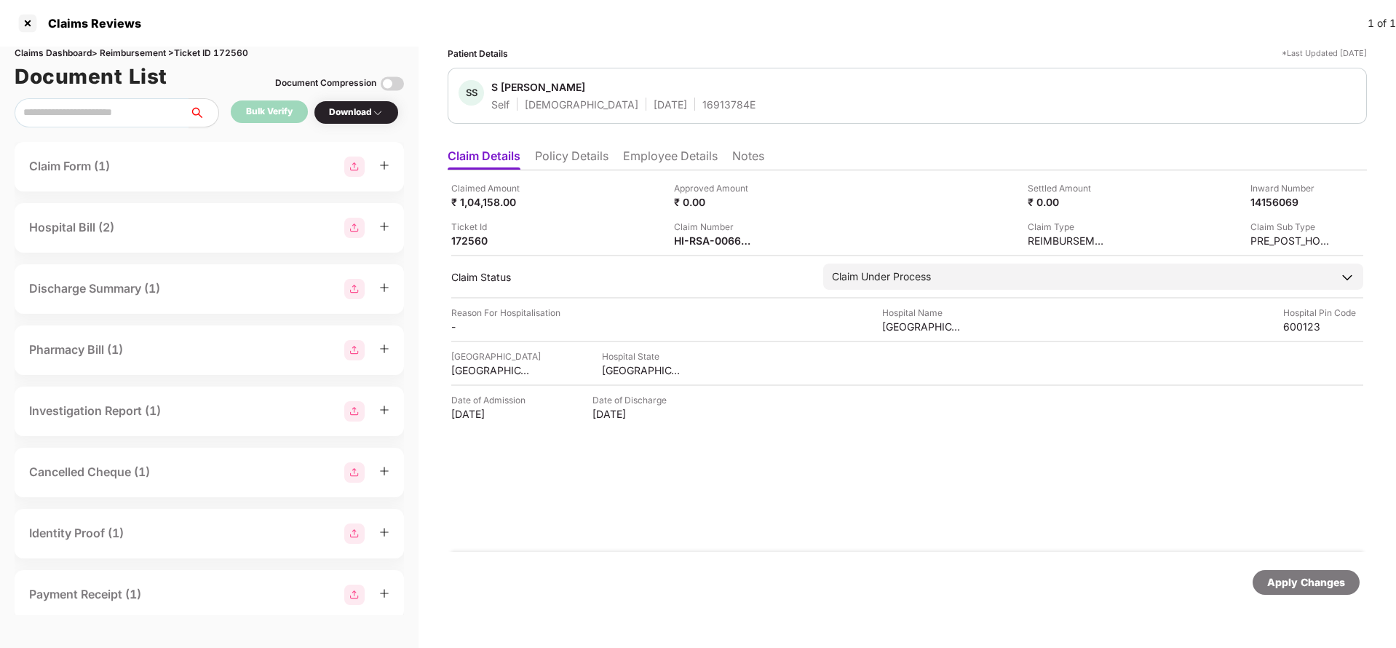
click at [690, 229] on div "Claim Number" at bounding box center [714, 227] width 80 height 14
click at [700, 245] on div "HI-RSA-006617628(0)" at bounding box center [714, 241] width 80 height 14
copy div
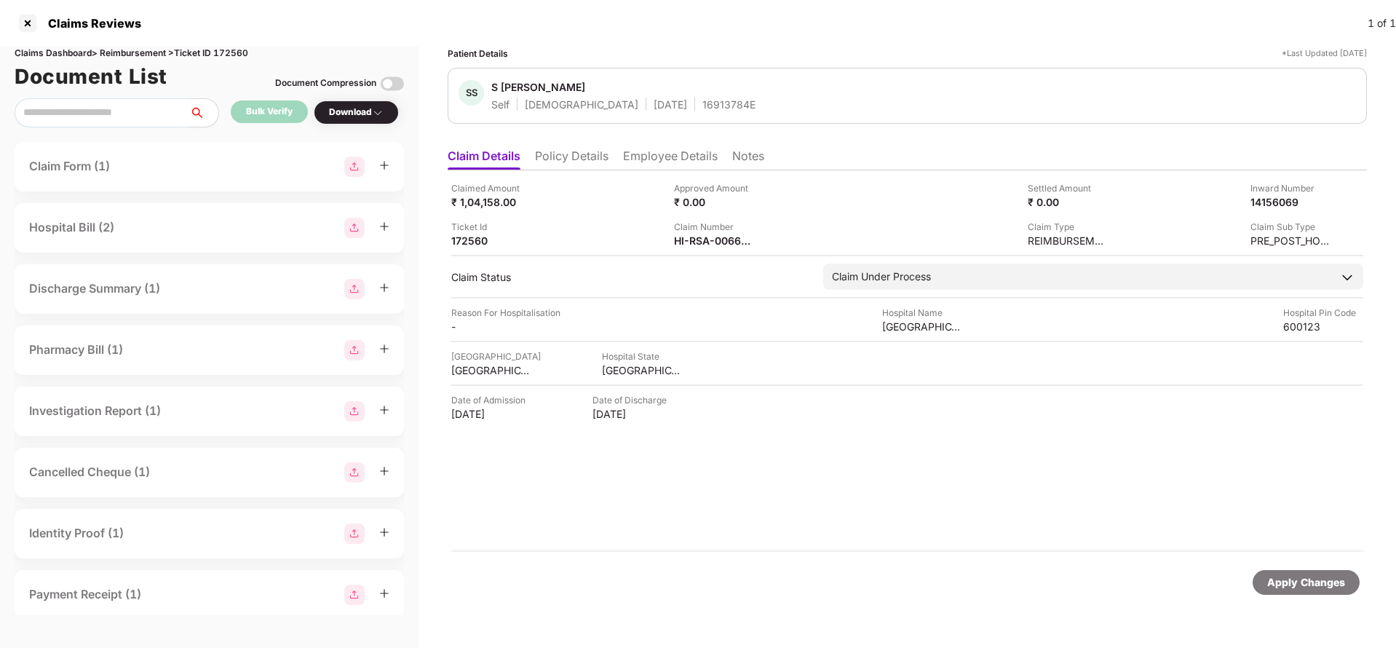
copy div
click at [702, 98] on div "16913784E" at bounding box center [728, 105] width 53 height 14
copy div "16913784E"
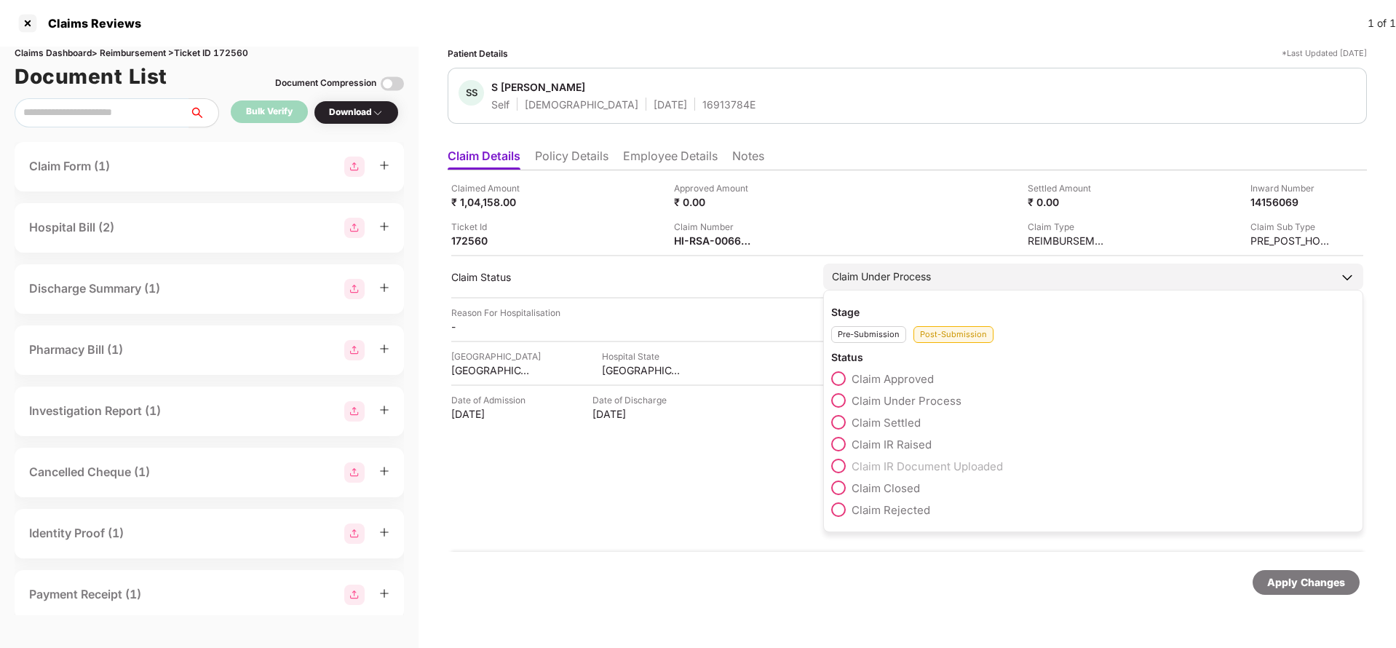
click at [895, 445] on span "Claim IR Raised" at bounding box center [892, 444] width 80 height 14
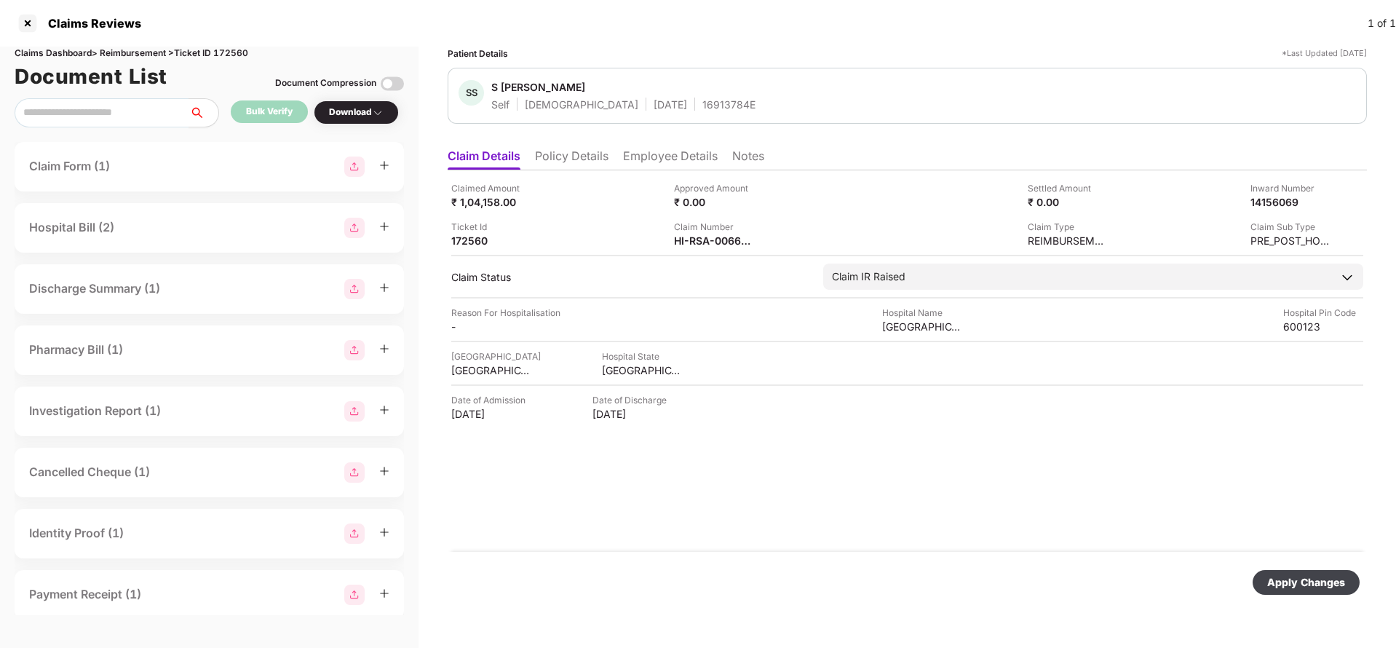
click at [1284, 582] on div "Apply Changes" at bounding box center [1306, 582] width 78 height 16
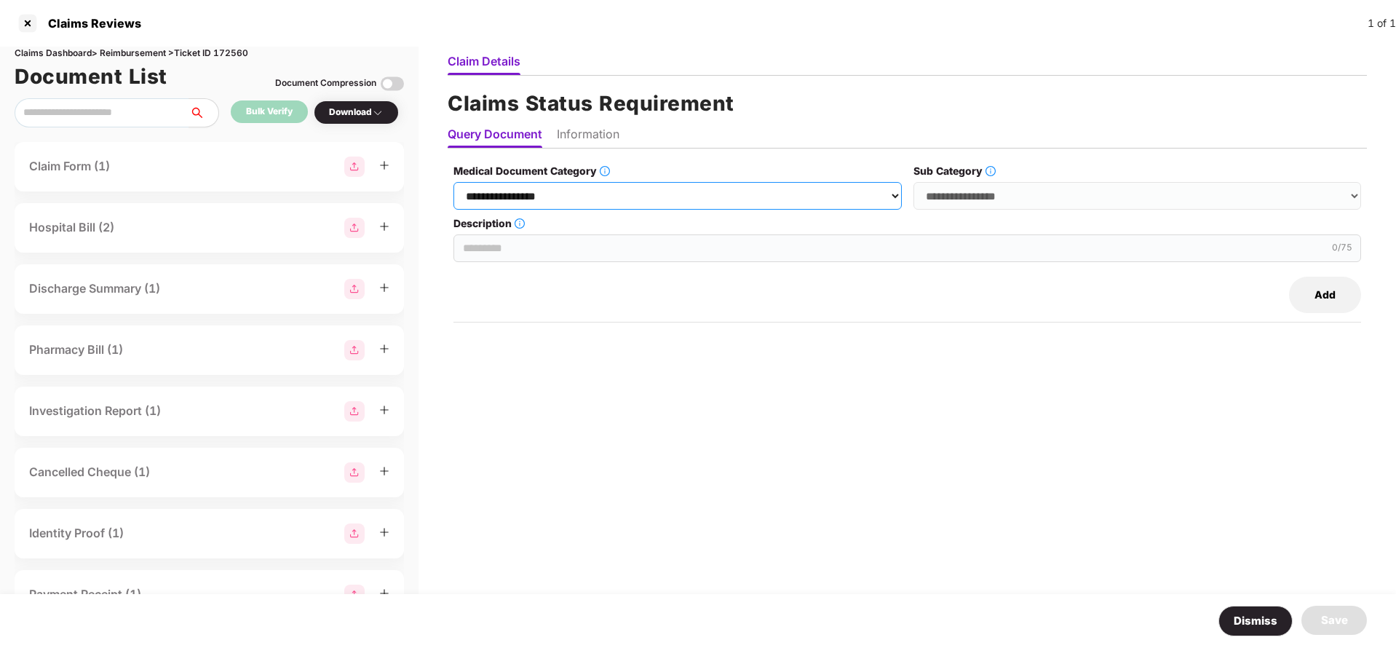
click at [571, 206] on select "**********" at bounding box center [677, 196] width 448 height 28
select select "**********"
click at [454, 182] on select "**********" at bounding box center [677, 196] width 448 height 28
click at [970, 197] on select "**********" at bounding box center [1138, 196] width 448 height 28
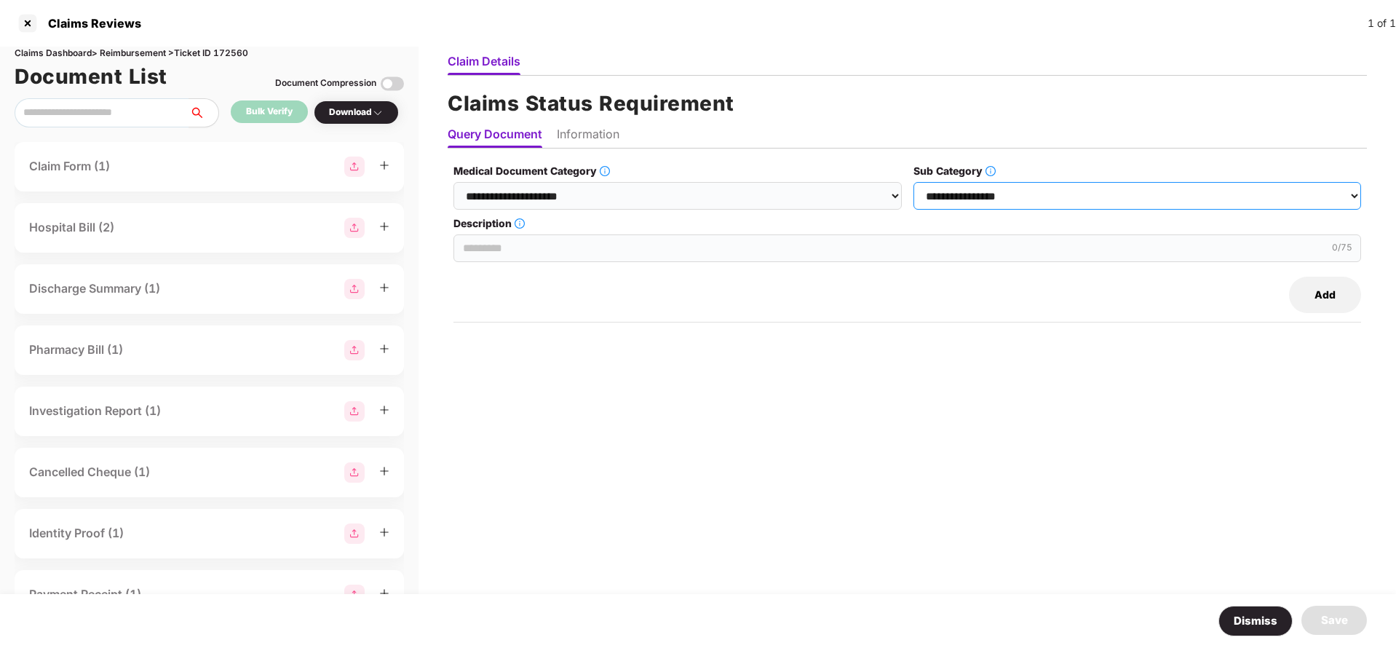
click at [970, 197] on select "**********" at bounding box center [1138, 196] width 448 height 28
select select "******"
click at [914, 182] on select "**********" at bounding box center [1138, 196] width 448 height 28
click at [592, 245] on input "Description" at bounding box center [907, 248] width 908 height 28
paste input "**********"
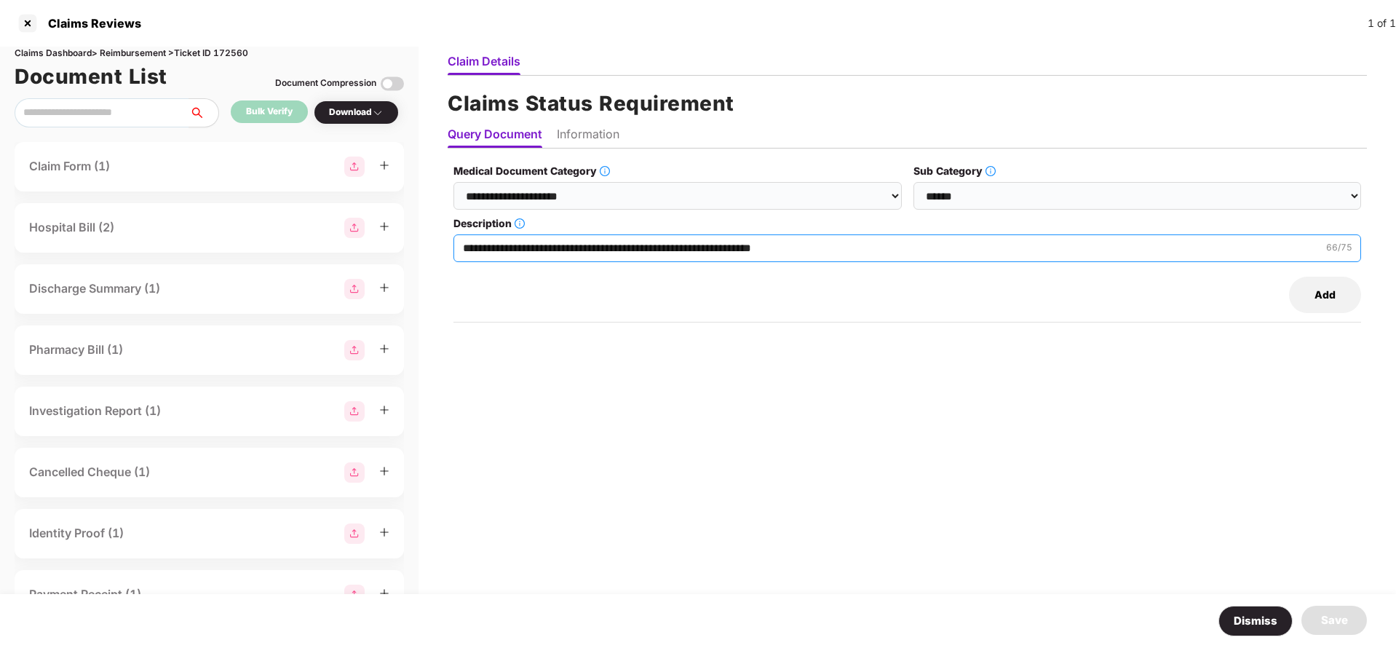
type input "**********"
click at [1328, 284] on button "Add" at bounding box center [1325, 295] width 72 height 36
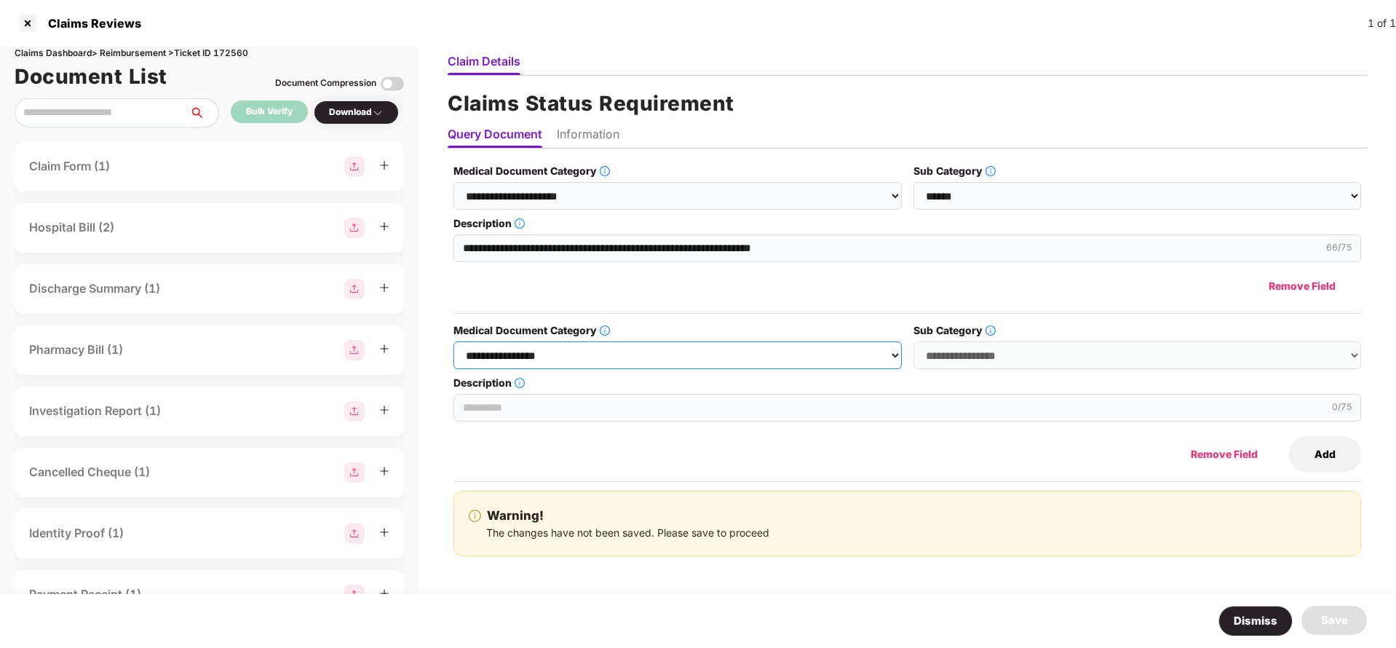
click at [665, 349] on select "**********" at bounding box center [677, 355] width 448 height 28
select select "**********"
click at [454, 341] on select "**********" at bounding box center [677, 355] width 448 height 28
click at [999, 352] on select "**********" at bounding box center [1138, 355] width 448 height 28
select select "******"
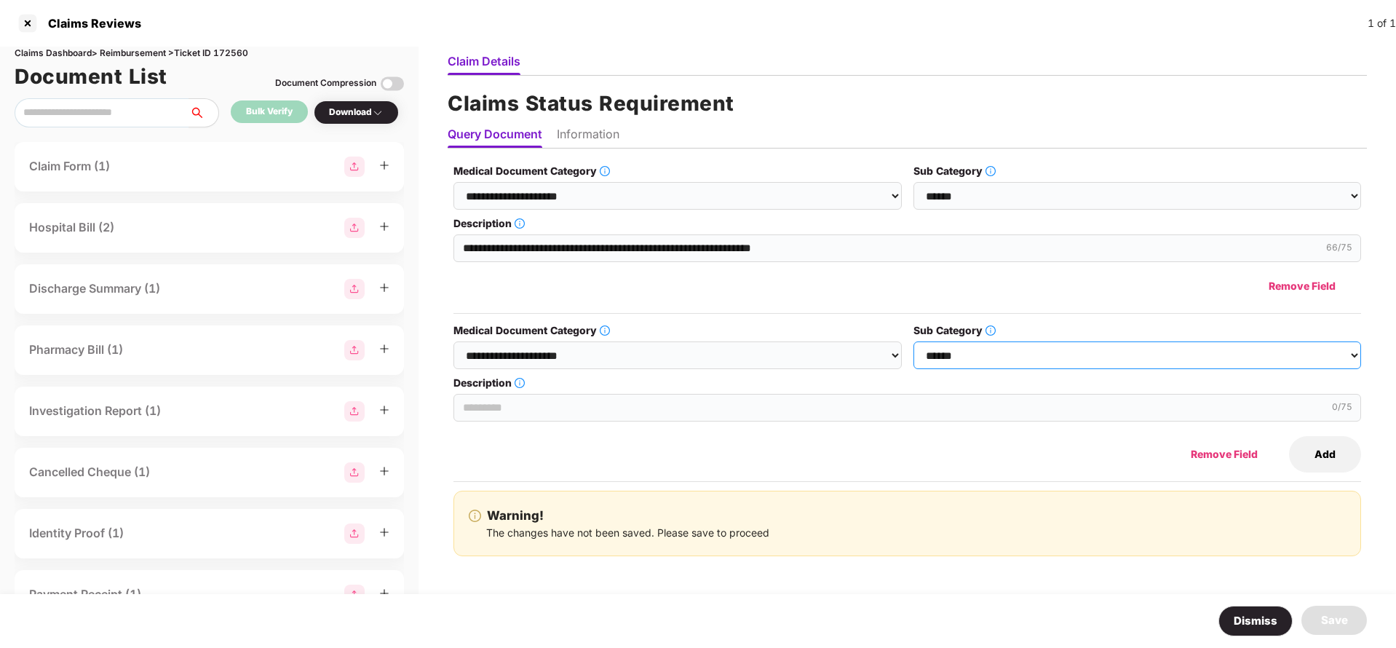
click at [914, 341] on select "**********" at bounding box center [1138, 355] width 448 height 28
click at [513, 405] on input "Description" at bounding box center [907, 408] width 908 height 28
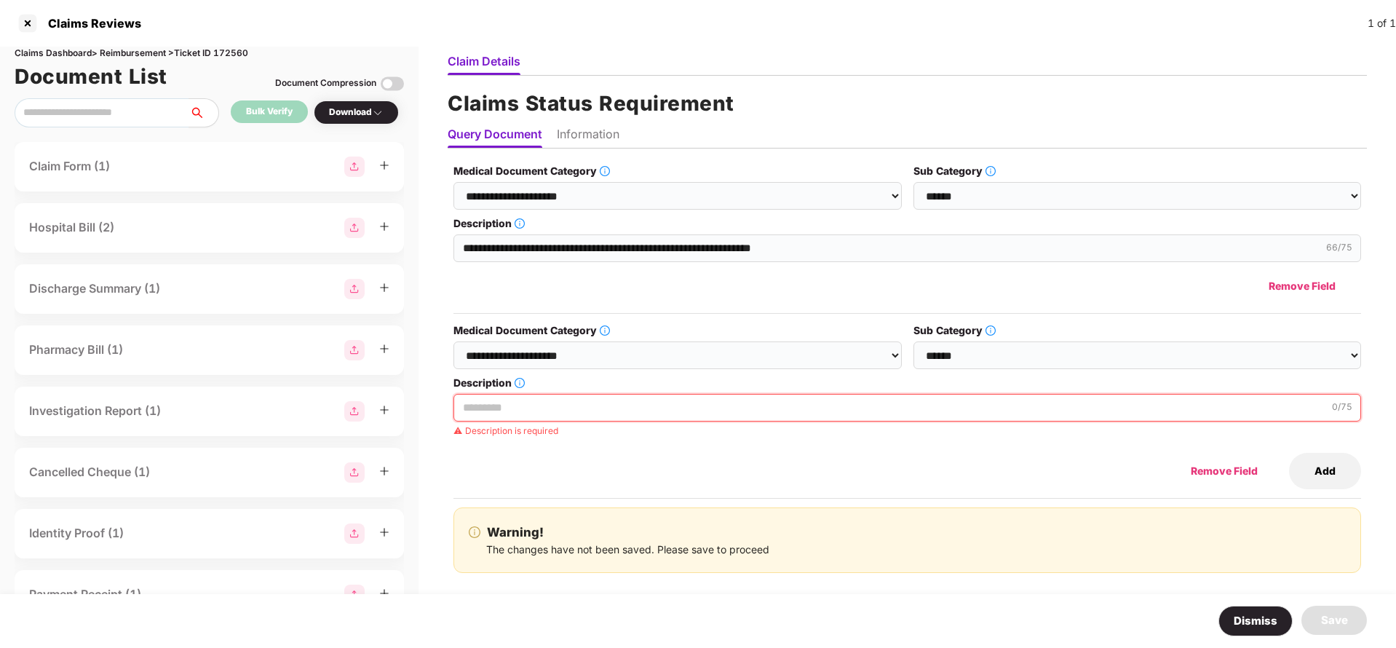
paste input "**********"
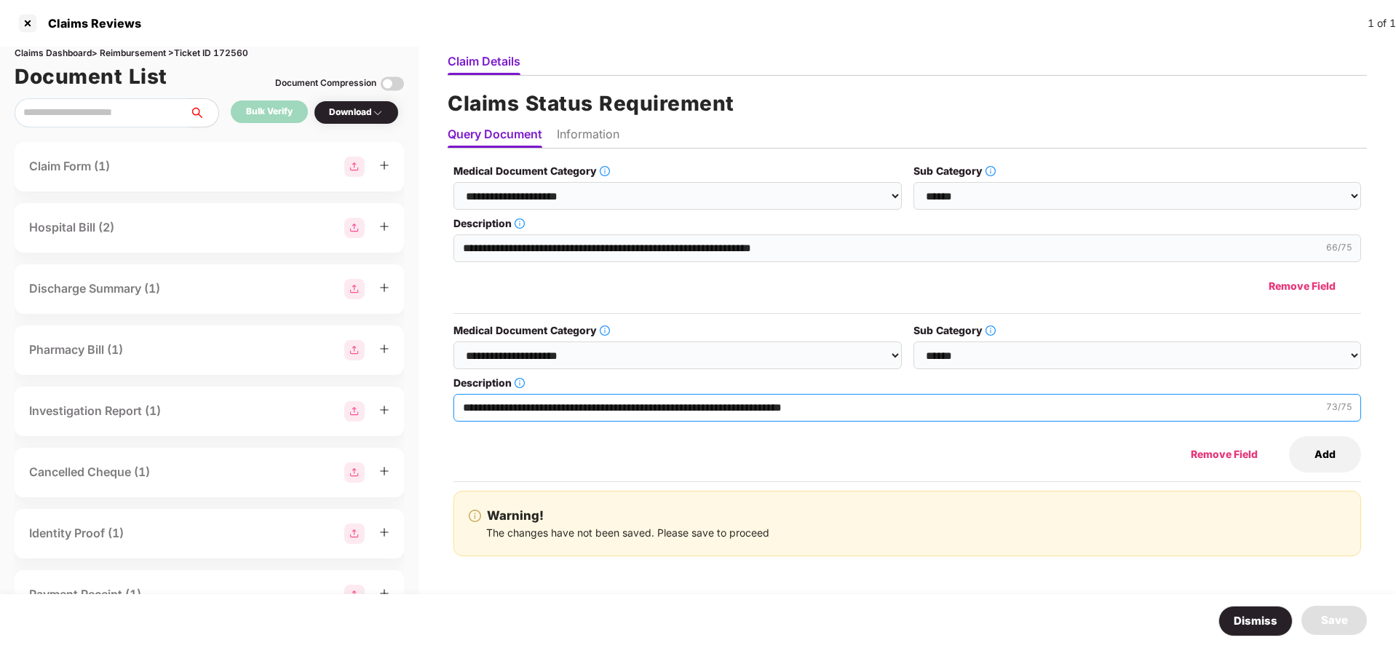
click at [558, 408] on input "**********" at bounding box center [907, 408] width 908 height 28
drag, startPoint x: 528, startPoint y: 406, endPoint x: 675, endPoint y: 407, distance: 147.0
click at [675, 407] on input "**********" at bounding box center [907, 408] width 908 height 28
click at [742, 411] on input "**********" at bounding box center [907, 408] width 908 height 28
type input "**********"
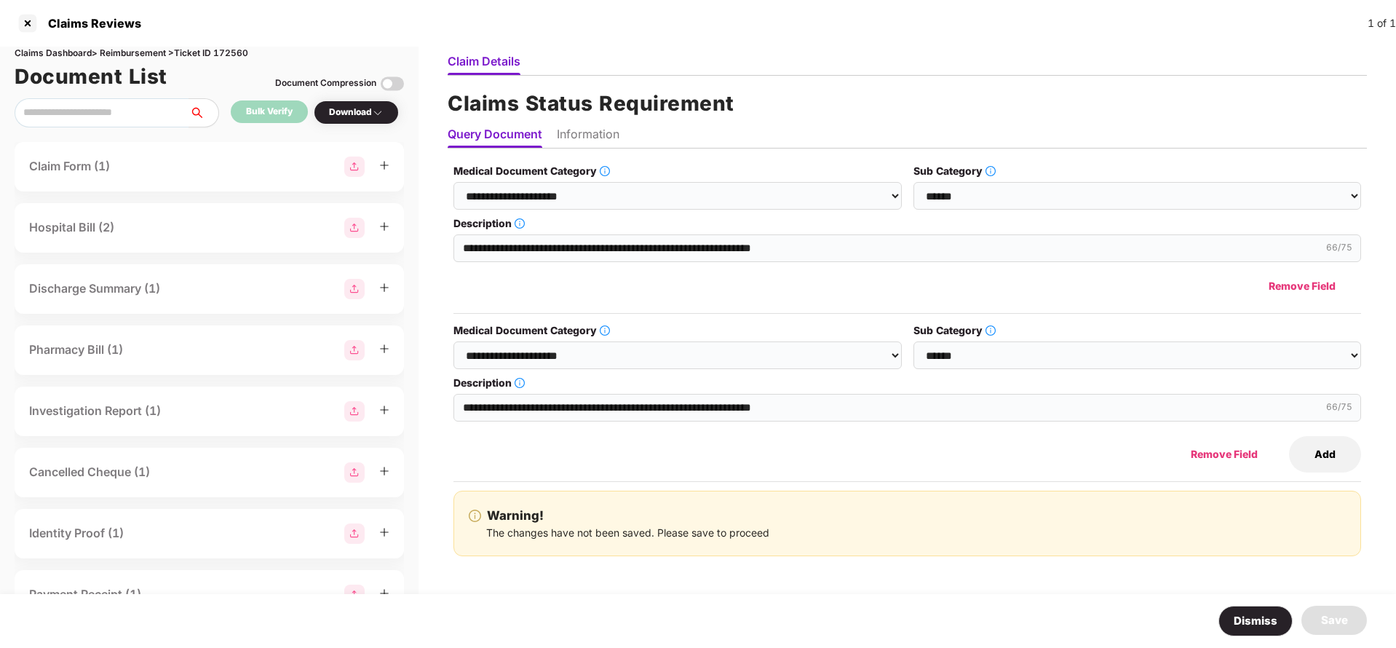
click at [1315, 450] on button "Add" at bounding box center [1325, 454] width 72 height 36
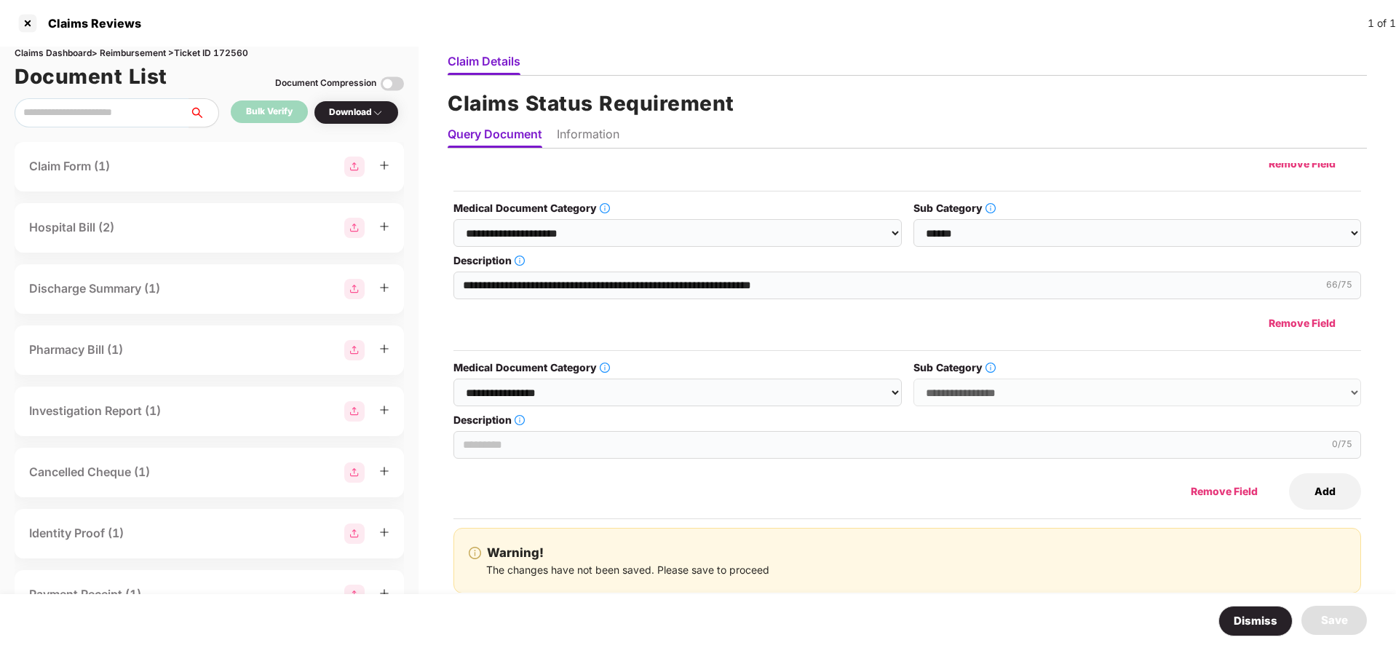
scroll to position [123, 0]
click at [739, 395] on select "**********" at bounding box center [677, 392] width 448 height 28
select select "**********"
click at [454, 378] on select "**********" at bounding box center [677, 392] width 448 height 28
click at [980, 387] on select "**********" at bounding box center [1138, 392] width 448 height 28
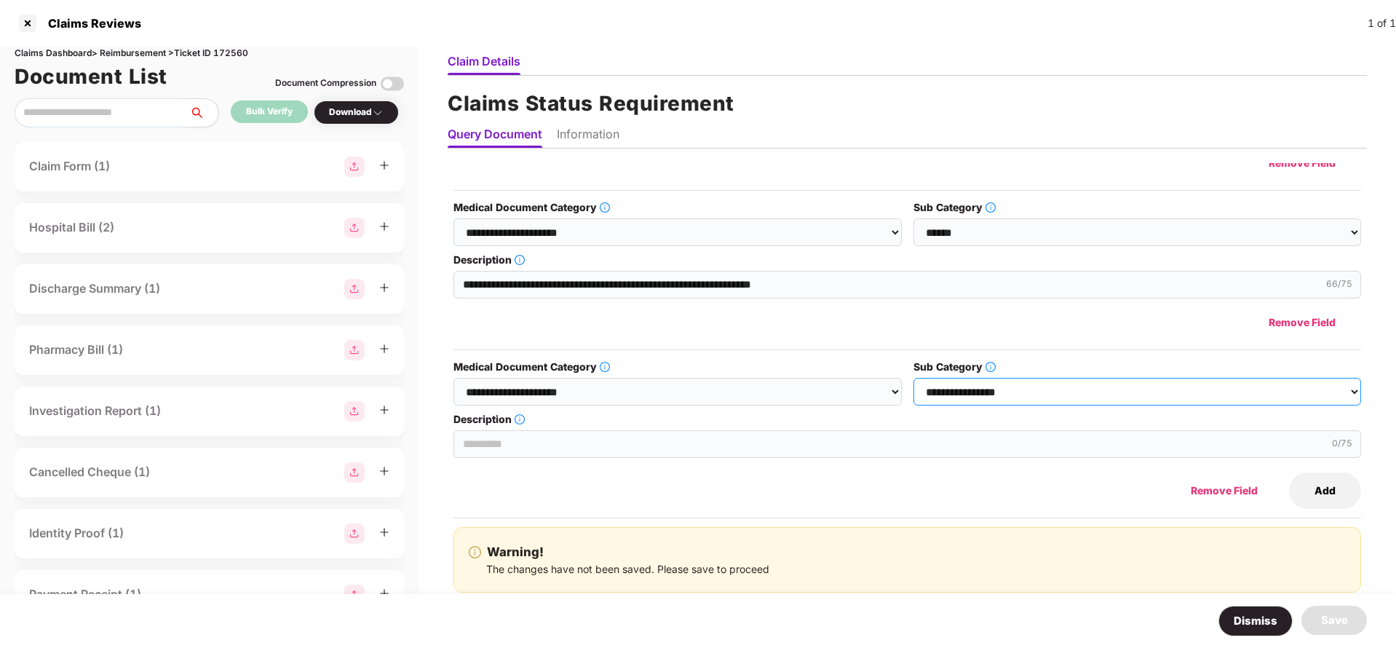
select select "******"
click at [914, 378] on select "**********" at bounding box center [1138, 392] width 448 height 28
click at [504, 445] on input "Description" at bounding box center [907, 444] width 908 height 28
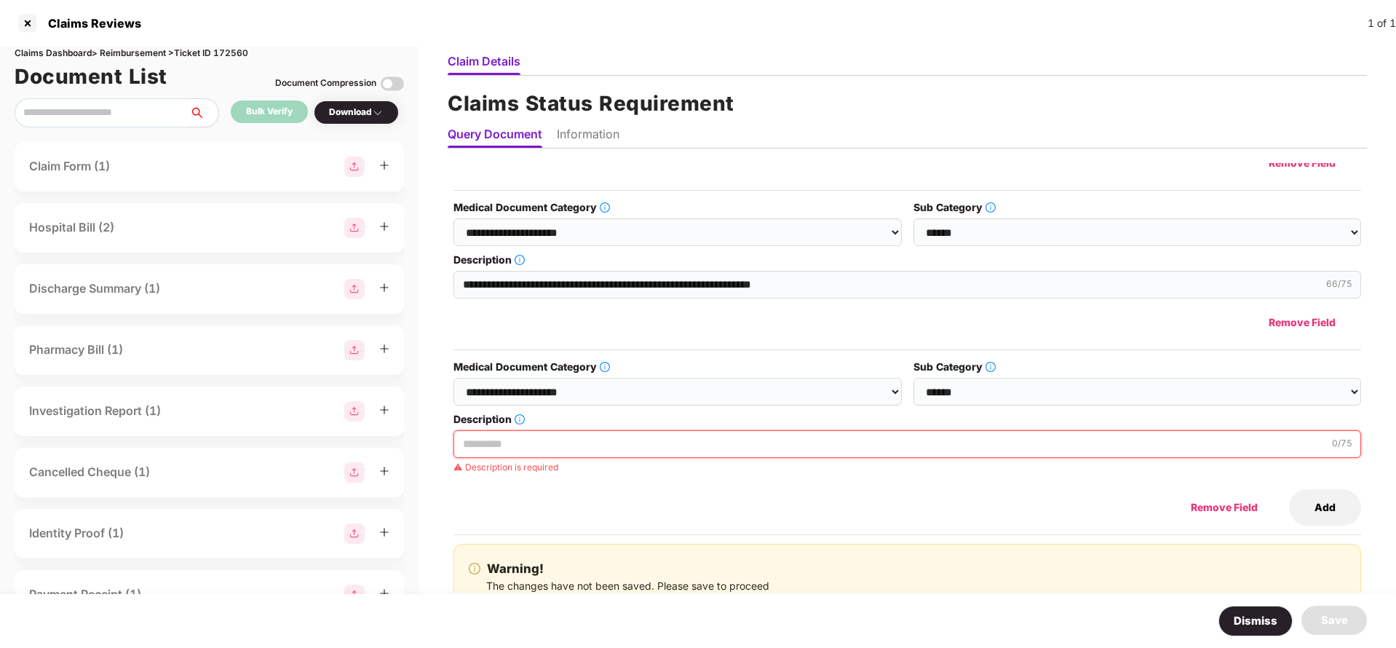
paste input "**********"
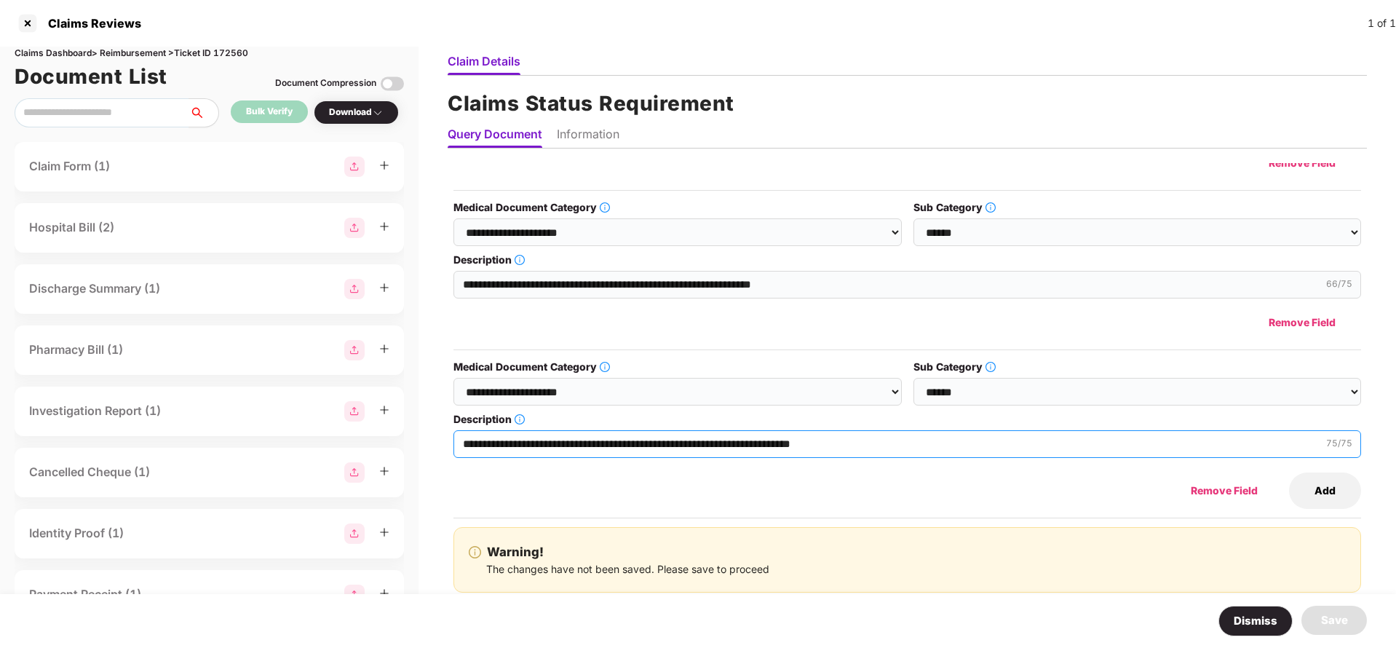
click at [510, 446] on input "**********" at bounding box center [907, 444] width 908 height 28
click at [833, 443] on input "**********" at bounding box center [907, 444] width 908 height 28
type input "**********"
click at [1326, 494] on button "Add" at bounding box center [1325, 490] width 72 height 36
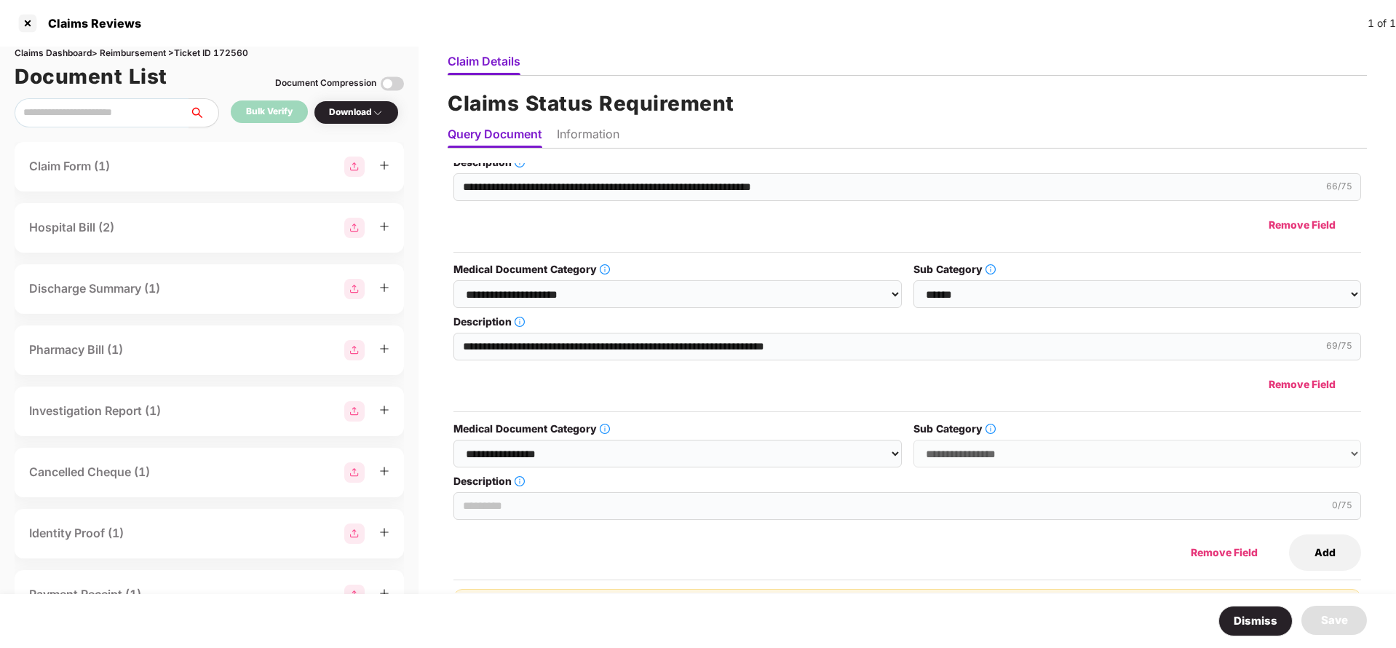
scroll to position [282, 0]
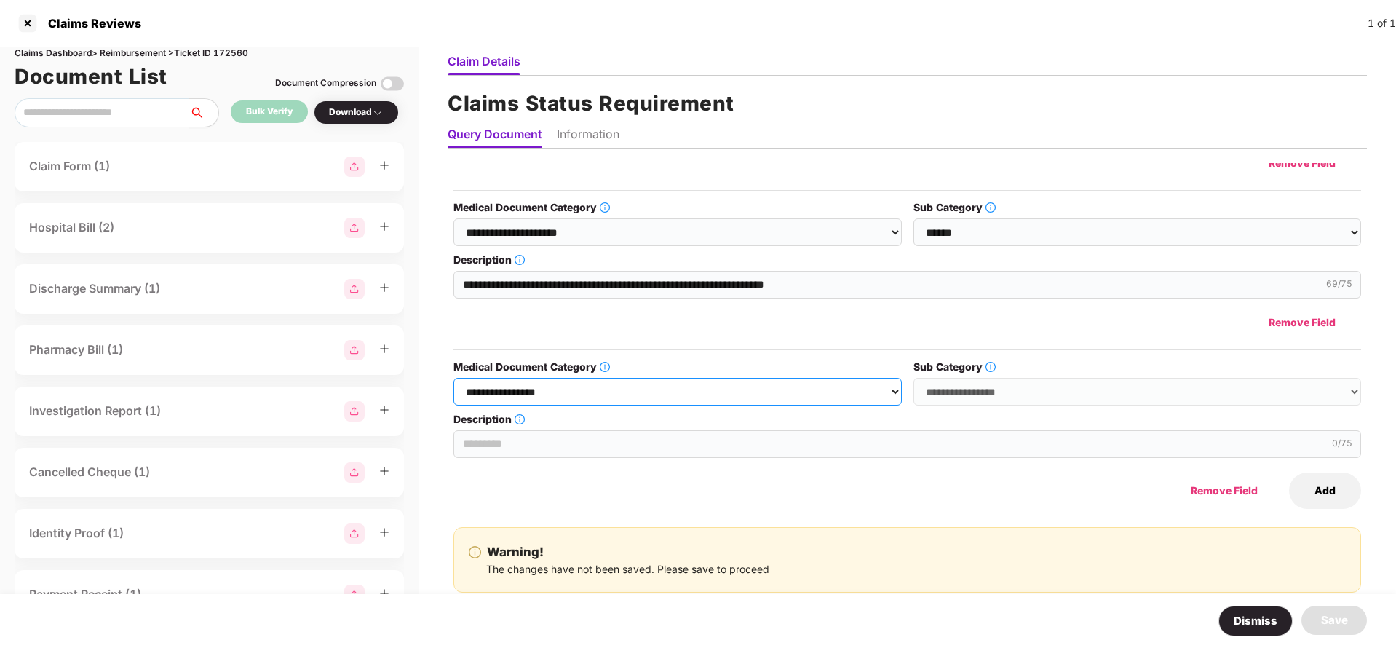
click at [764, 397] on select "**********" at bounding box center [677, 392] width 448 height 28
select select "**********"
click at [454, 378] on select "**********" at bounding box center [677, 392] width 448 height 28
click at [1020, 389] on select "**********" at bounding box center [1138, 392] width 448 height 28
select select "******"
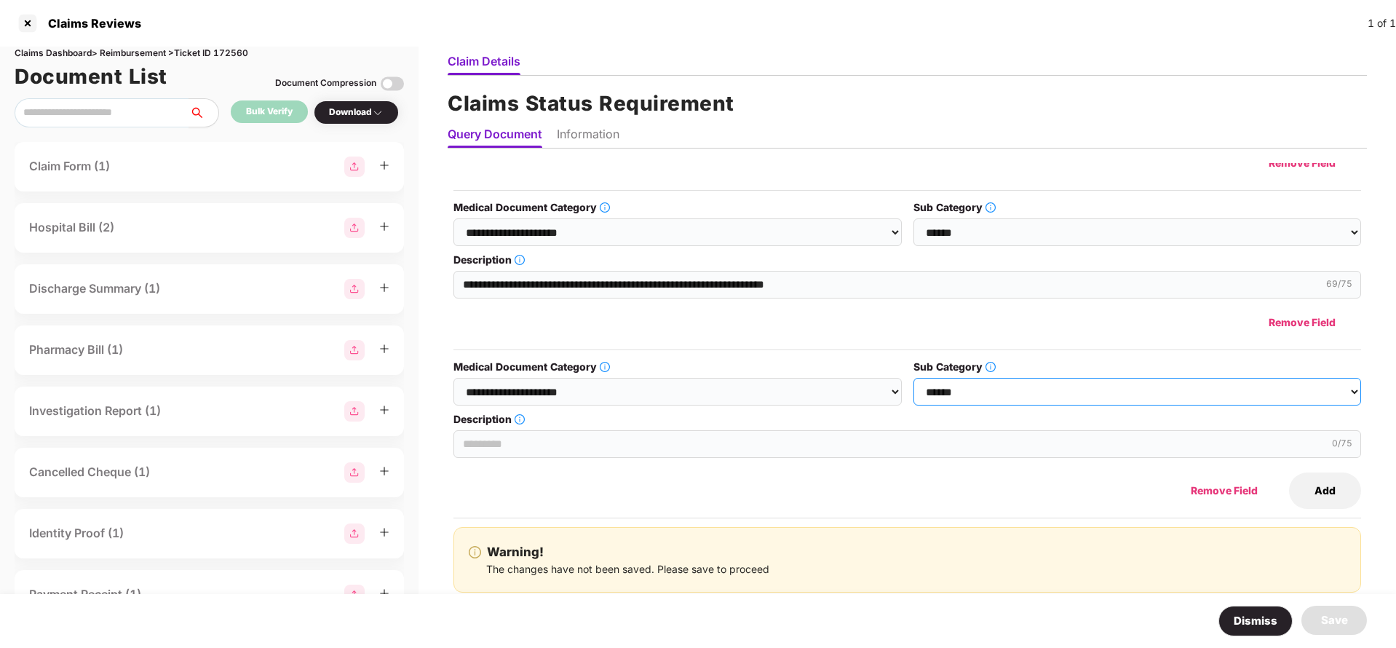
click at [914, 378] on select "**********" at bounding box center [1138, 392] width 448 height 28
click at [582, 440] on input "Description" at bounding box center [907, 444] width 908 height 28
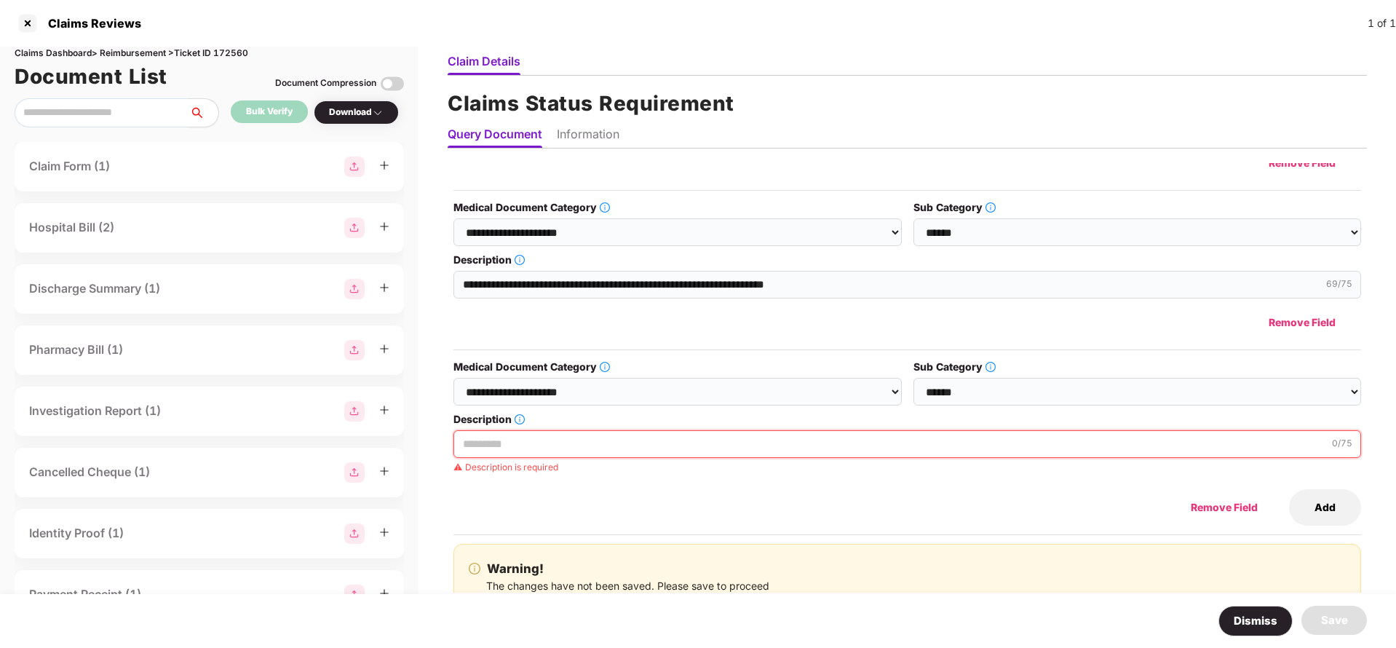
paste input "**********"
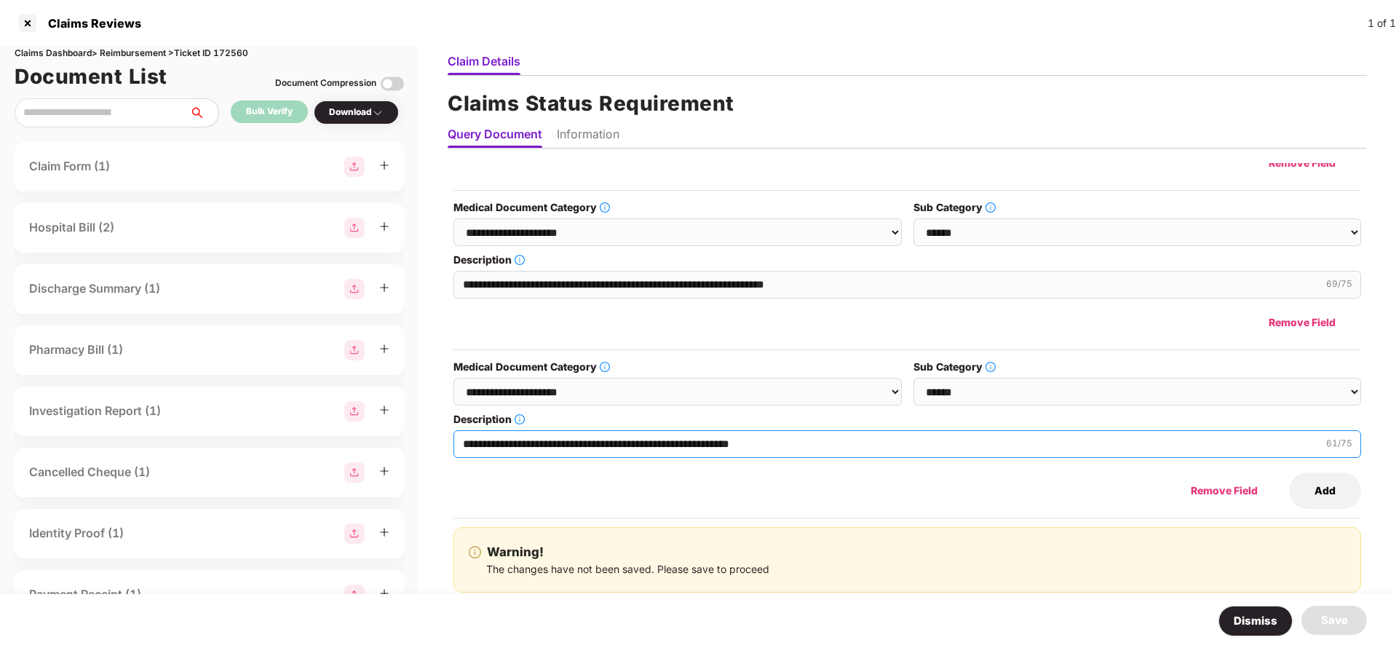
type input "**********"
click at [611, 136] on li "Information" at bounding box center [588, 137] width 63 height 21
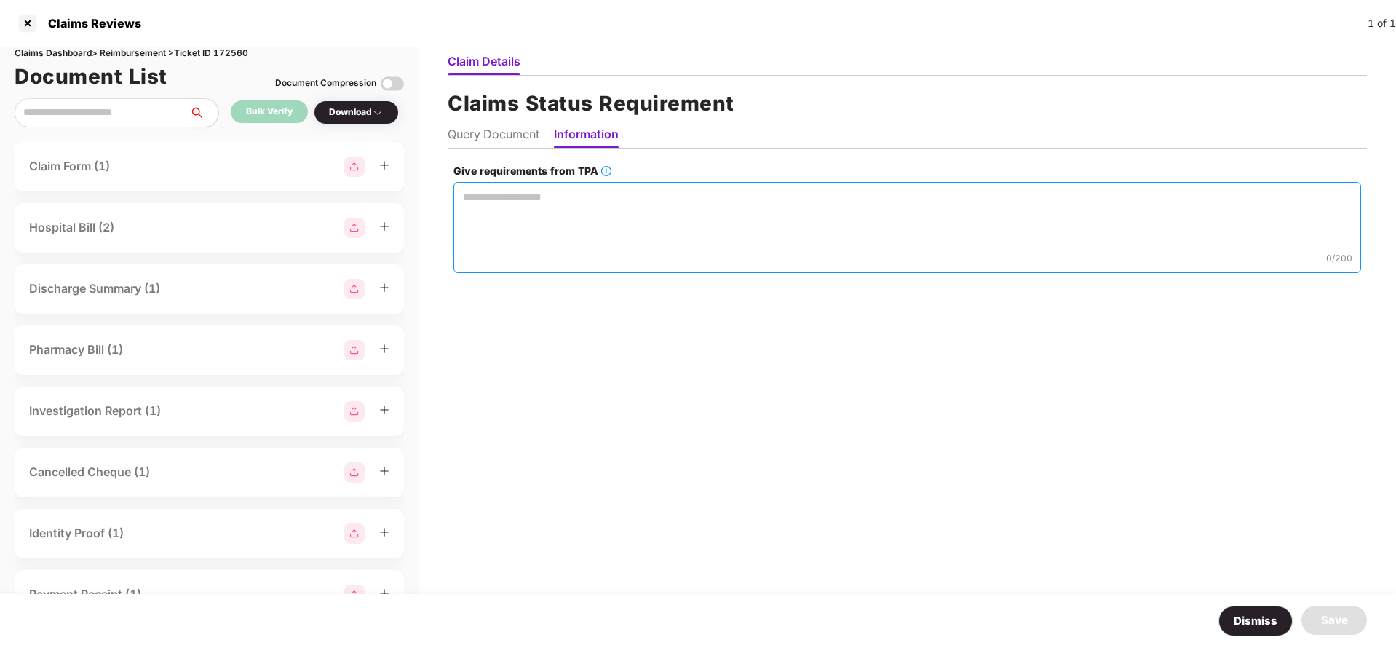
click at [632, 259] on textarea "Give requirements from TPA" at bounding box center [907, 227] width 908 height 91
click at [626, 233] on textarea "Give requirements from TPA" at bounding box center [907, 227] width 908 height 91
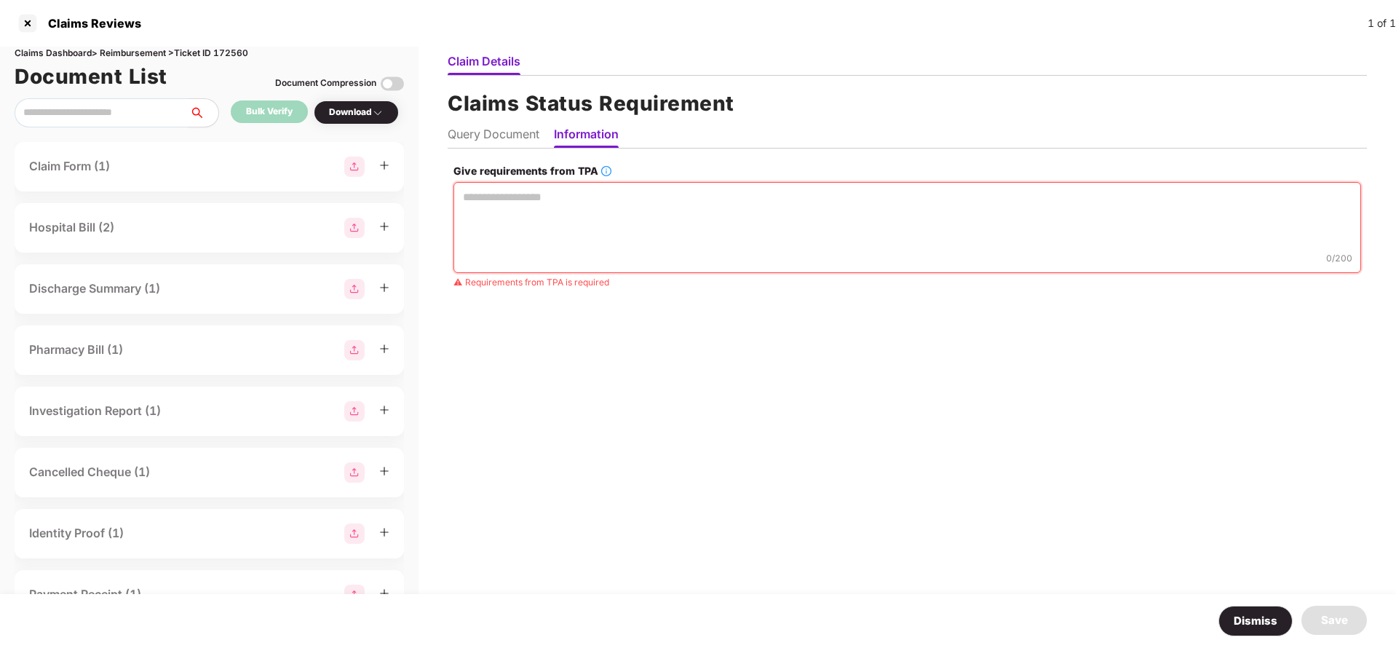
paste textarea "**********"
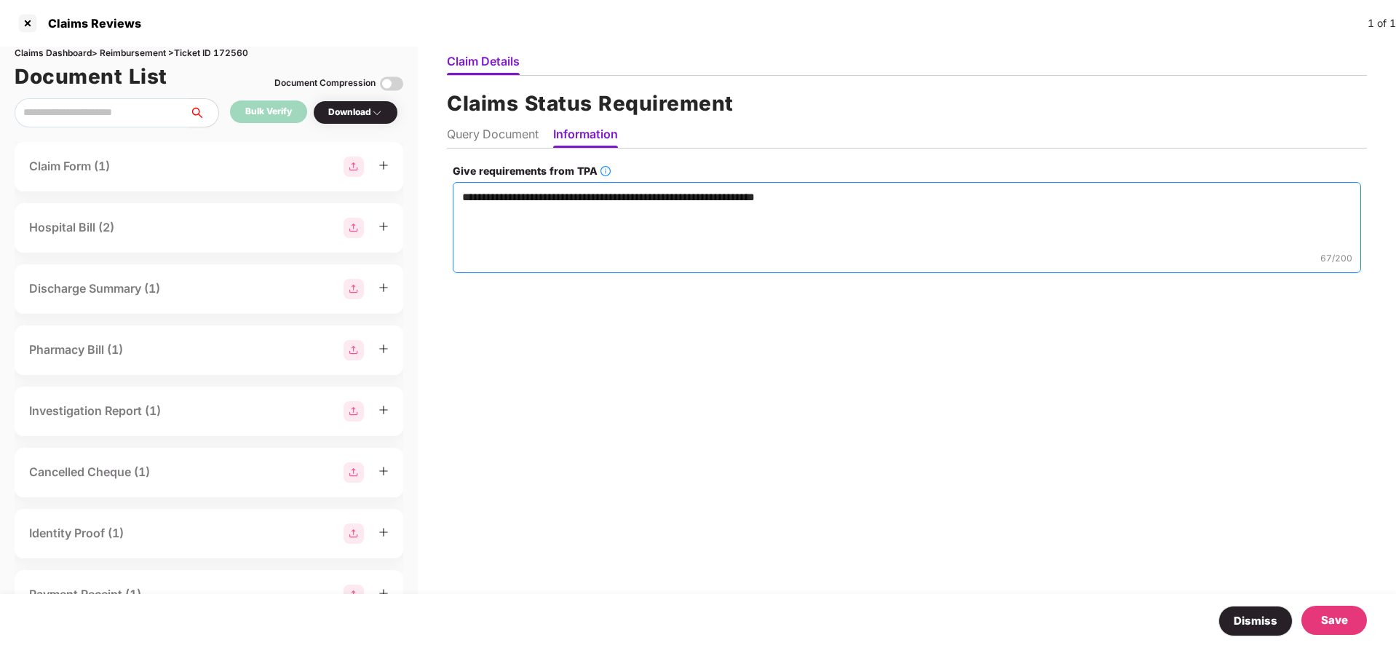
click at [461, 194] on textarea "**********" at bounding box center [907, 227] width 908 height 91
click at [838, 197] on textarea "**********" at bounding box center [907, 227] width 908 height 91
paste textarea "**********"
type textarea "**********"
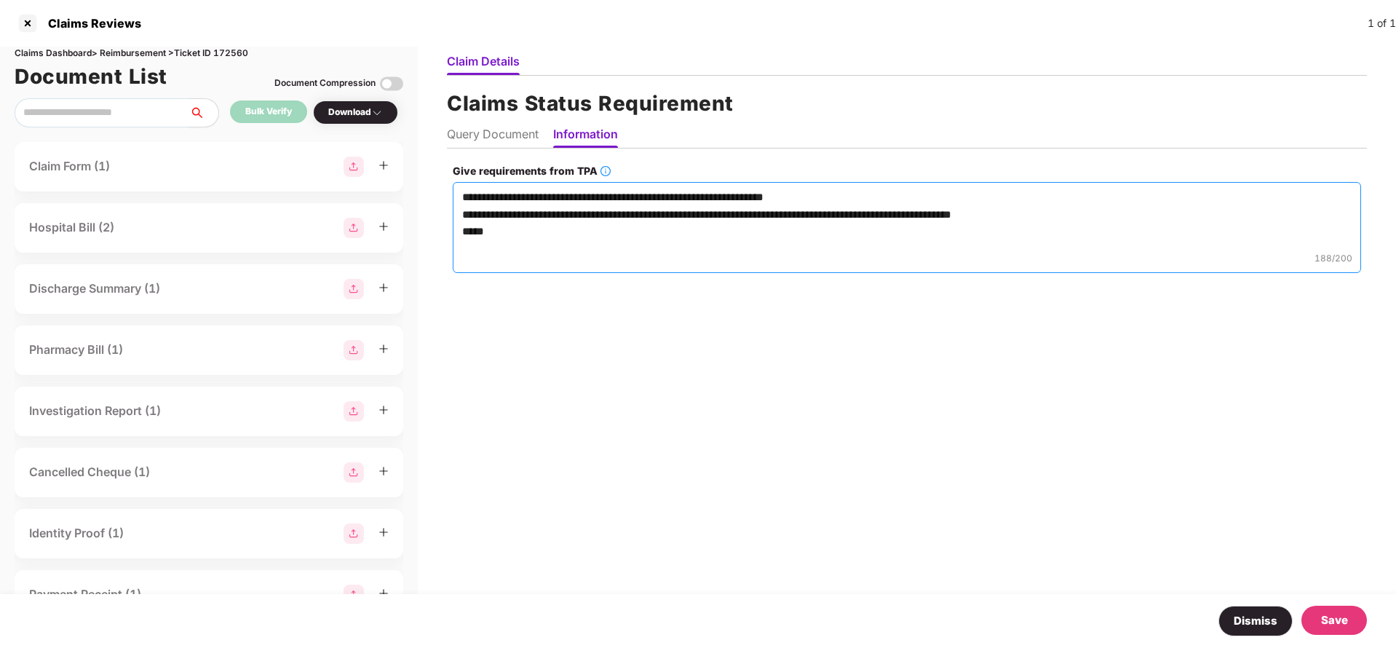
drag, startPoint x: 539, startPoint y: 221, endPoint x: 464, endPoint y: 206, distance: 76.4
click at [464, 206] on textarea "**********" at bounding box center [907, 227] width 908 height 91
drag, startPoint x: 498, startPoint y: 239, endPoint x: 438, endPoint y: 202, distance: 69.9
click at [438, 202] on div "**********" at bounding box center [907, 347] width 978 height 601
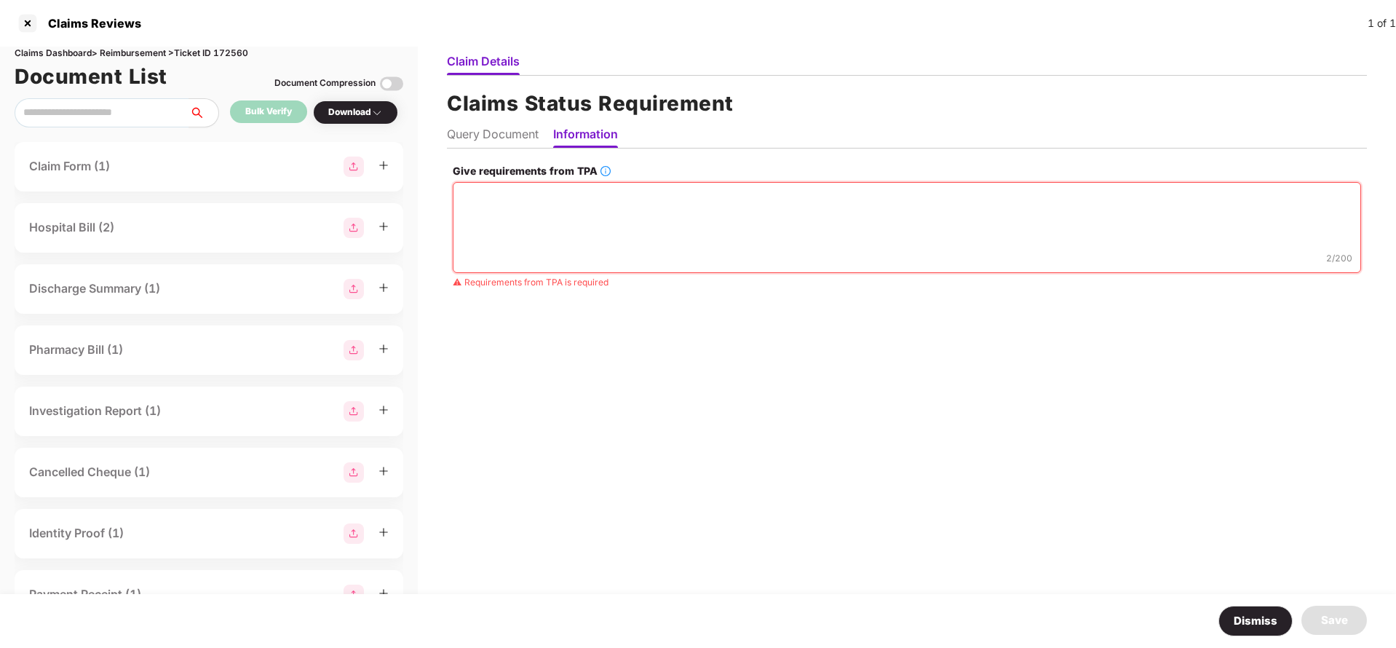
paste textarea "**********"
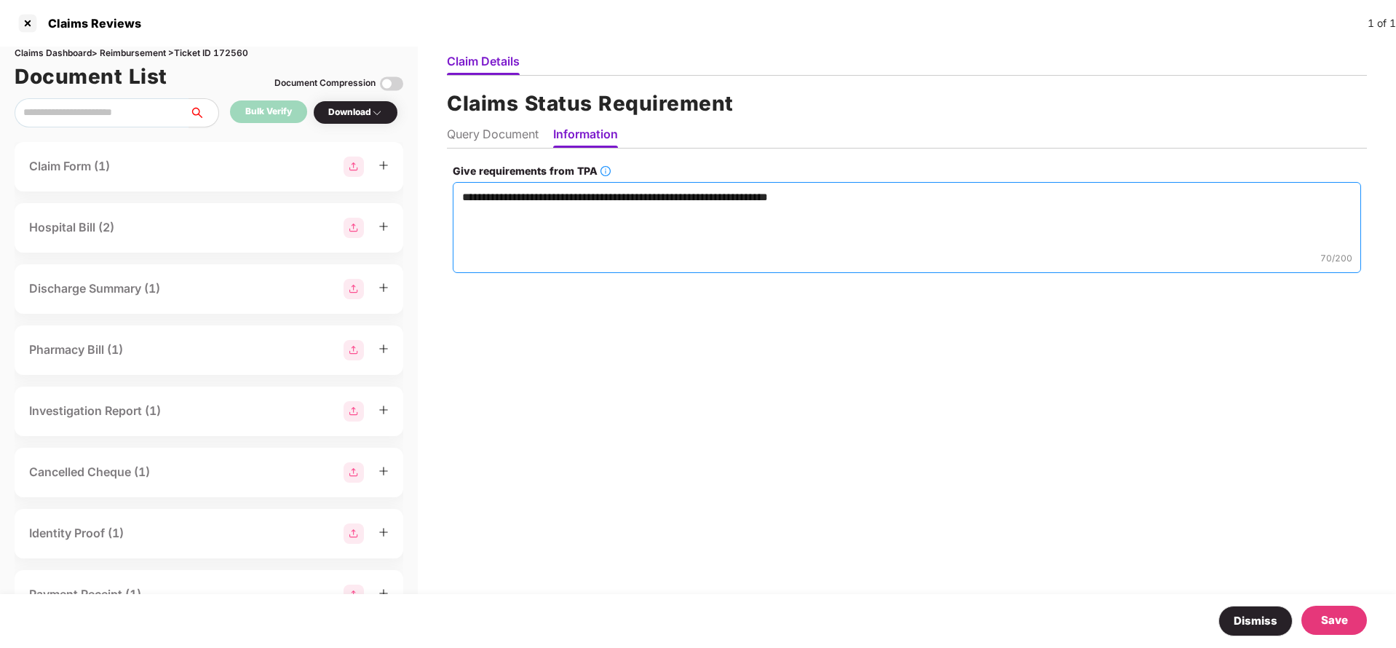
paste textarea "**********"
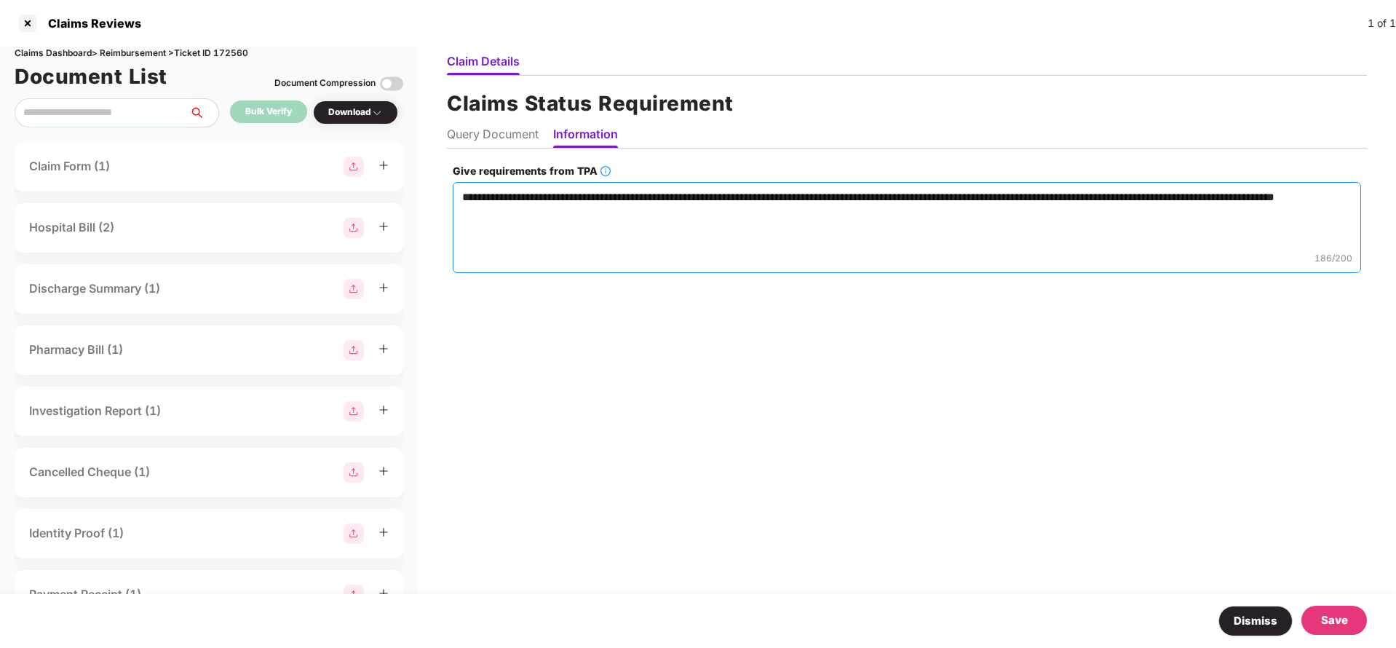
paste textarea "**********"
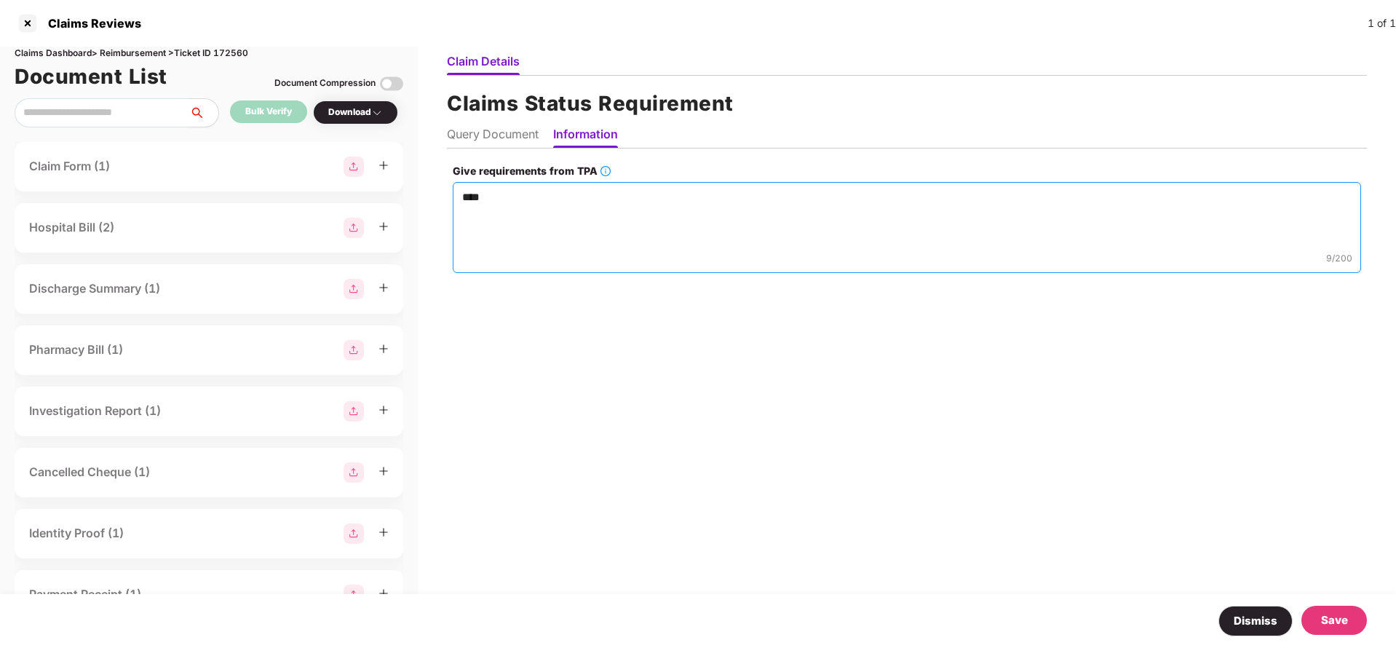
type textarea "*"
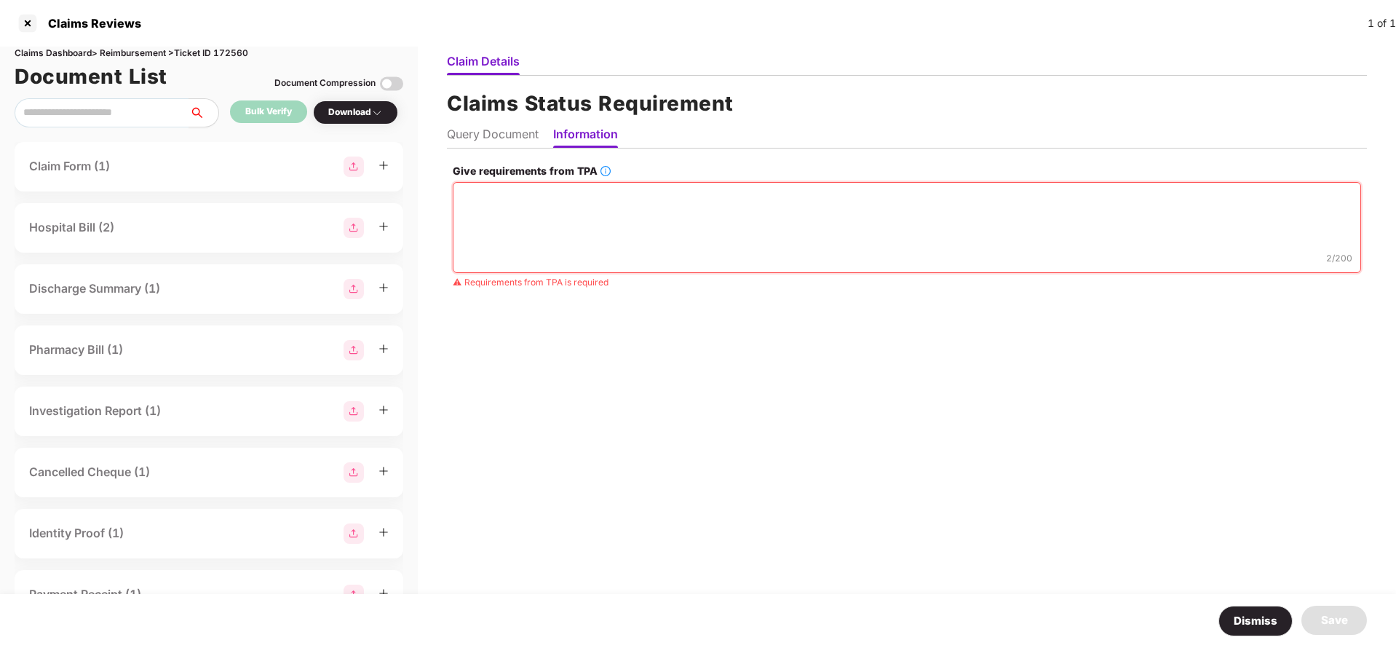
paste textarea "**********"
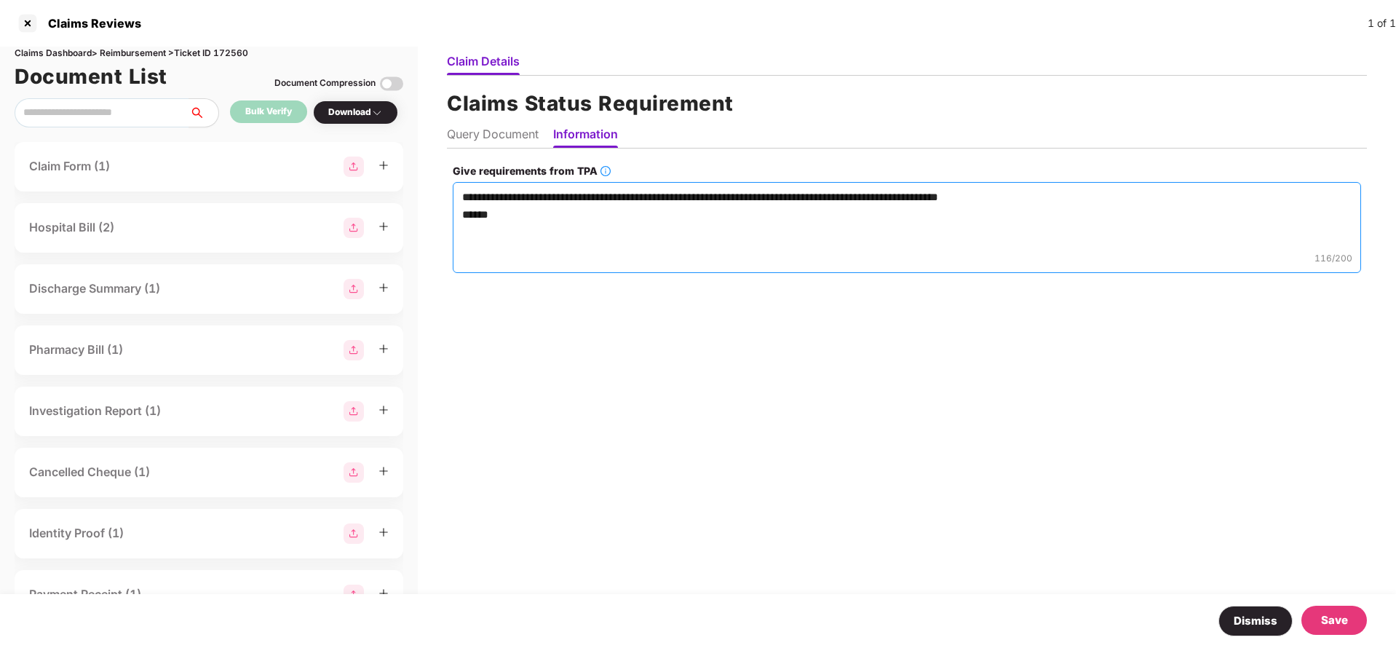
type textarea "**********"
click at [1333, 609] on div "Save" at bounding box center [1334, 620] width 66 height 29
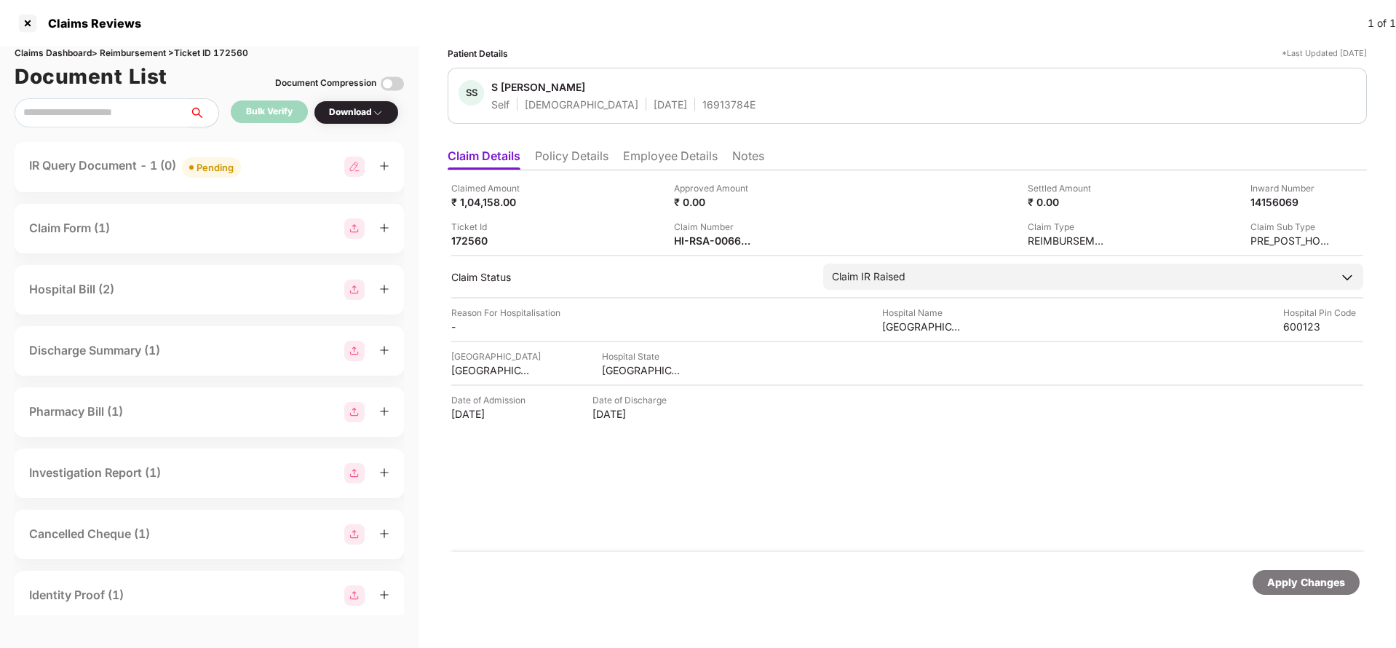
click at [659, 157] on li "Employee Details" at bounding box center [670, 158] width 95 height 21
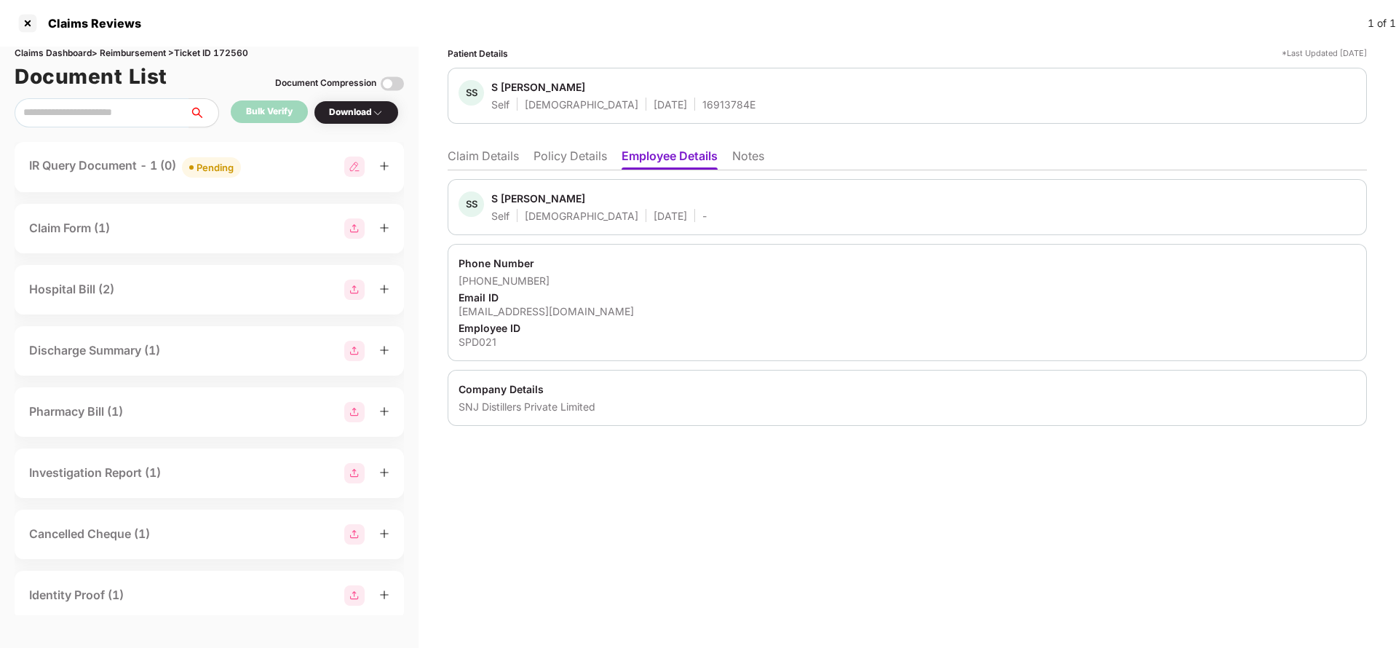
click at [486, 151] on li "Claim Details" at bounding box center [483, 158] width 71 height 21
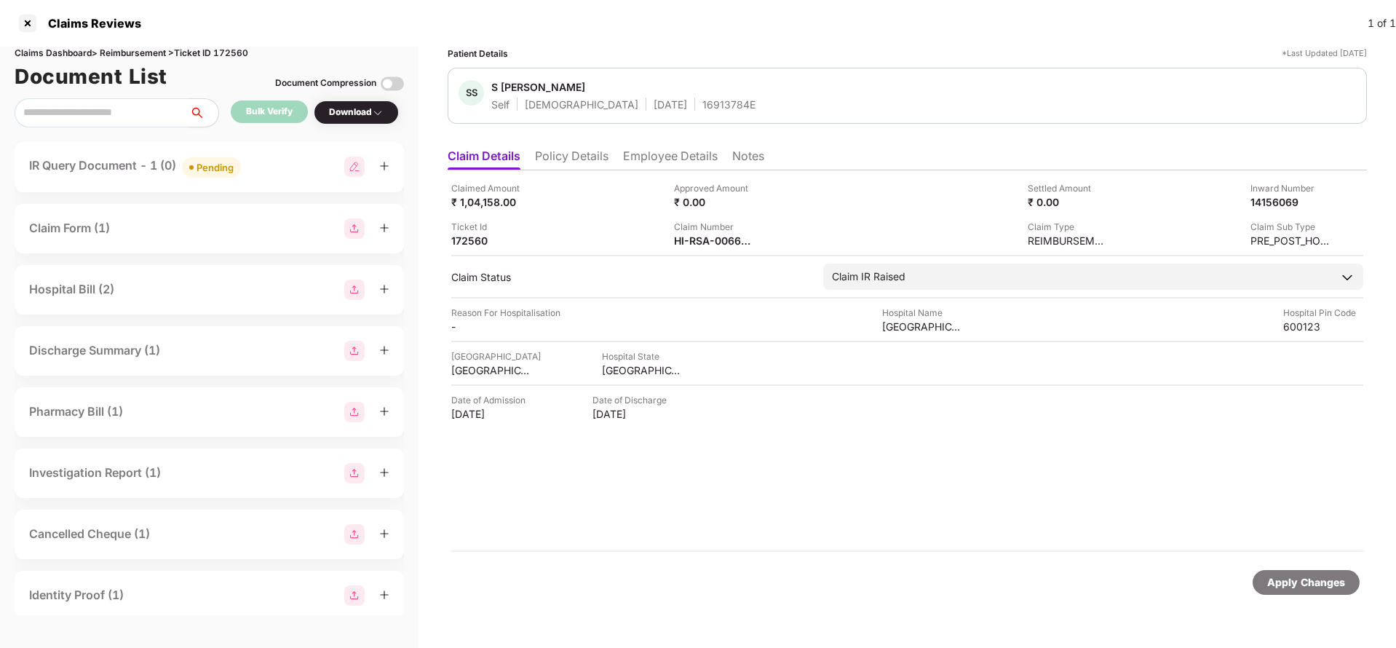
click at [1293, 582] on div "Apply Changes" at bounding box center [1306, 582] width 78 height 16
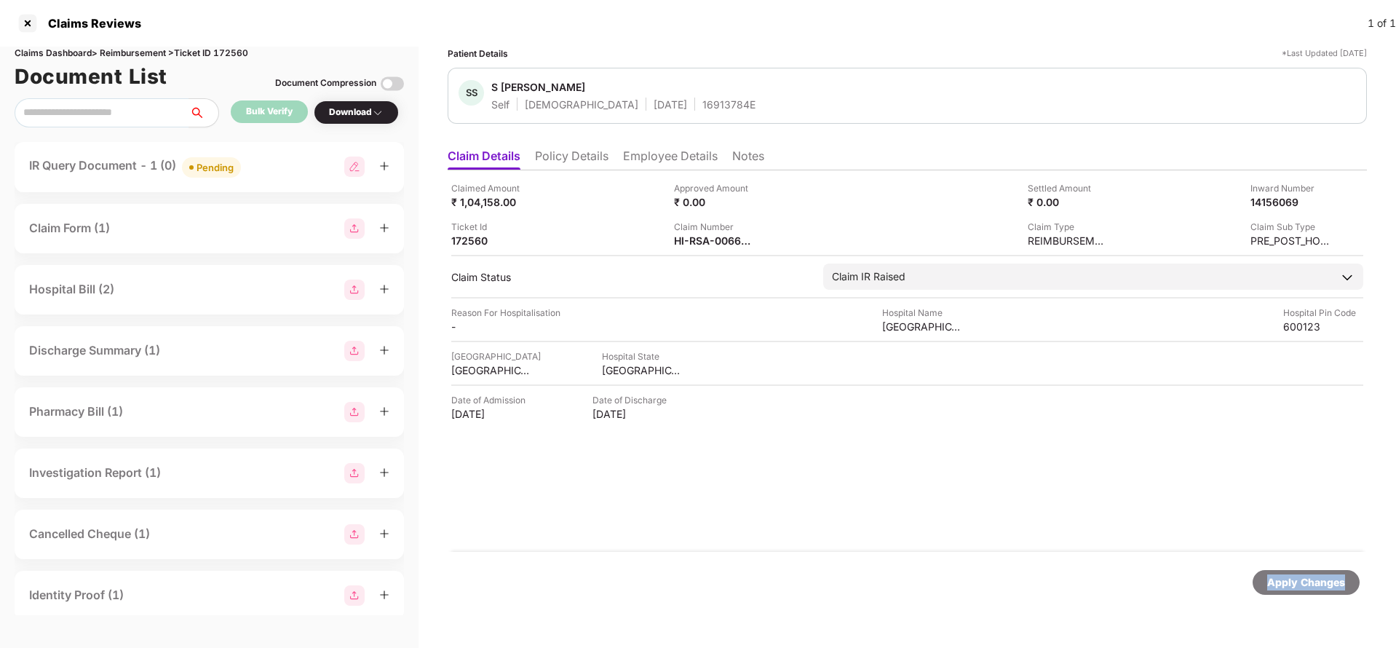
click at [1293, 582] on div "Apply Changes" at bounding box center [1306, 582] width 78 height 16
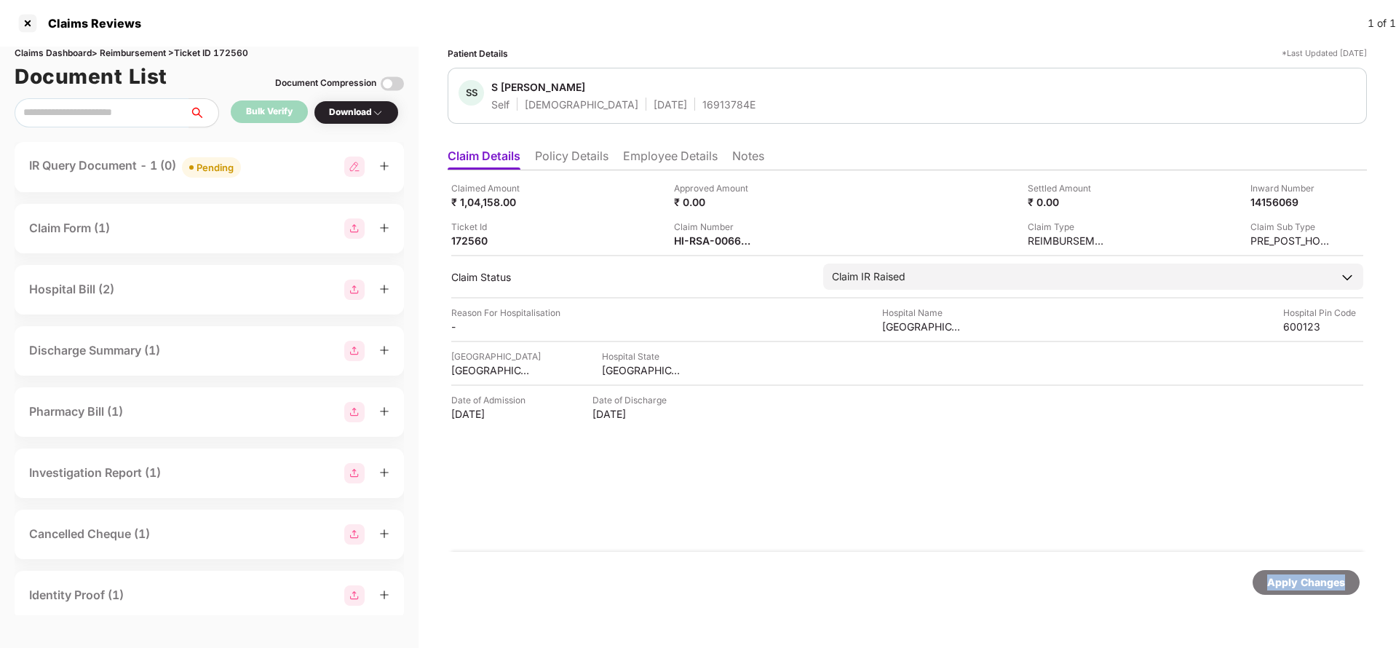
click at [1283, 582] on div "Apply Changes" at bounding box center [1306, 582] width 78 height 16
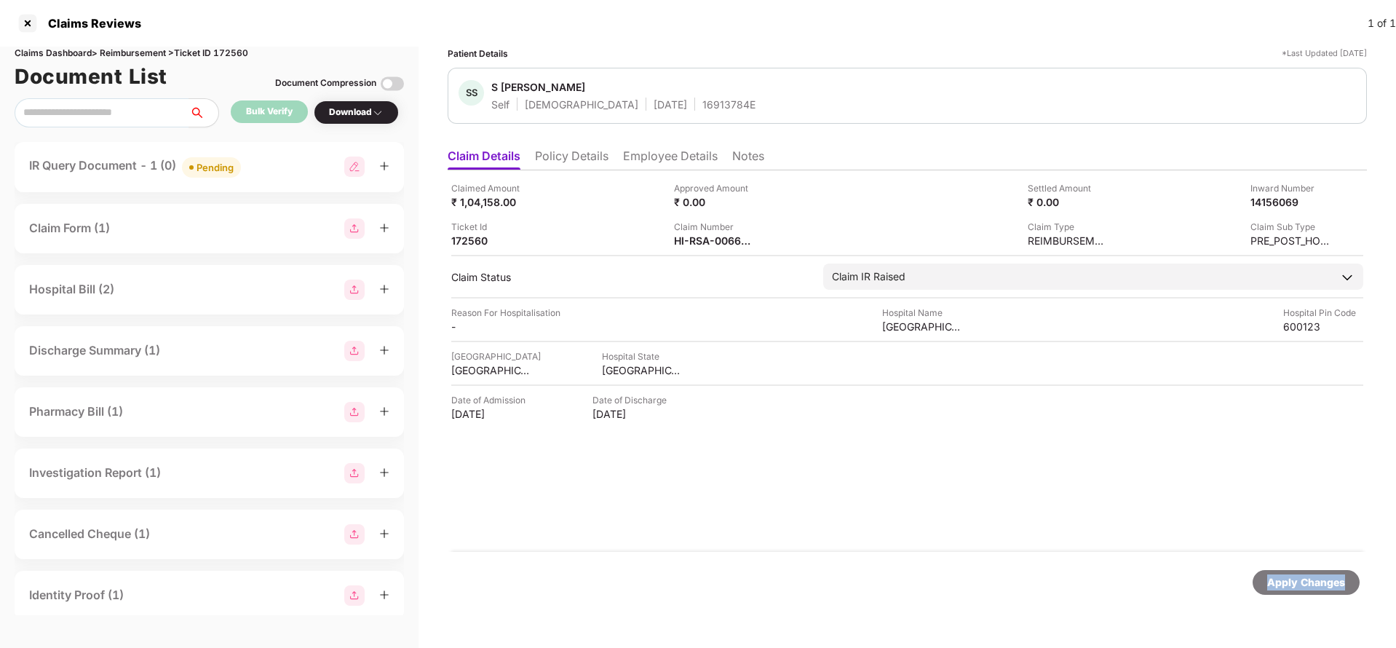
click at [1286, 582] on div "Apply Changes" at bounding box center [1306, 582] width 78 height 16
click at [1334, 579] on div "Apply Changes" at bounding box center [1306, 582] width 78 height 16
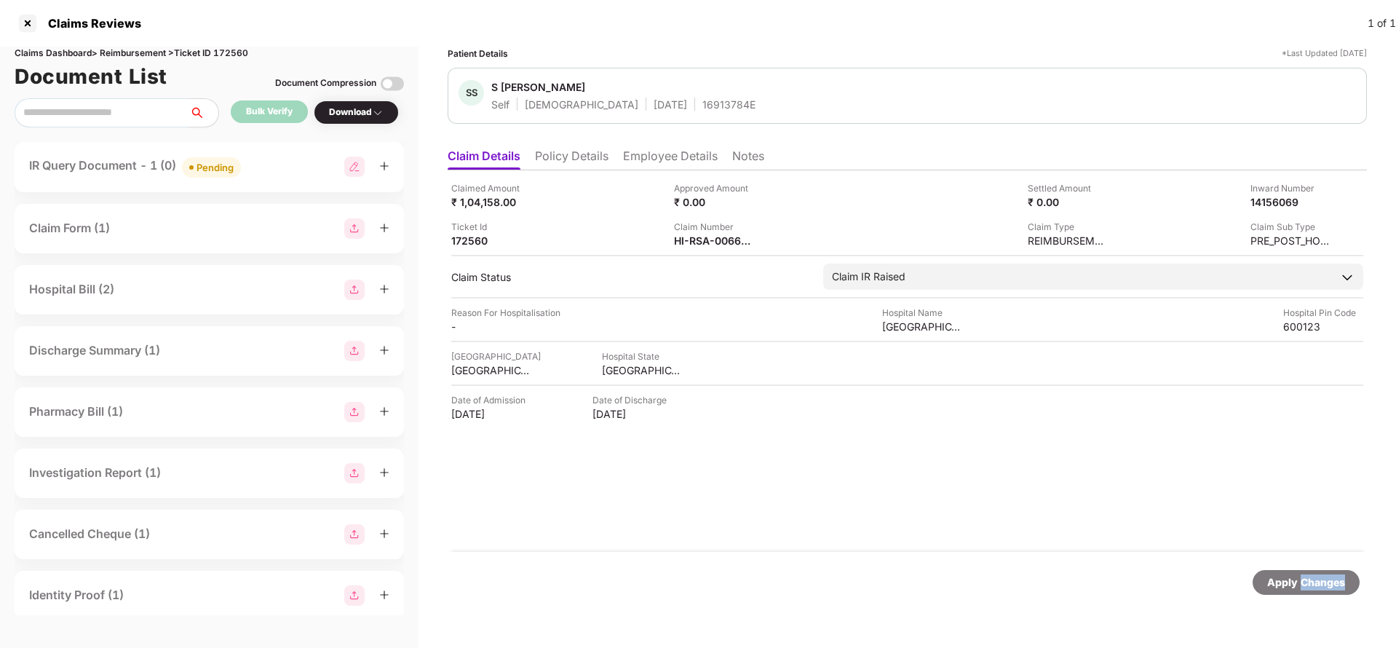
click at [1334, 579] on div "Apply Changes" at bounding box center [1306, 582] width 78 height 16
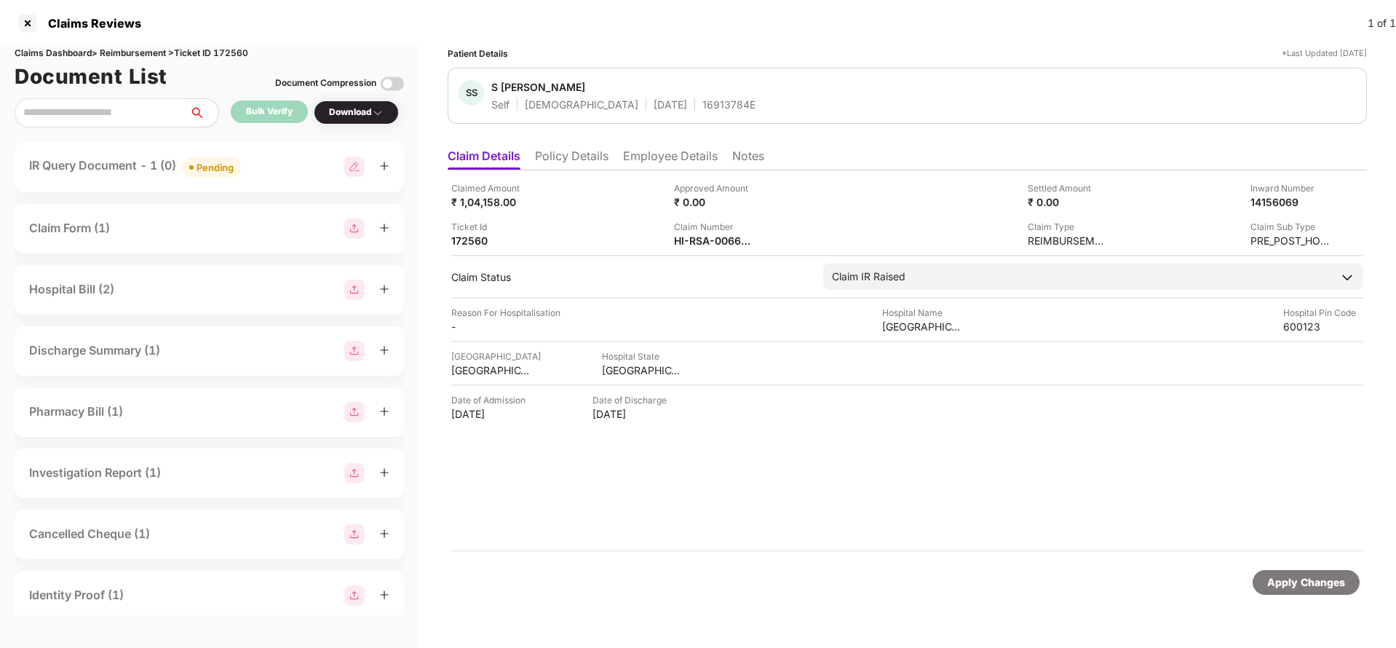
click at [238, 58] on div "Claims Dashboard > Reimbursement > Ticket ID 172560" at bounding box center [209, 54] width 389 height 14
copy div "172560"
click at [1284, 581] on div "Apply Changes" at bounding box center [1306, 582] width 78 height 16
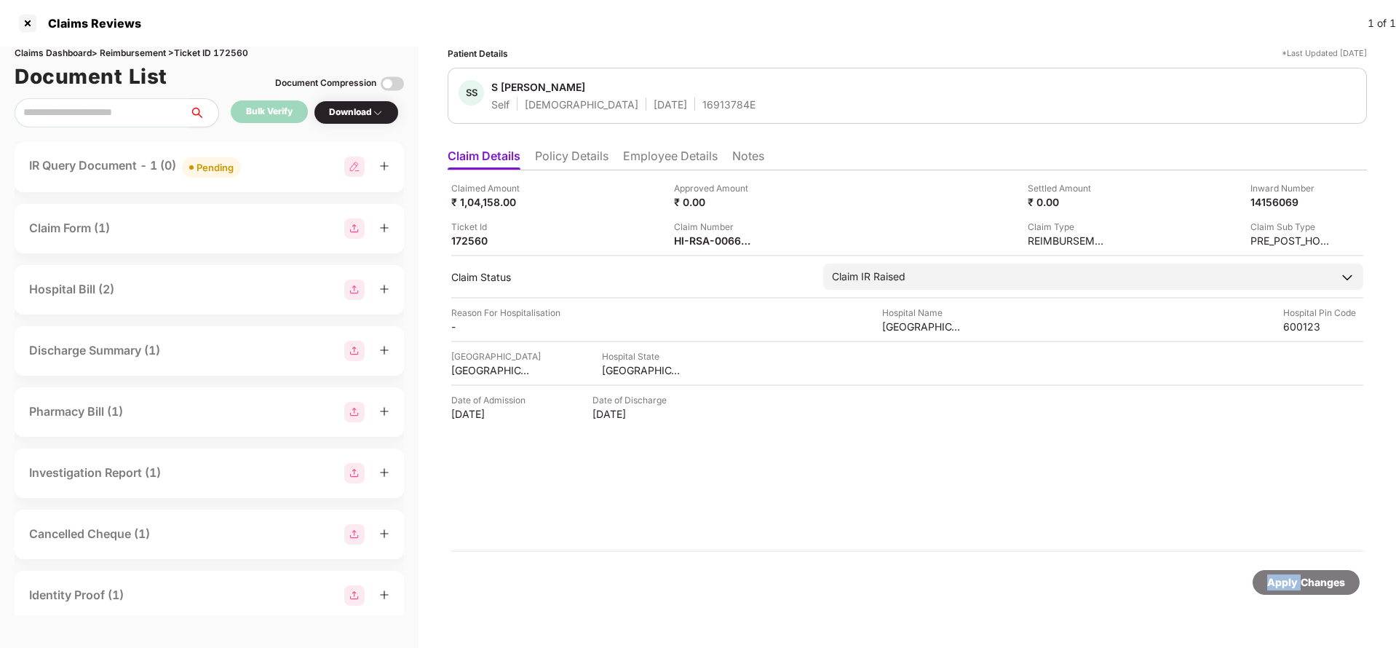
click at [1284, 581] on div "Apply Changes" at bounding box center [1306, 582] width 78 height 16
